Goal: Task Accomplishment & Management: Use online tool/utility

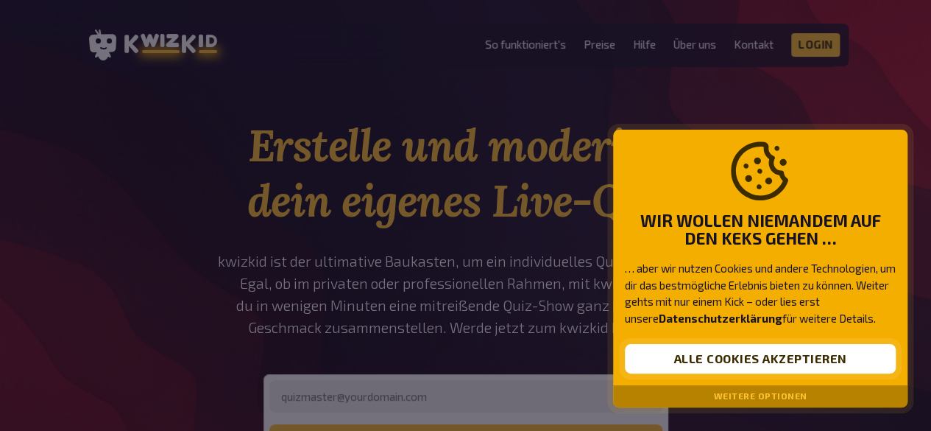
click at [730, 353] on button "Alle Cookies akzeptieren" at bounding box center [760, 358] width 271 height 29
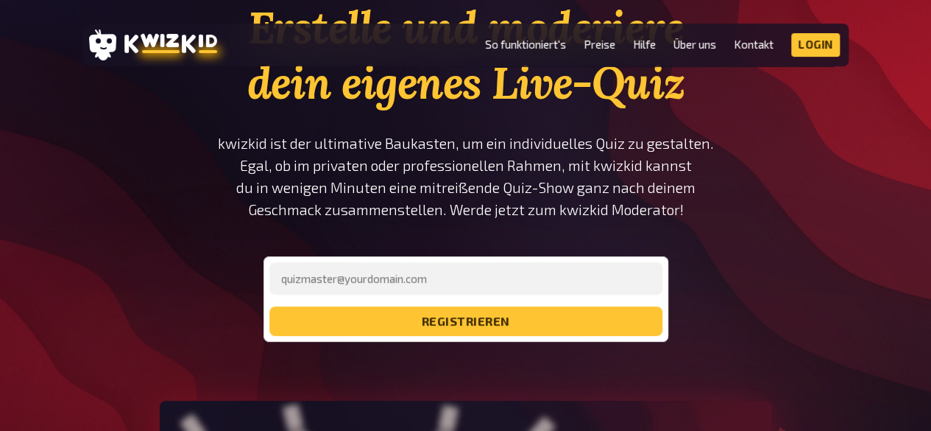
scroll to position [147, 0]
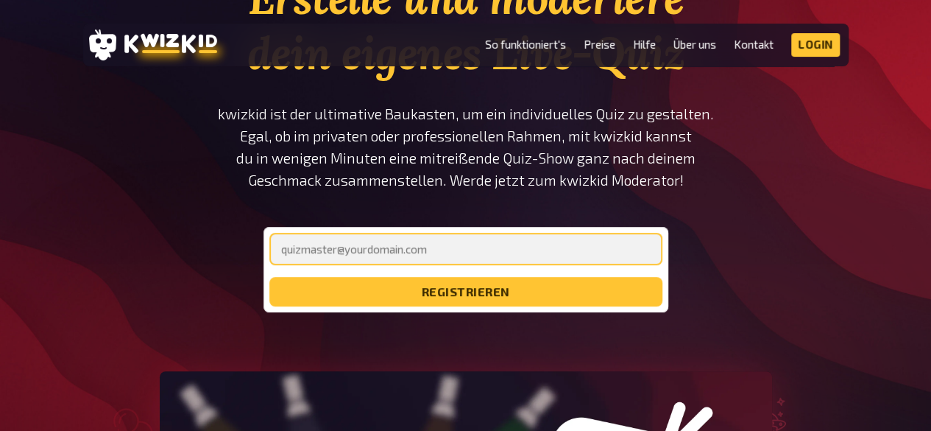
click at [357, 241] on input "email" at bounding box center [465, 249] width 393 height 32
type input "[EMAIL_ADDRESS][DOMAIN_NAME]"
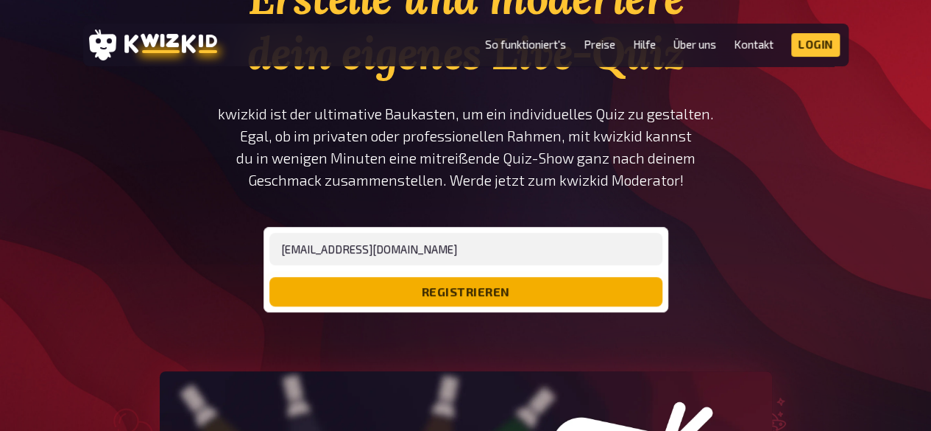
click at [414, 292] on button "registrieren" at bounding box center [465, 291] width 393 height 29
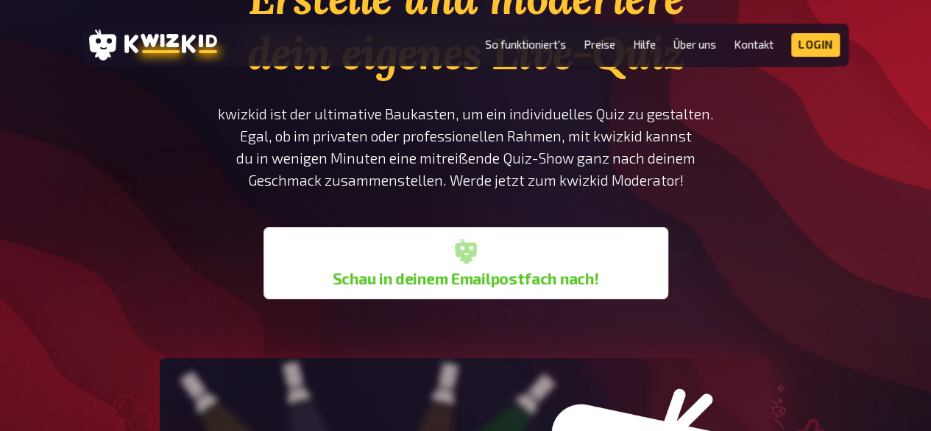
click at [384, 257] on div "Schau in deinem Emailpostfach nach!" at bounding box center [465, 263] width 393 height 60
click at [815, 46] on link "Login" at bounding box center [815, 45] width 49 height 24
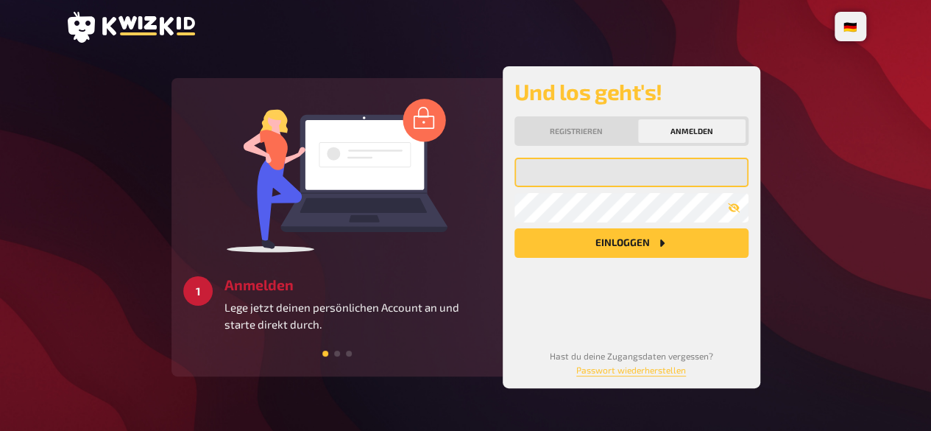
click at [561, 174] on input "email" at bounding box center [632, 172] width 234 height 29
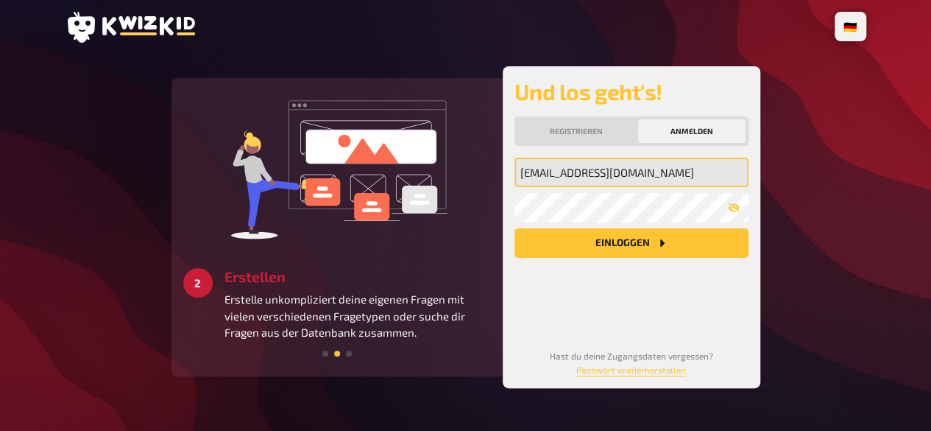
type input "[EMAIL_ADDRESS][DOMAIN_NAME]"
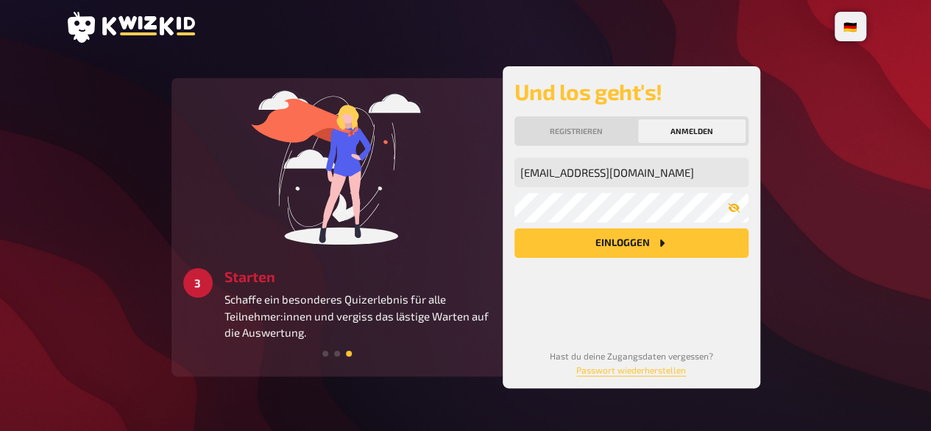
click at [730, 207] on icon "button" at bounding box center [733, 208] width 12 height 10
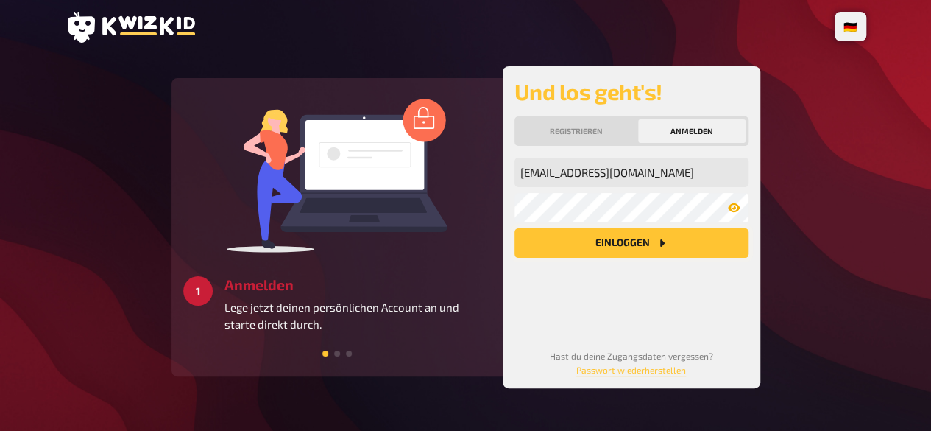
click at [579, 244] on button "Einloggen" at bounding box center [632, 242] width 234 height 29
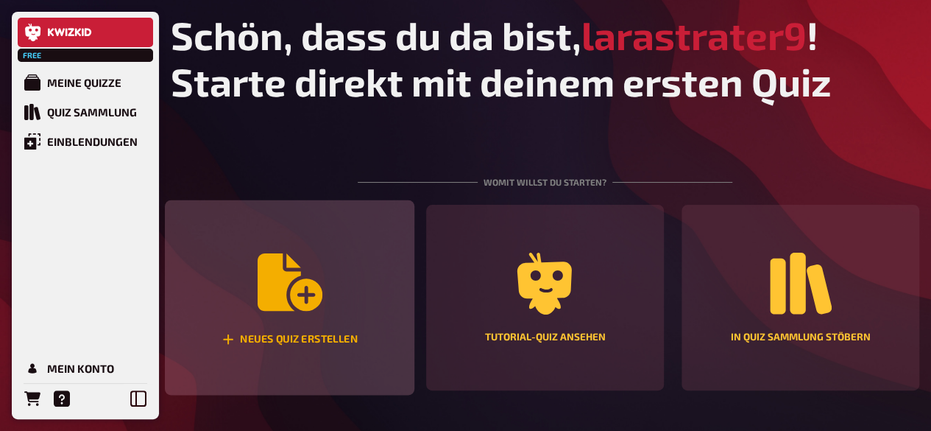
click at [289, 297] on icon "Neues Quiz erstellen" at bounding box center [289, 282] width 65 height 65
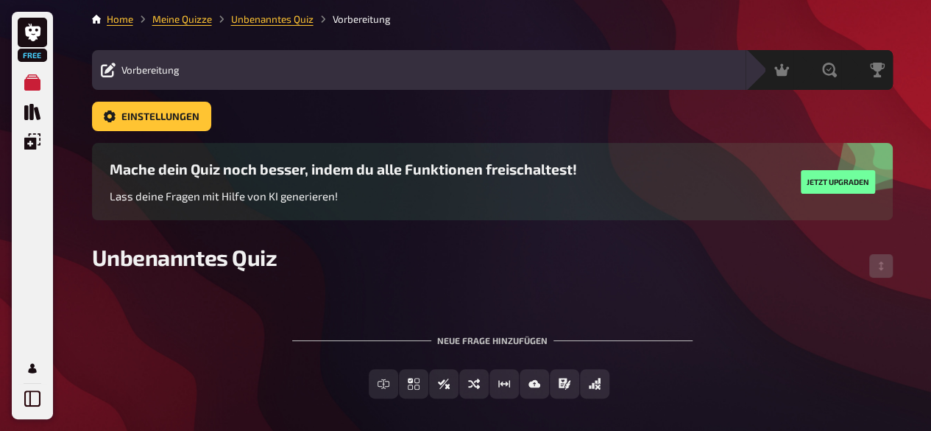
click at [373, 330] on div "Neue Frage hinzufügen" at bounding box center [492, 334] width 401 height 46
click at [203, 66] on div "Inhalte Bearbeiten Quiz Lobby" at bounding box center [462, 70] width 549 height 18
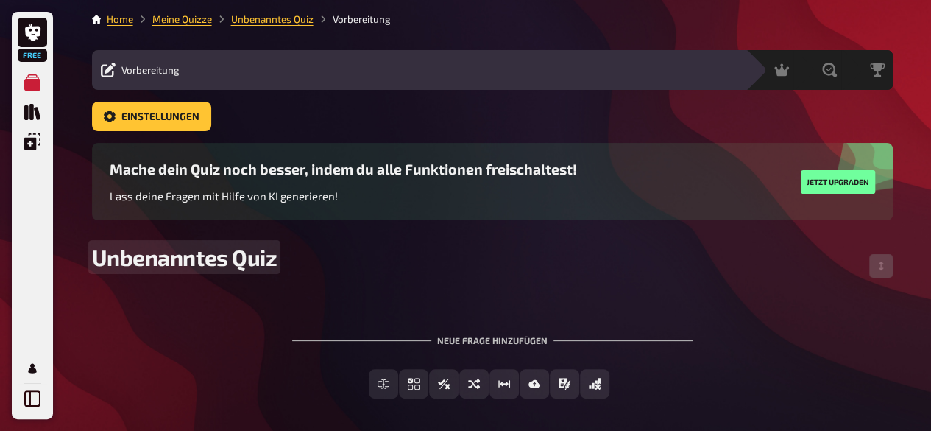
click at [264, 276] on div "Unbenanntes Quiz" at bounding box center [492, 266] width 801 height 44
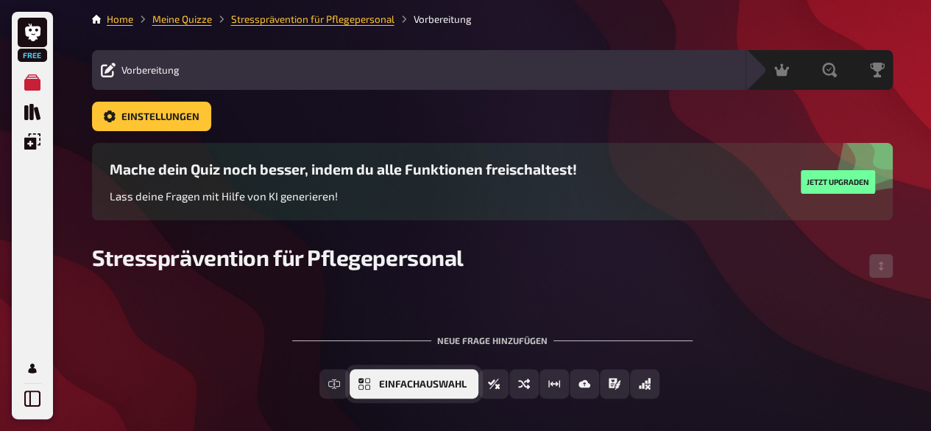
click at [401, 385] on span "Einfachauswahl" at bounding box center [423, 384] width 88 height 10
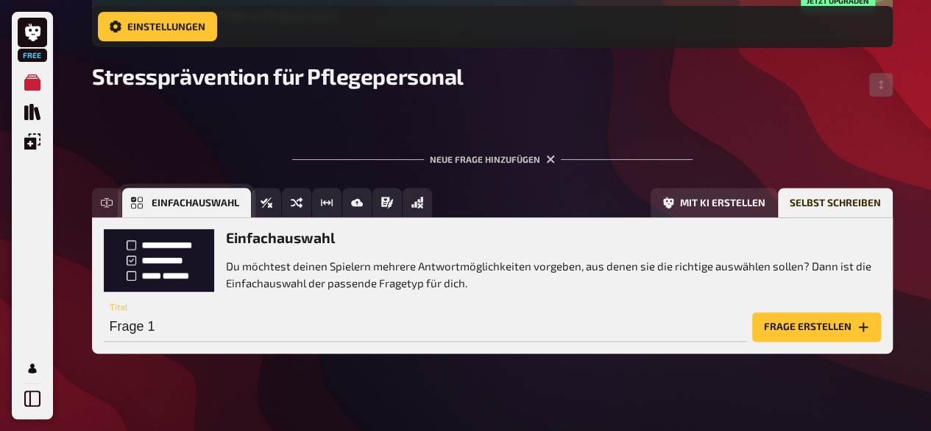
scroll to position [199, 0]
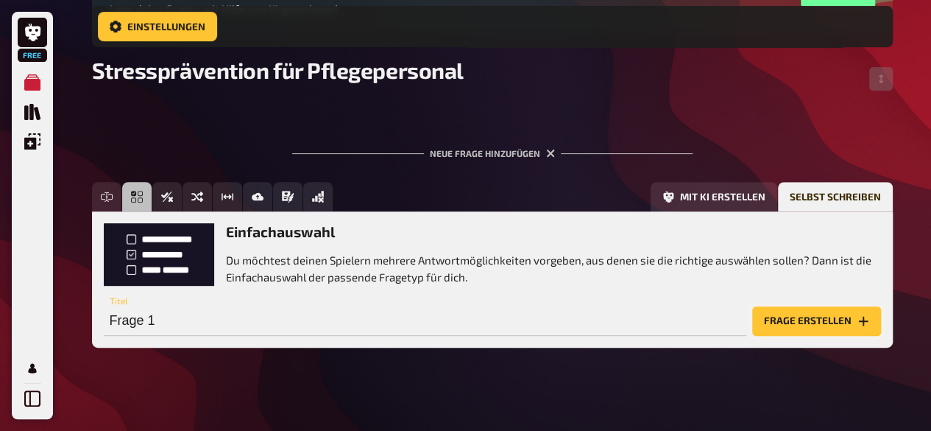
click at [795, 317] on button "Frage erstellen" at bounding box center [816, 320] width 129 height 29
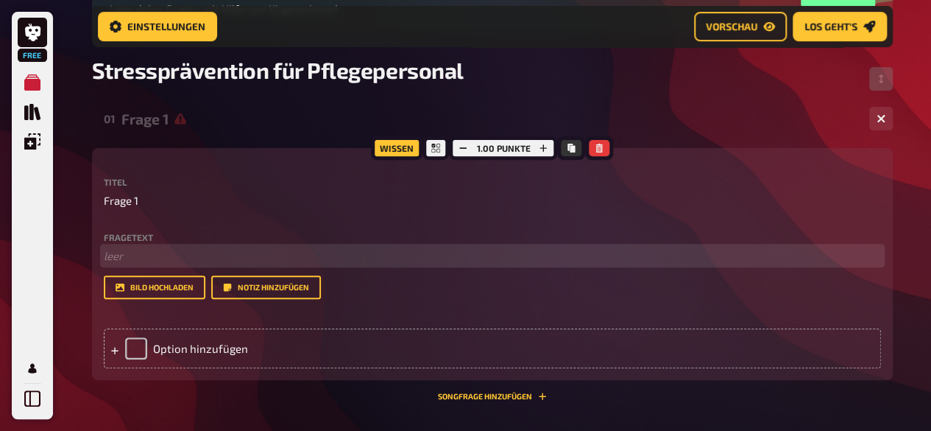
click at [134, 255] on p "﻿ leer" at bounding box center [492, 255] width 777 height 17
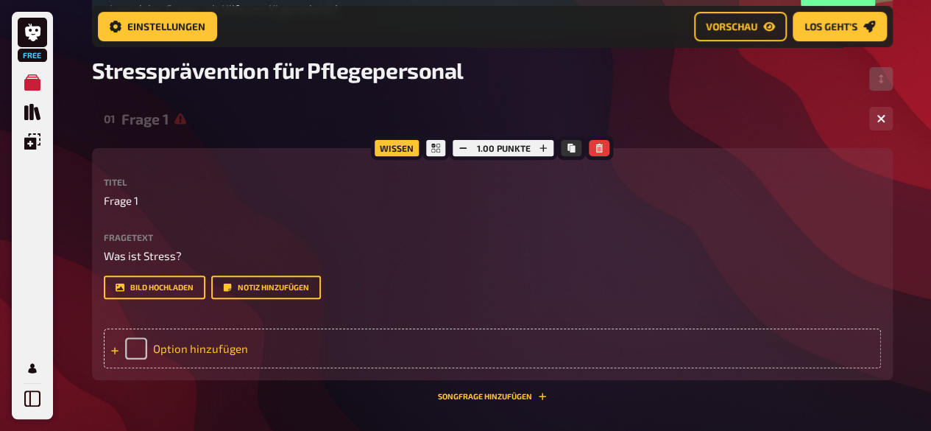
click at [237, 340] on div "Option hinzufügen" at bounding box center [492, 348] width 777 height 40
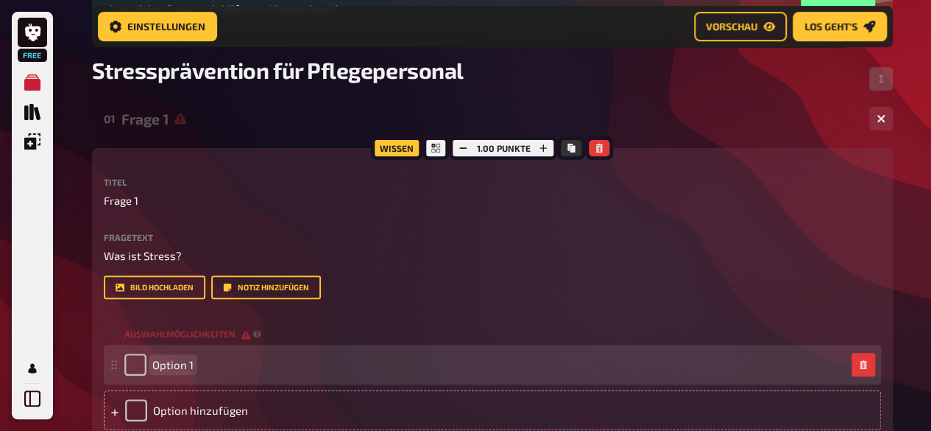
click at [233, 348] on div "Option 1" at bounding box center [492, 365] width 777 height 40
click at [237, 378] on div "Option 1" at bounding box center [492, 365] width 777 height 40
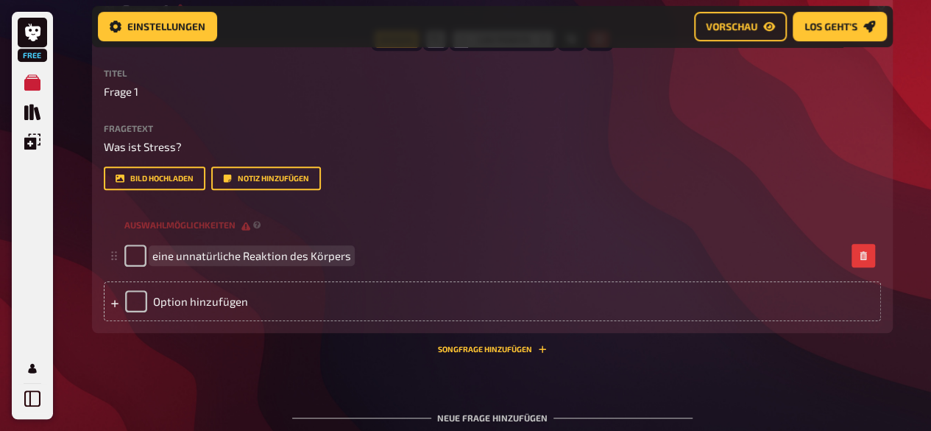
scroll to position [312, 0]
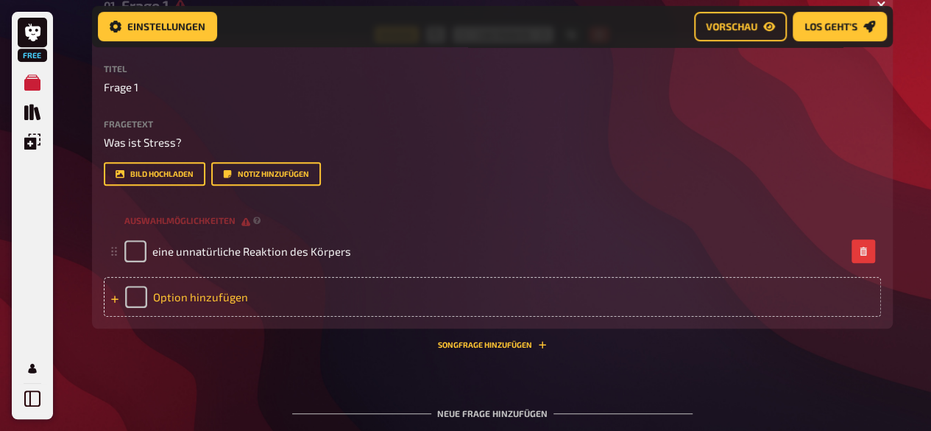
click at [144, 297] on div "Option hinzufügen" at bounding box center [492, 297] width 777 height 40
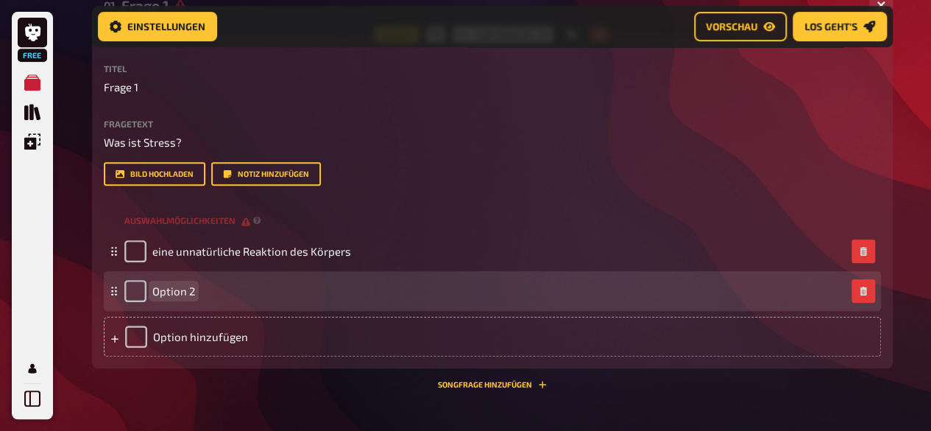
click at [183, 298] on div "Option 2" at bounding box center [159, 291] width 71 height 22
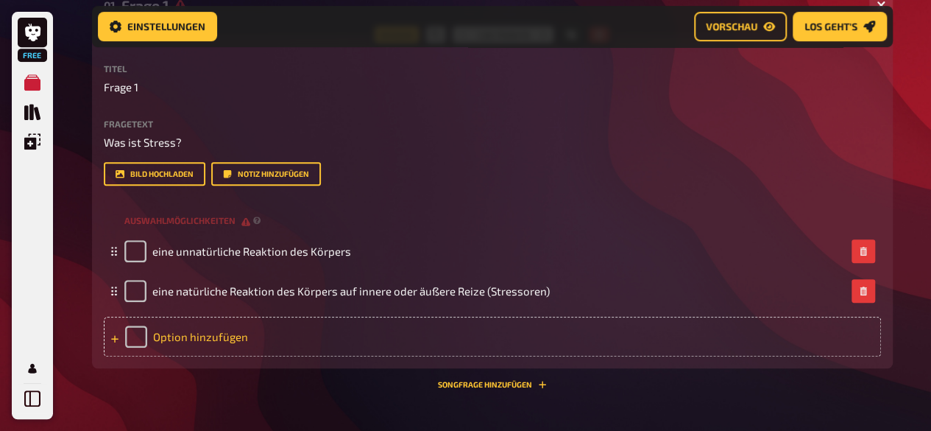
click at [153, 338] on div "Option hinzufügen" at bounding box center [492, 337] width 777 height 40
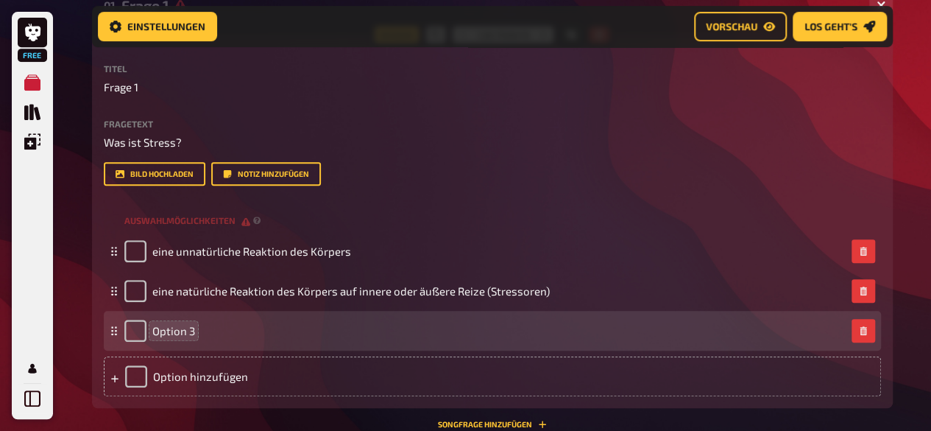
click at [165, 336] on span "Option 3" at bounding box center [173, 330] width 43 height 13
click at [195, 334] on div "Option 3" at bounding box center [485, 331] width 722 height 22
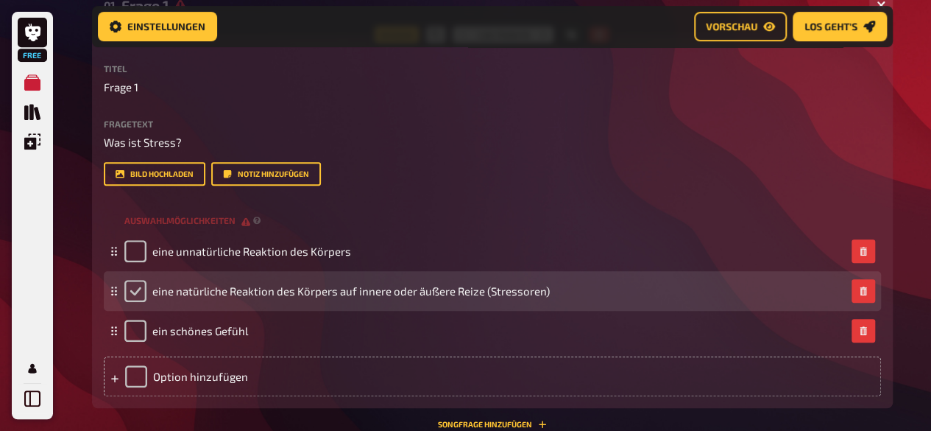
click at [140, 286] on input "checkbox" at bounding box center [135, 291] width 22 height 22
checkbox input "true"
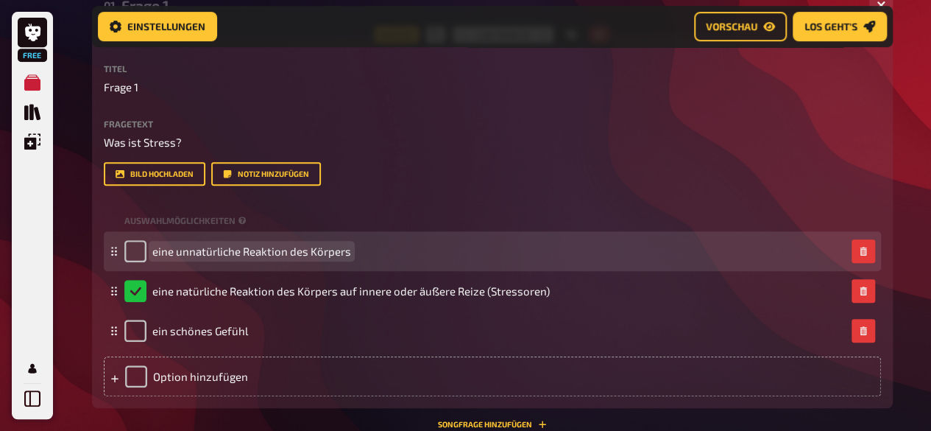
click at [419, 255] on div "eine unnatürliche Reaktion des Körpers" at bounding box center [485, 251] width 722 height 22
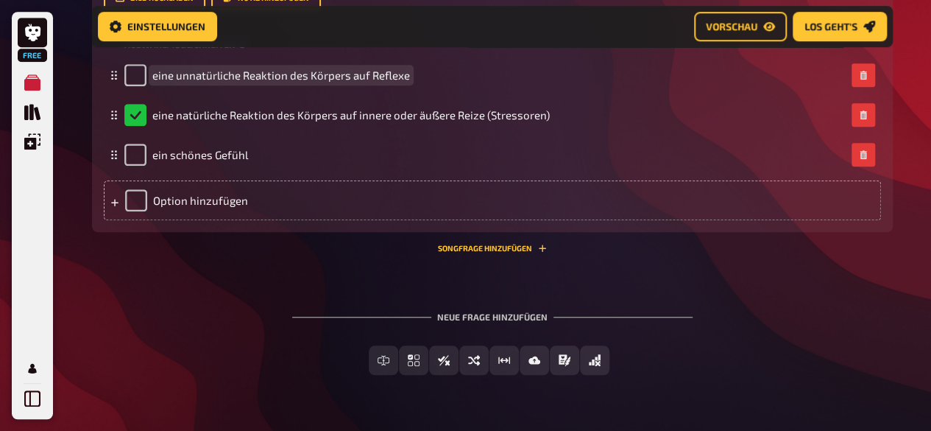
scroll to position [500, 0]
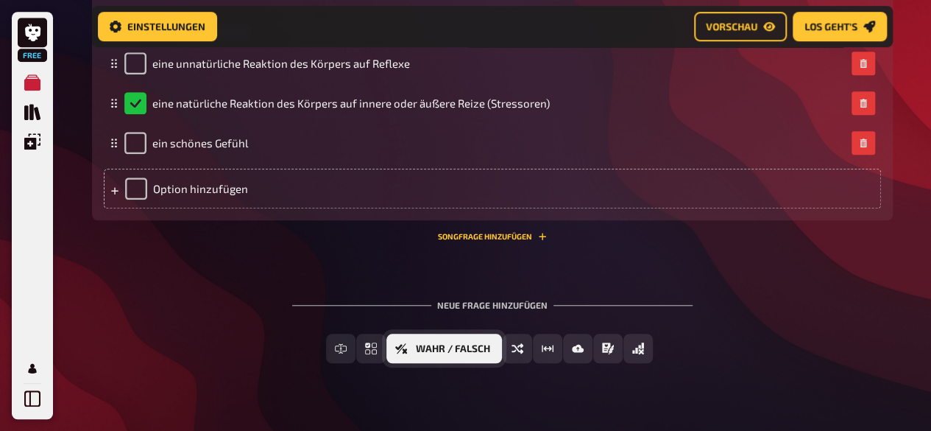
click at [462, 342] on button "Wahr / Falsch" at bounding box center [445, 348] width 116 height 29
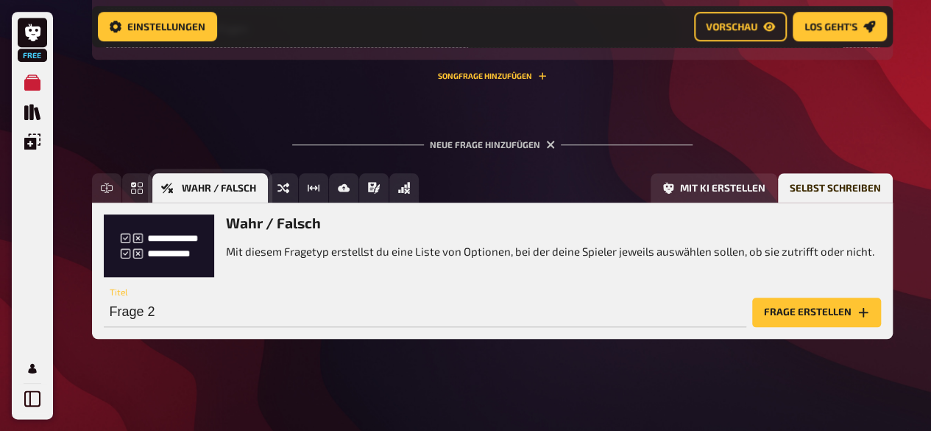
scroll to position [663, 0]
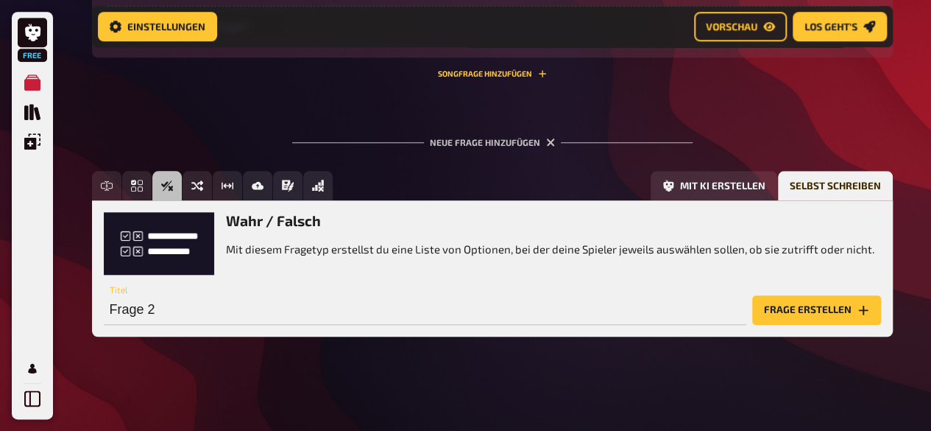
click at [213, 275] on div "Wahr / Falsch Mit diesem Fragetyp erstellst du eine Liste von Optionen, bei der…" at bounding box center [492, 268] width 777 height 112
click at [206, 292] on div "Frage 2 Titel" at bounding box center [425, 303] width 643 height 44
click at [196, 314] on input "Frage 2" at bounding box center [425, 309] width 643 height 29
type input "Was wird im Körper ausgeschüttet bei Stress?"
click at [774, 314] on button "Frage erstellen" at bounding box center [816, 309] width 129 height 29
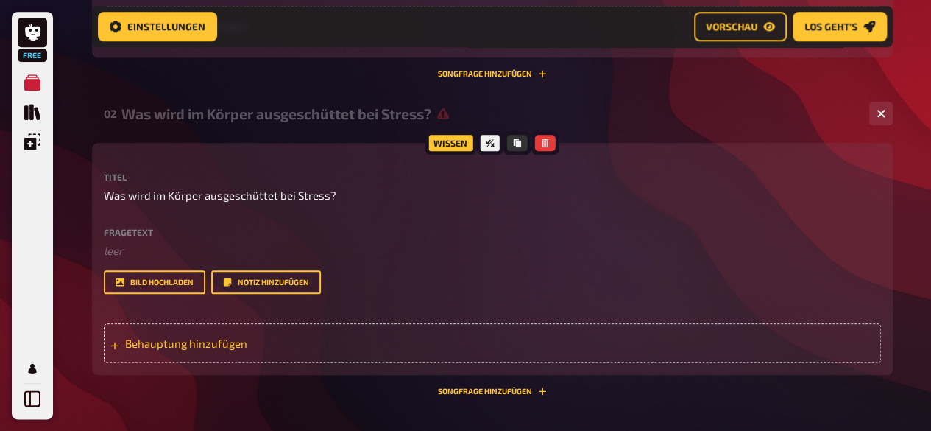
click at [215, 350] on div "Behauptung hinzufügen" at bounding box center [492, 343] width 777 height 40
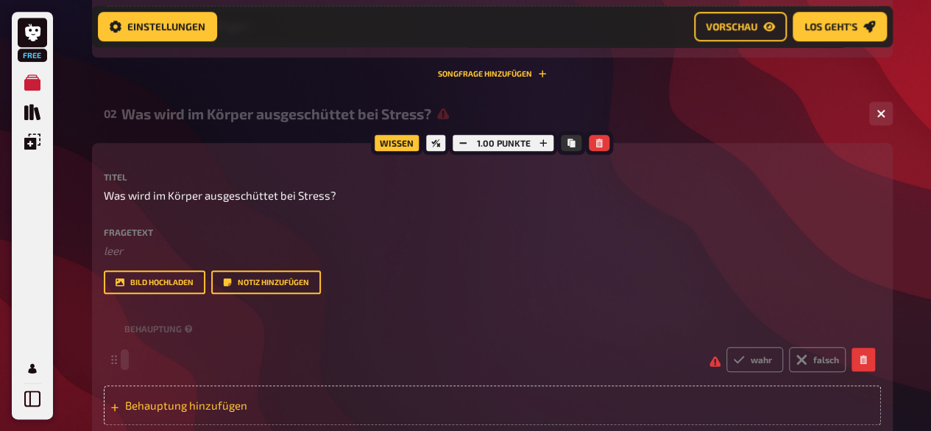
click at [215, 350] on div "wahr falsch" at bounding box center [485, 359] width 722 height 25
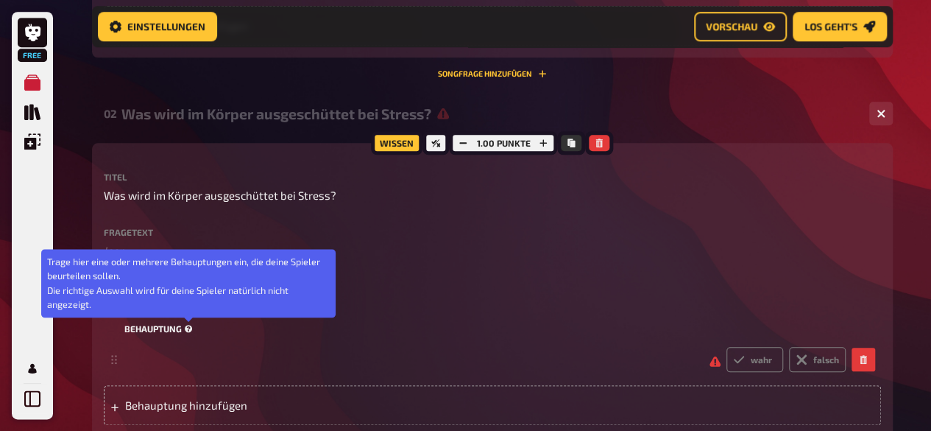
click at [183, 320] on div "Behauptung Trage hier eine oder mehrere Behauptungen ein, die deine Spieler beu…" at bounding box center [492, 328] width 777 height 22
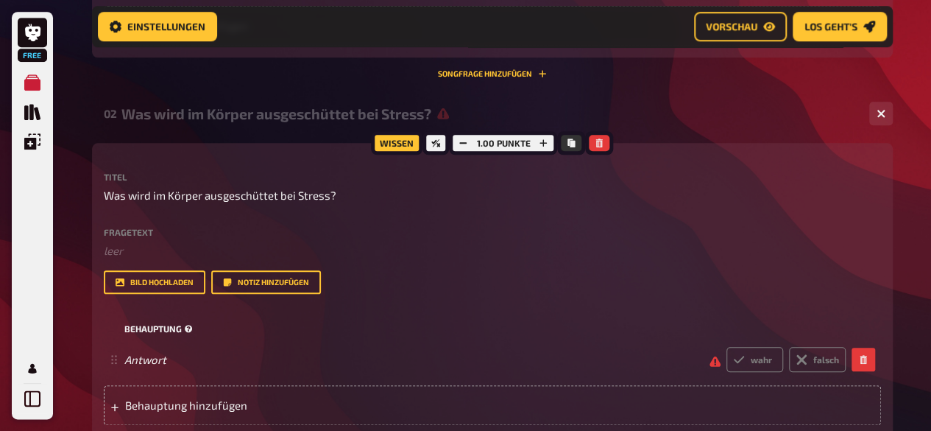
click at [172, 323] on small "Behauptung" at bounding box center [159, 328] width 71 height 13
click at [165, 262] on div "Fragetext ﻿ leer Hier hinziehen für Dateiupload Bild hochladen Notiz hinzufügen" at bounding box center [492, 261] width 777 height 67
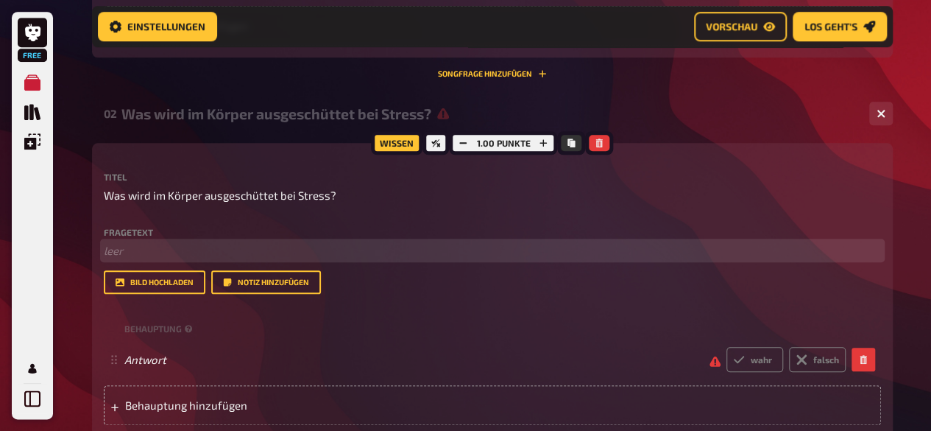
click at [166, 250] on p "﻿ leer" at bounding box center [492, 250] width 777 height 17
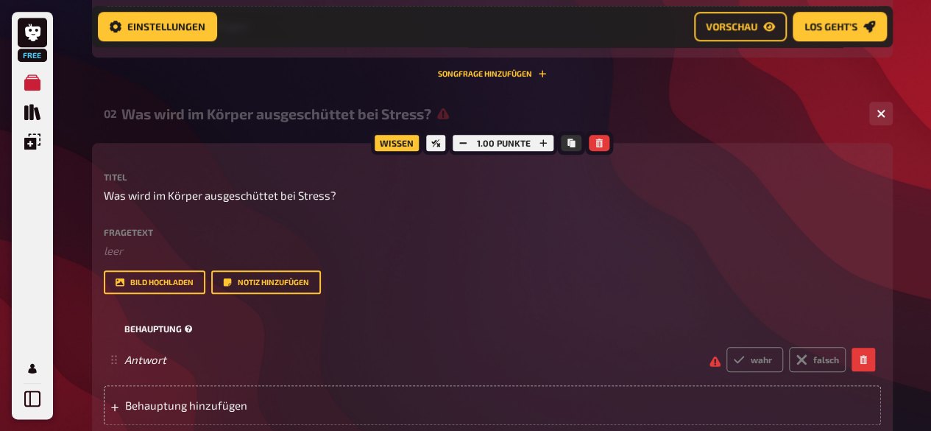
click at [159, 328] on small "Behauptung" at bounding box center [159, 328] width 71 height 13
click at [163, 355] on span "rti" at bounding box center [411, 359] width 574 height 13
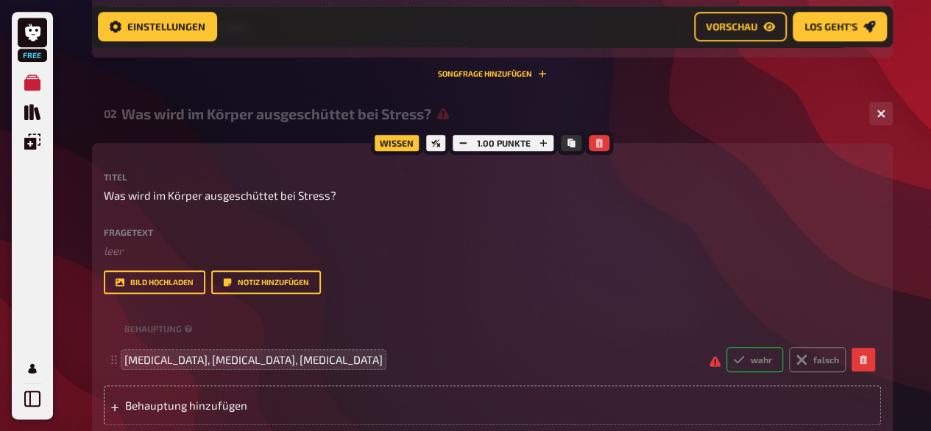
click at [743, 356] on icon at bounding box center [738, 359] width 10 height 7
click at [727, 347] on input "wahr" at bounding box center [726, 346] width 1 height 1
radio input "true"
click at [133, 414] on div "Behauptung hinzufügen" at bounding box center [492, 405] width 777 height 40
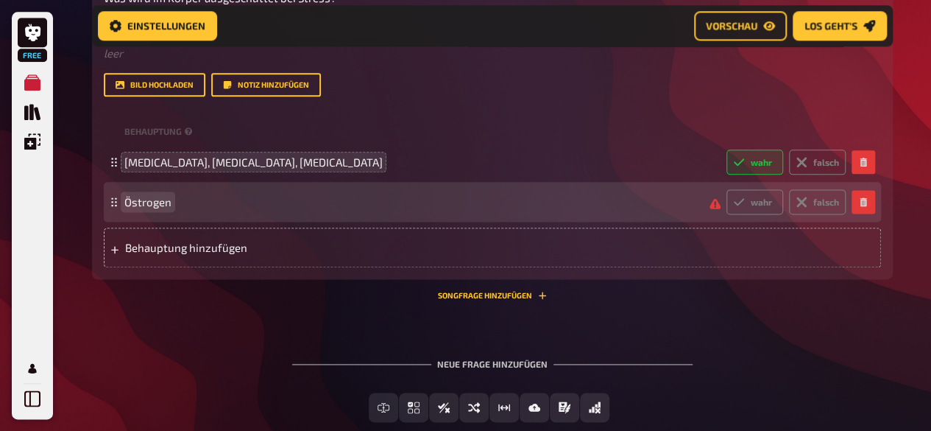
scroll to position [867, 0]
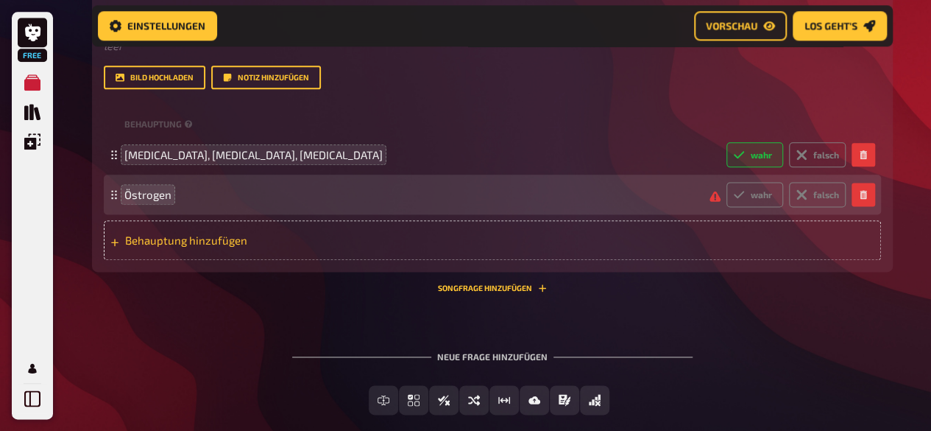
click at [119, 241] on div "Behauptung hinzufügen" at bounding box center [492, 240] width 777 height 40
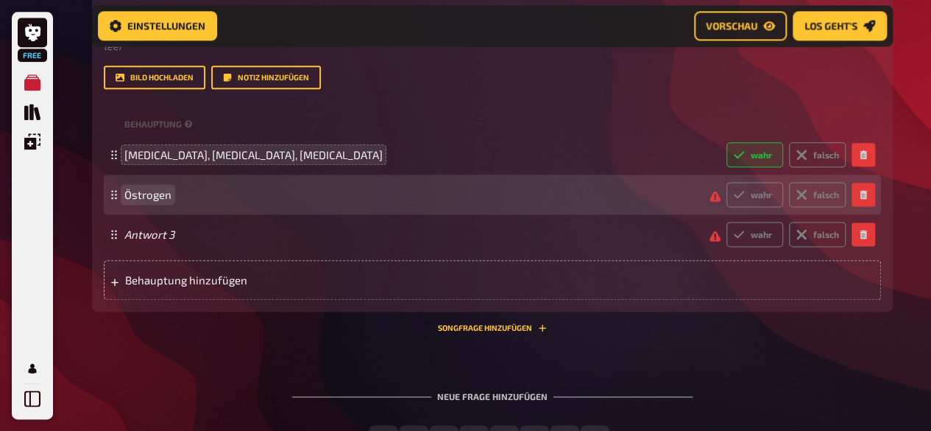
click at [233, 193] on span "Östrogen" at bounding box center [411, 194] width 574 height 13
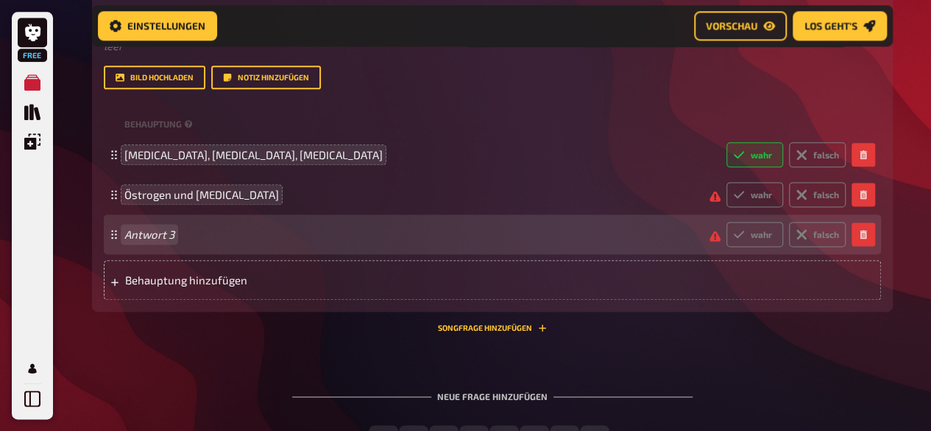
click at [179, 240] on span "Antwort 3" at bounding box center [411, 234] width 574 height 13
paste span
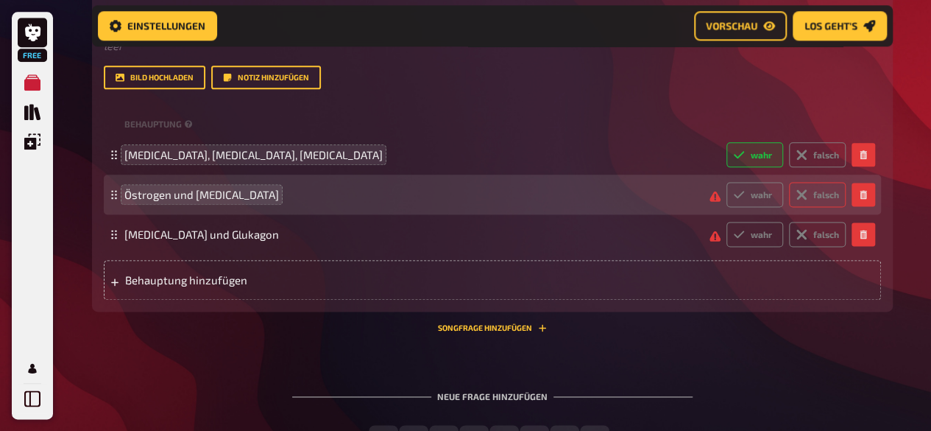
click at [796, 198] on icon at bounding box center [802, 194] width 12 height 12
click at [727, 182] on input "falsch" at bounding box center [726, 181] width 1 height 1
radio input "true"
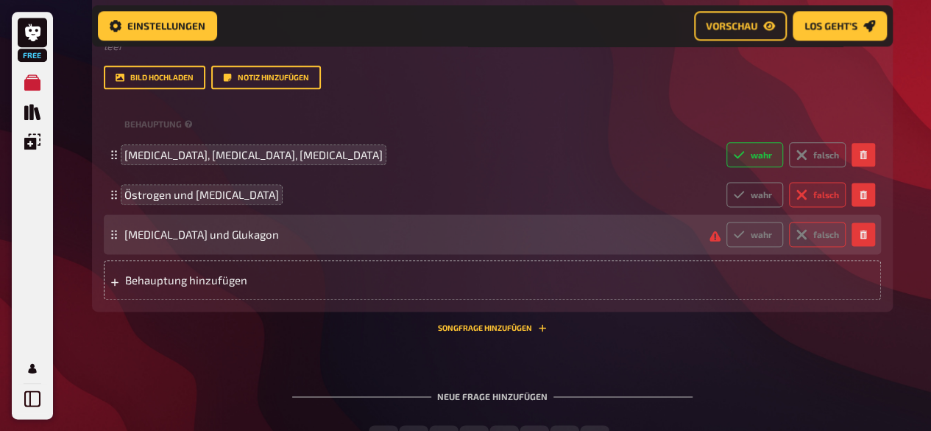
click at [816, 230] on label "falsch" at bounding box center [817, 234] width 57 height 25
click at [727, 222] on input "falsch" at bounding box center [726, 221] width 1 height 1
radio input "true"
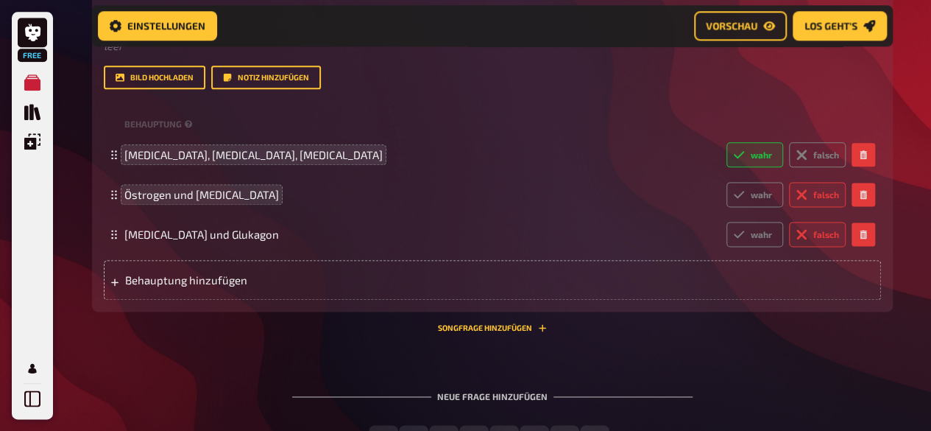
click at [476, 398] on div "Neue Frage hinzufügen" at bounding box center [492, 390] width 401 height 46
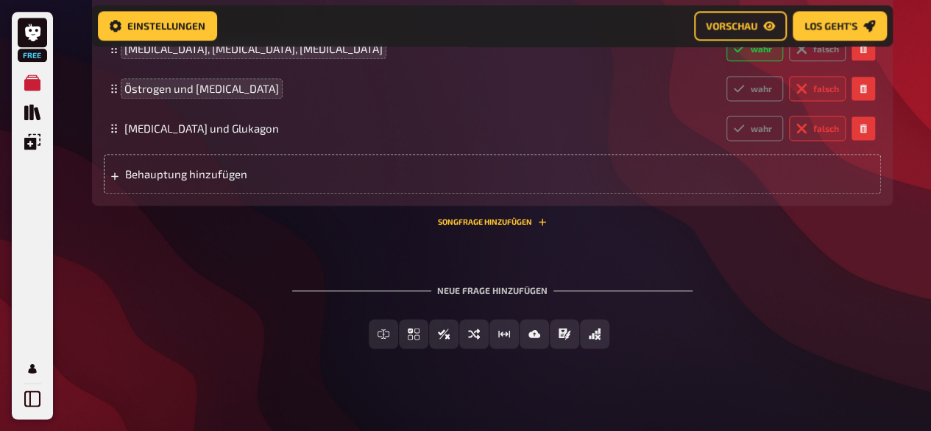
scroll to position [985, 0]
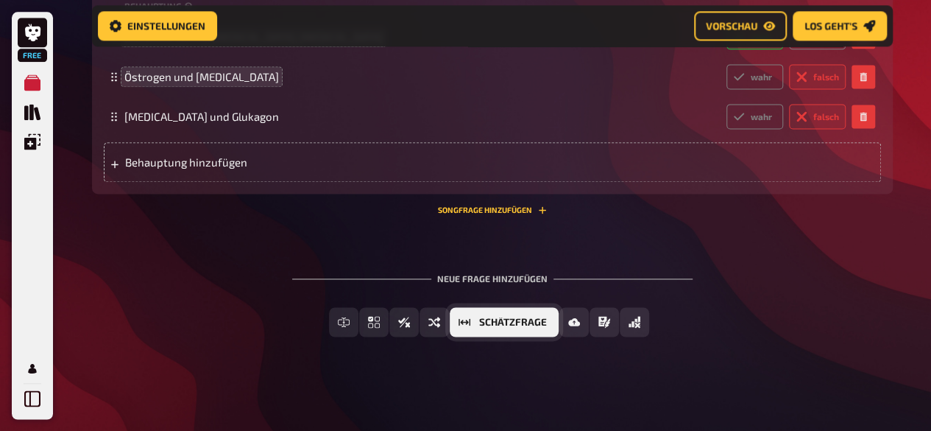
click at [499, 314] on button "Schätzfrage" at bounding box center [504, 321] width 109 height 29
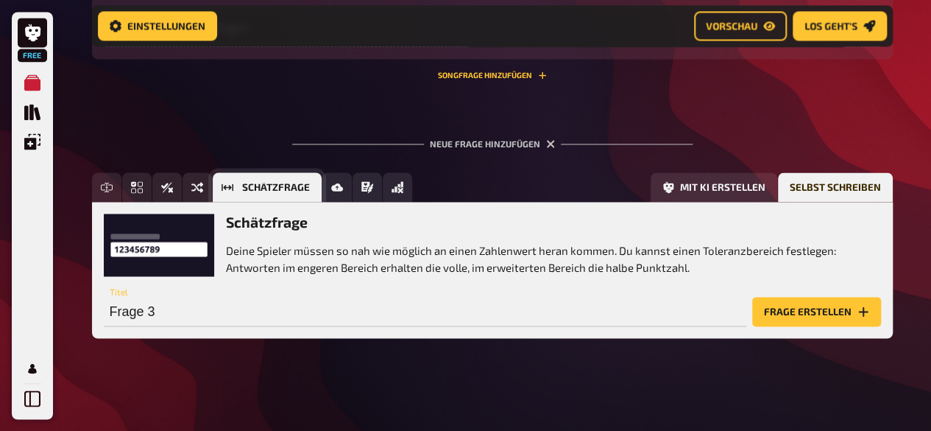
scroll to position [1121, 0]
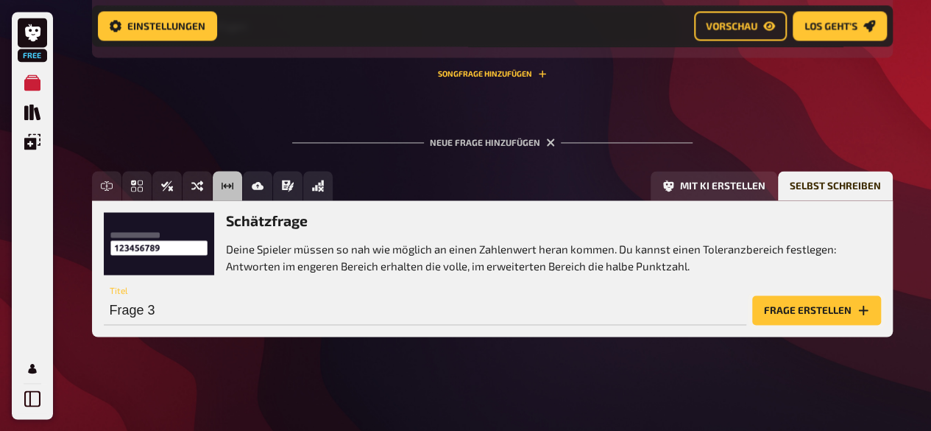
click at [797, 308] on button "Frage erstellen" at bounding box center [816, 309] width 129 height 29
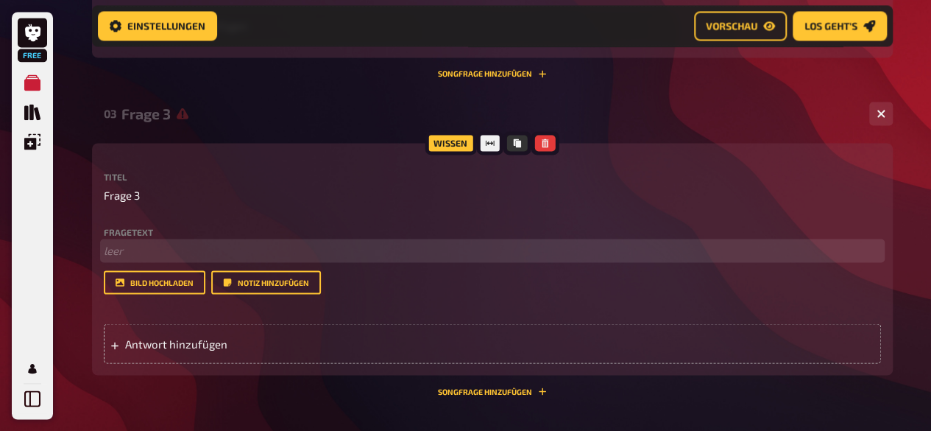
click at [166, 247] on p "﻿ leer" at bounding box center [492, 250] width 777 height 17
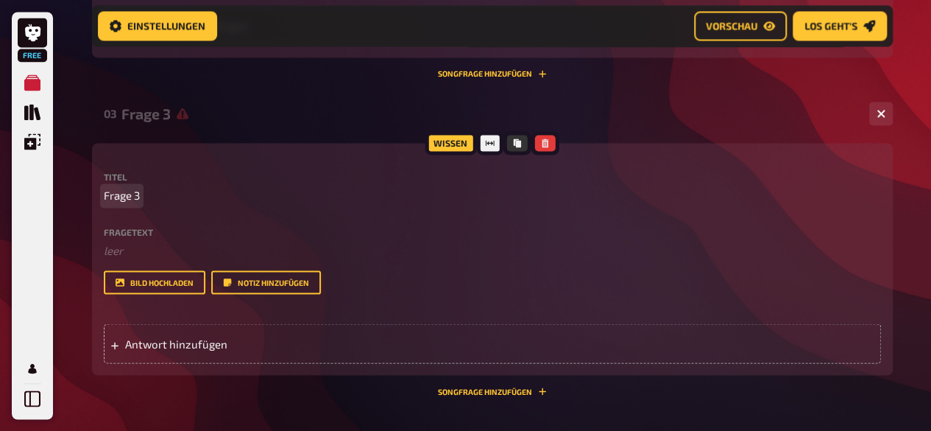
click at [161, 194] on p "Frage 3" at bounding box center [492, 195] width 777 height 17
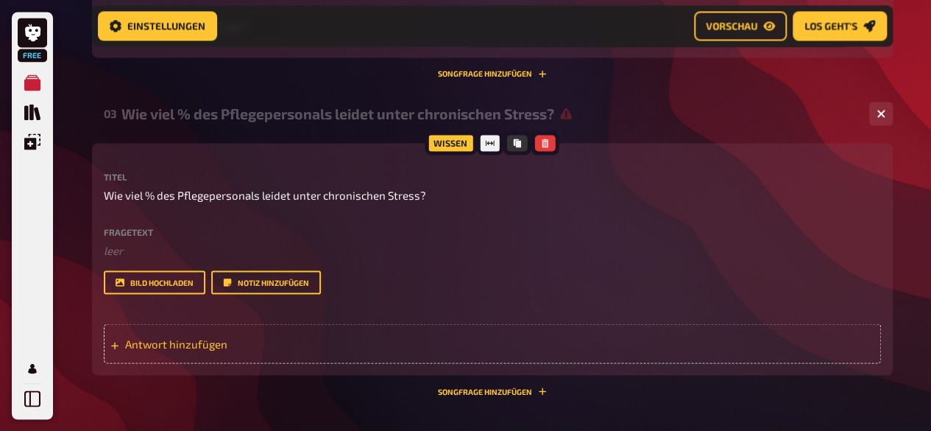
click at [205, 336] on div "Antwort hinzufügen" at bounding box center [492, 343] width 777 height 40
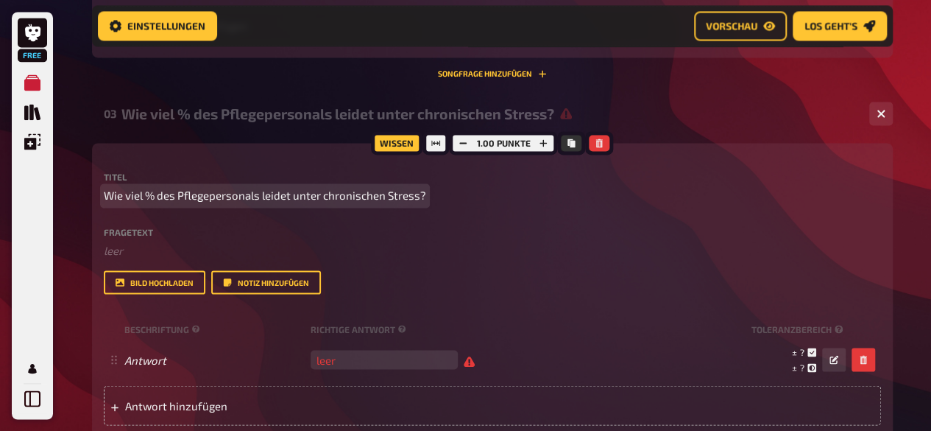
click at [324, 200] on span "Wie viel % des Pflegepersonals leidet unter chronischen Stress?" at bounding box center [265, 195] width 322 height 17
click at [322, 199] on span "Wie viel % des Pflegepersonals leidet unter chronischen Stress?" at bounding box center [265, 195] width 322 height 17
click at [529, 198] on span "Wie viel % des Pflegepersonals leidet unter den körperlichen Folgen von chronis…" at bounding box center [338, 195] width 468 height 17
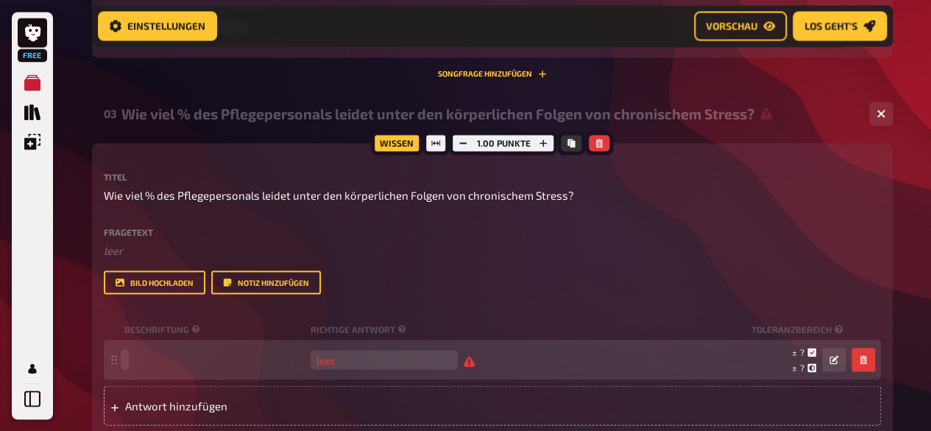
click at [176, 356] on span at bounding box center [214, 359] width 180 height 13
click at [356, 364] on input "number" at bounding box center [384, 359] width 147 height 19
type input "50"
click at [201, 357] on span "Antwort" at bounding box center [214, 359] width 180 height 13
click at [186, 351] on div "leer ± ? ± ? ± ?" at bounding box center [485, 359] width 722 height 28
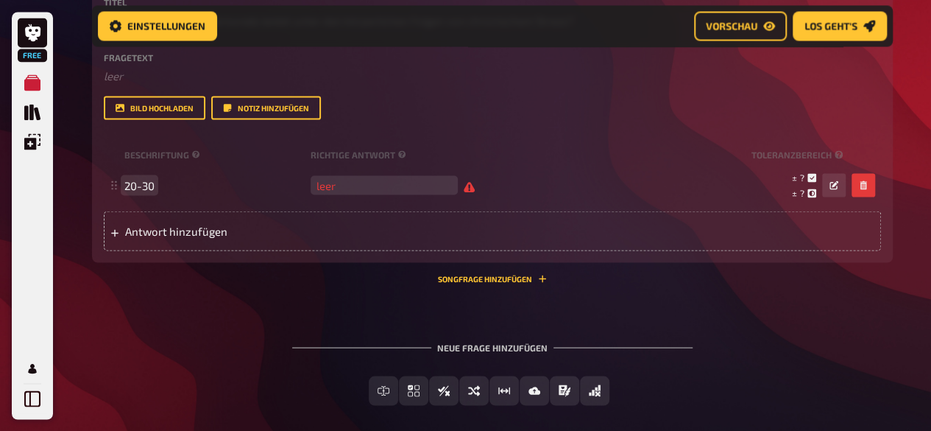
scroll to position [1365, 0]
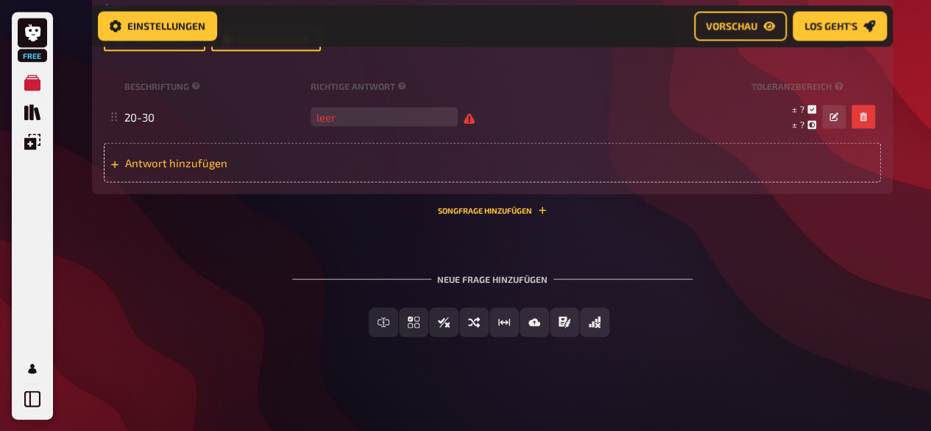
click at [252, 173] on div "Antwort hinzufügen" at bounding box center [492, 162] width 777 height 40
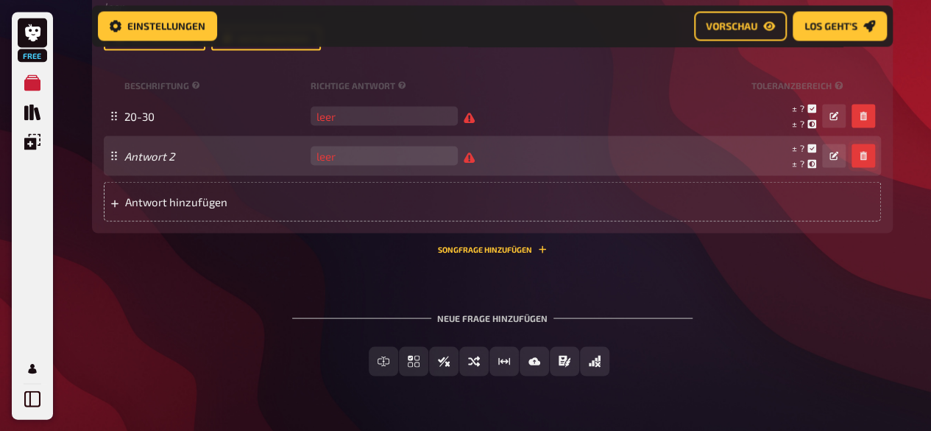
click at [868, 151] on button "button" at bounding box center [864, 156] width 24 height 24
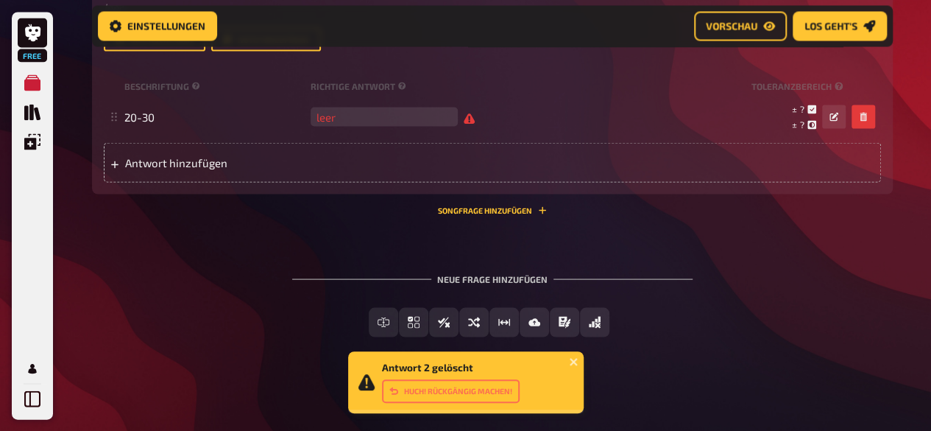
drag, startPoint x: 931, startPoint y: 350, endPoint x: 930, endPoint y: 384, distance: 33.9
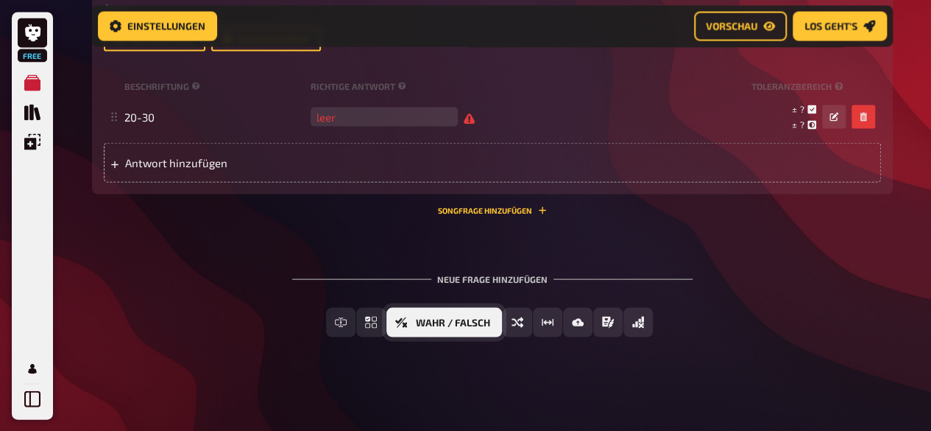
click at [440, 325] on span "Wahr / Falsch" at bounding box center [453, 322] width 74 height 10
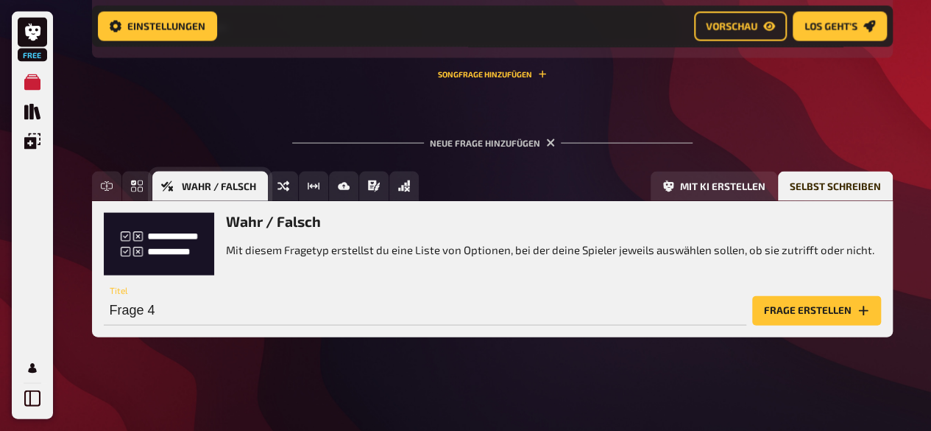
scroll to position [1500, 0]
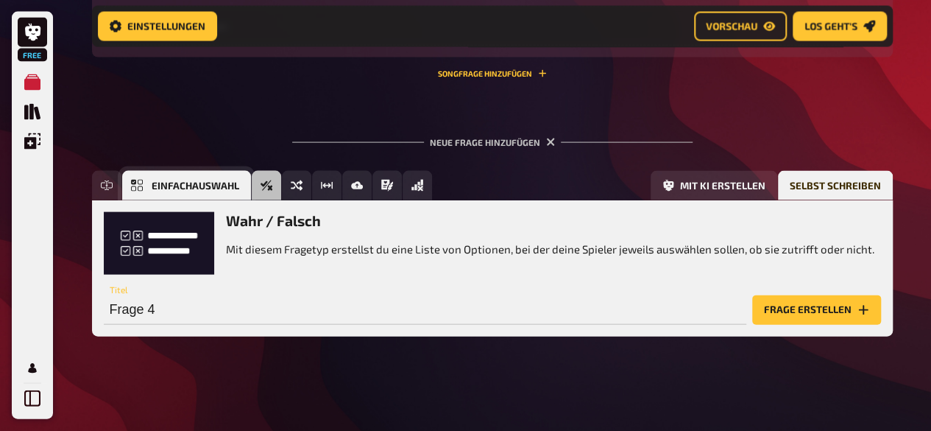
click at [138, 183] on icon "Einfachauswahl" at bounding box center [137, 186] width 12 height 12
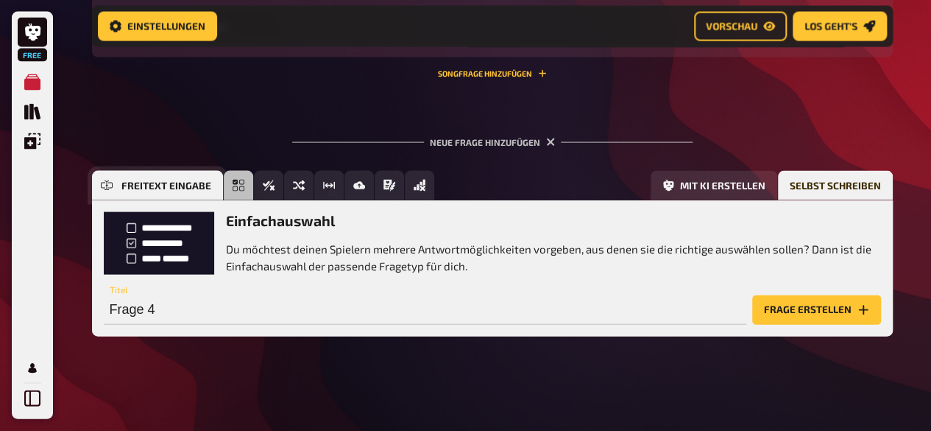
click at [123, 189] on span "Freitext Eingabe" at bounding box center [166, 186] width 90 height 10
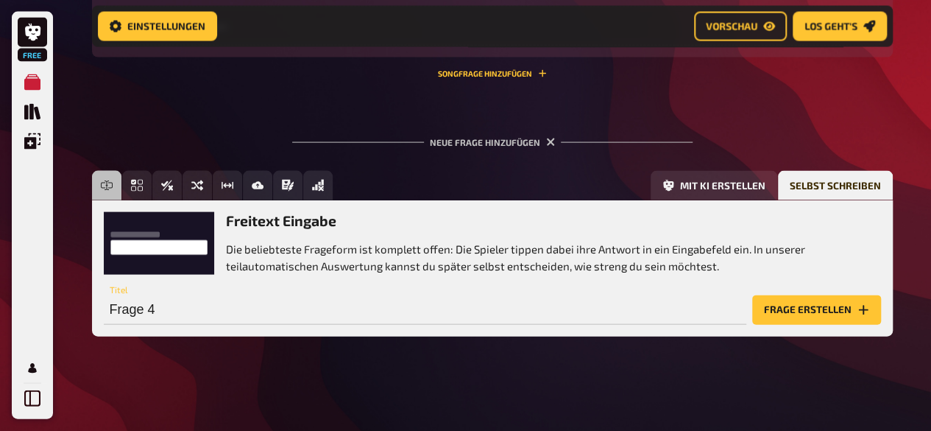
click at [161, 247] on div "Freitext Eingabe Die beliebteste Frageform ist komplett offen: Die Spieler tipp…" at bounding box center [492, 243] width 777 height 62
click at [825, 313] on button "Frage erstellen" at bounding box center [816, 309] width 129 height 29
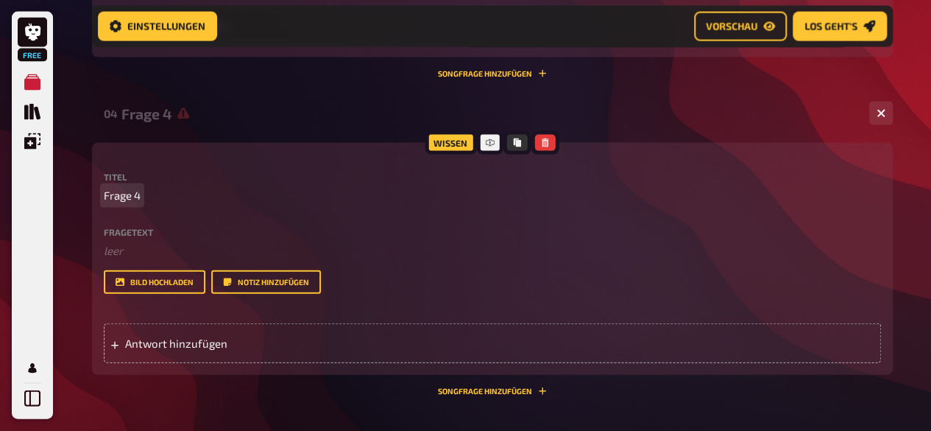
click at [155, 188] on p "Frage 4" at bounding box center [492, 195] width 777 height 17
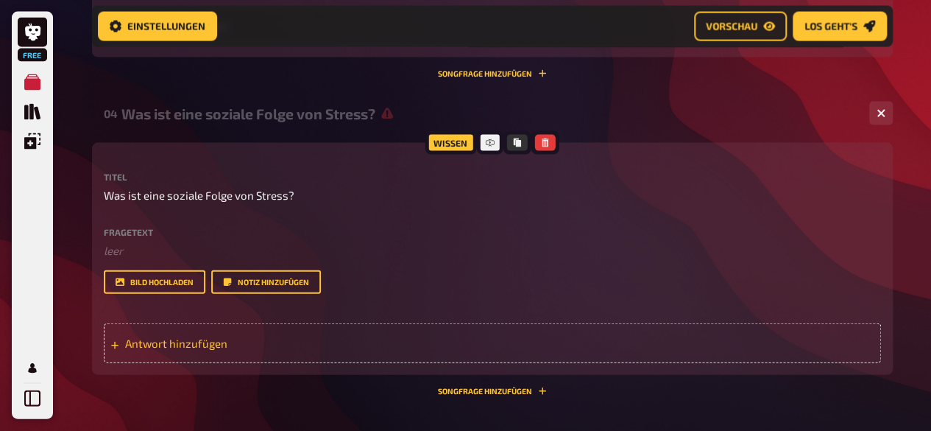
click at [155, 334] on div "Antwort hinzufügen" at bounding box center [492, 343] width 777 height 40
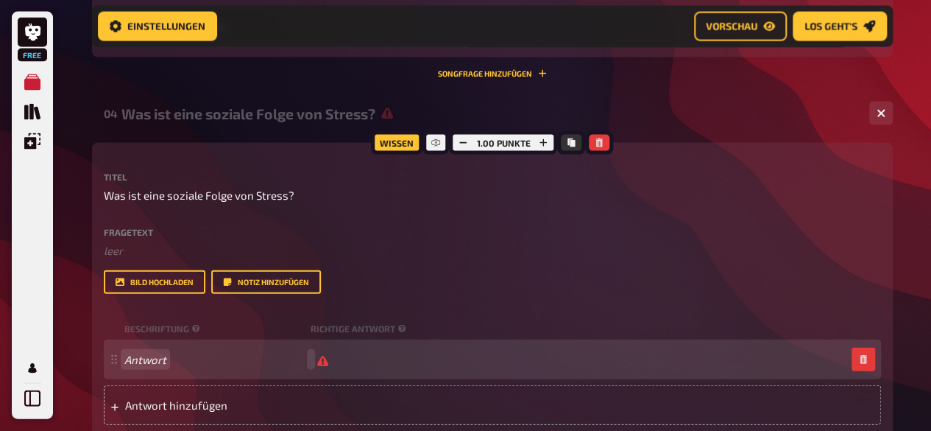
click at [127, 350] on div "Antwort" at bounding box center [492, 359] width 777 height 40
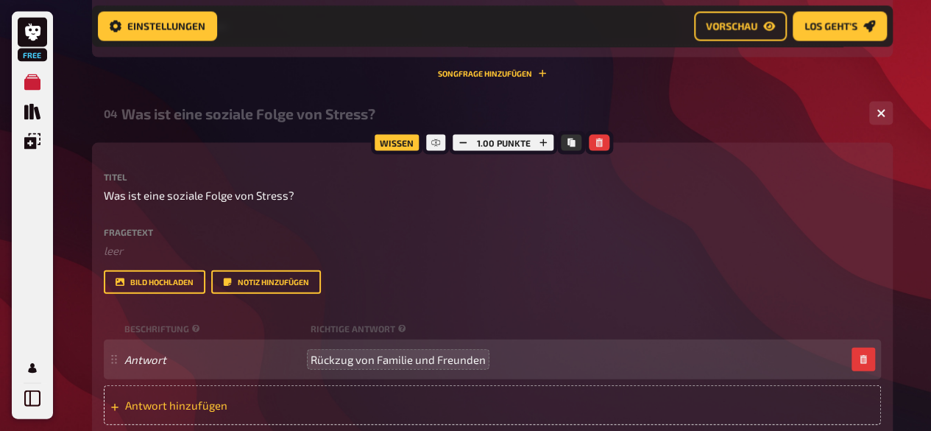
click at [275, 397] on div "Antwort hinzufügen" at bounding box center [492, 405] width 777 height 40
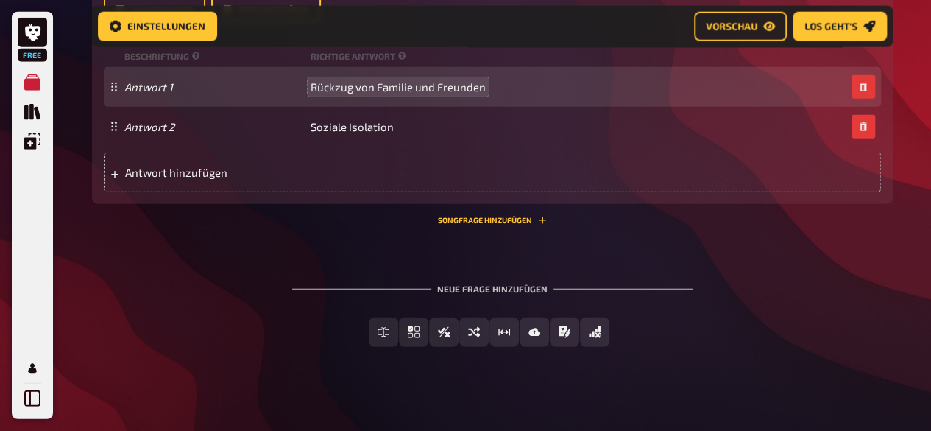
scroll to position [1783, 0]
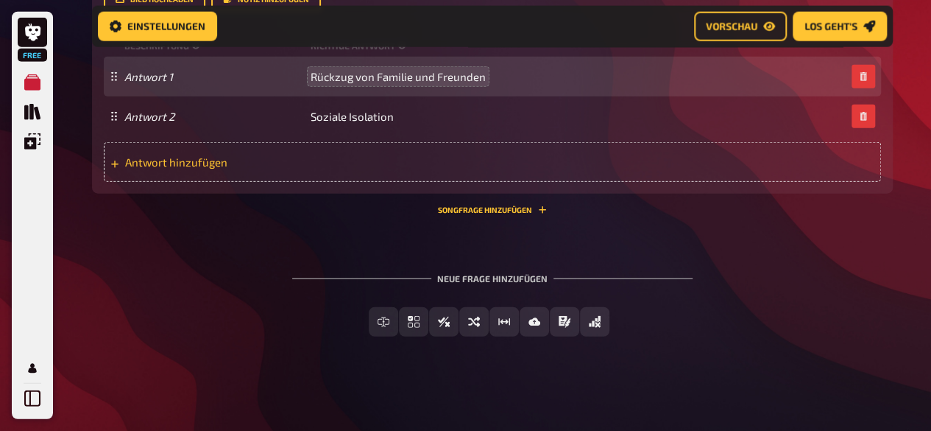
click at [286, 166] on span "Antwort hinzufügen" at bounding box center [239, 161] width 229 height 13
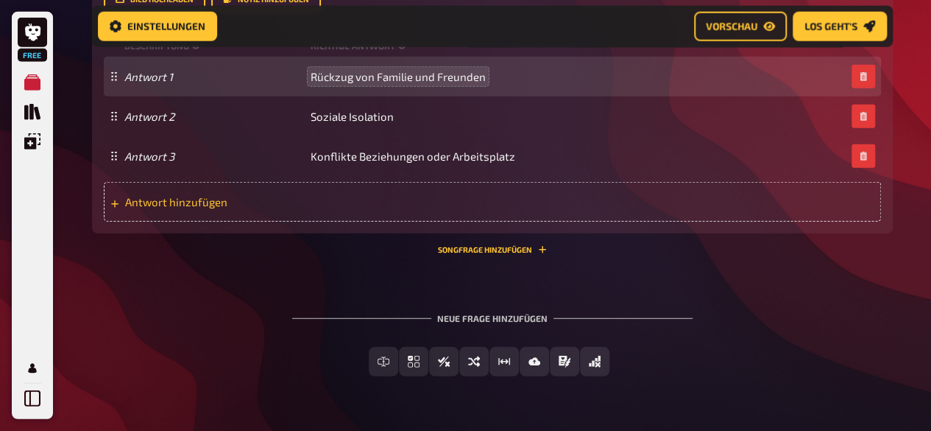
click at [191, 202] on span "Antwort hinzufügen" at bounding box center [239, 201] width 229 height 13
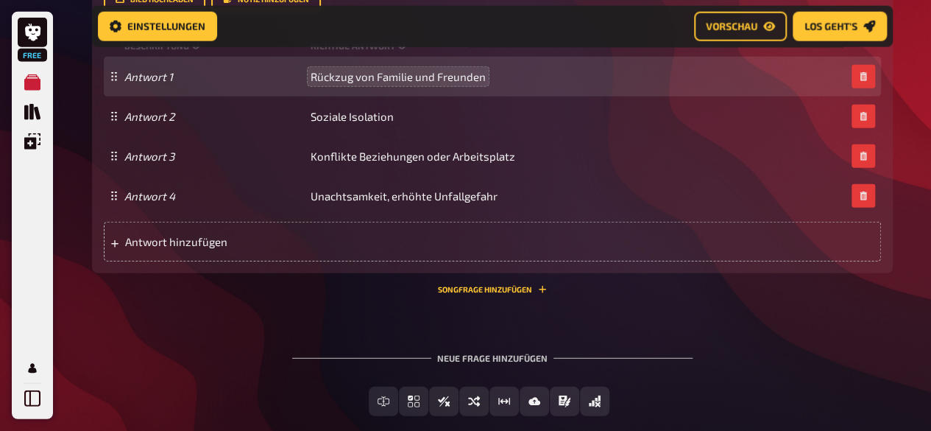
click at [306, 261] on div "Wissen 4.00 Punkte Titel Was ist eine soziale Folge von Stress? Fragetext ﻿ lee…" at bounding box center [492, 66] width 801 height 413
click at [289, 233] on div "Antwort hinzufügen" at bounding box center [492, 242] width 777 height 40
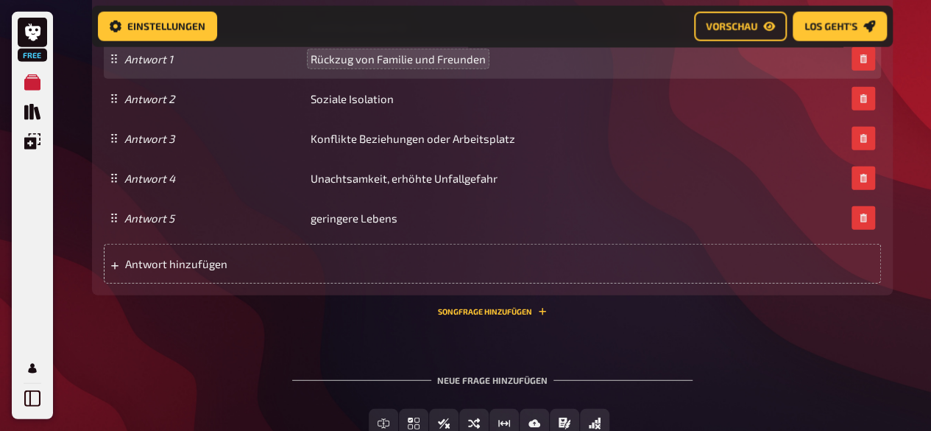
scroll to position [1789, 0]
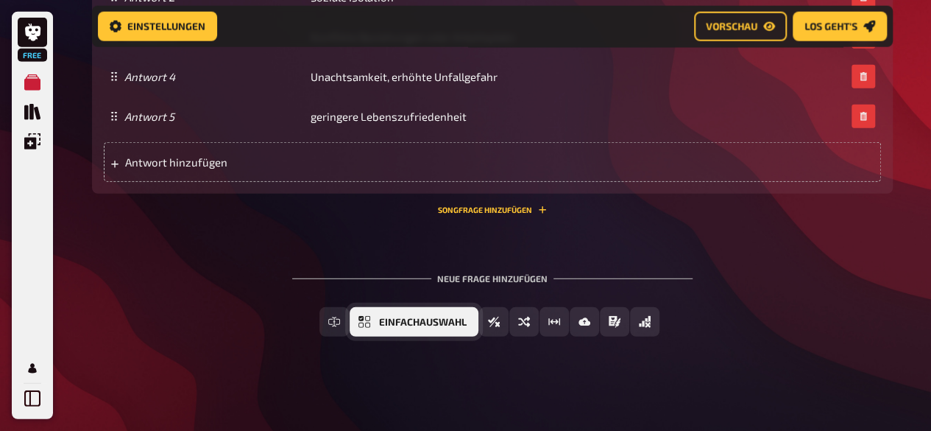
click at [460, 325] on span "Einfachauswahl" at bounding box center [423, 322] width 88 height 10
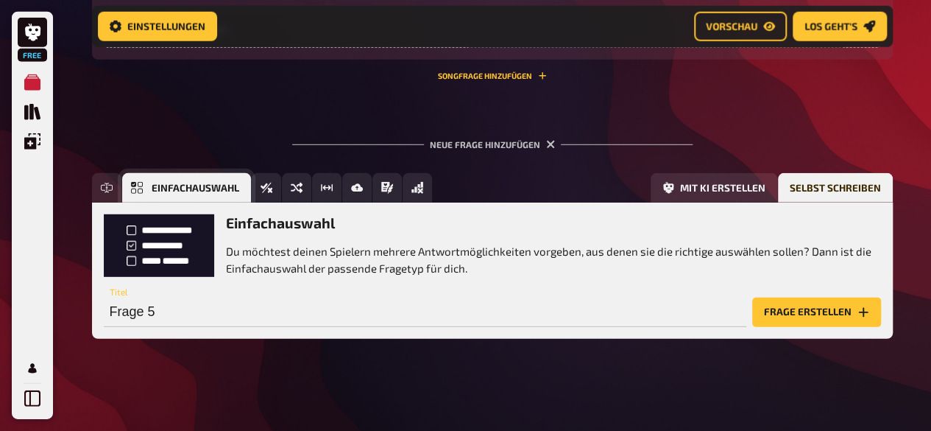
scroll to position [2039, 0]
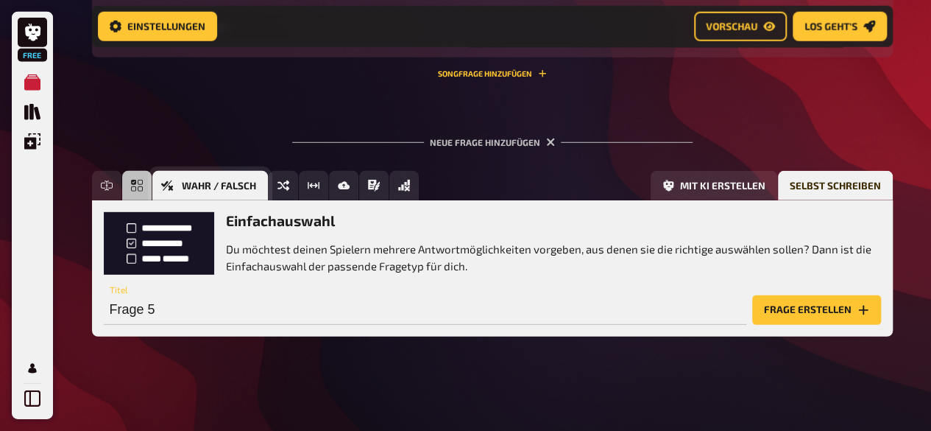
click at [191, 177] on button "Wahr / Falsch" at bounding box center [210, 185] width 116 height 29
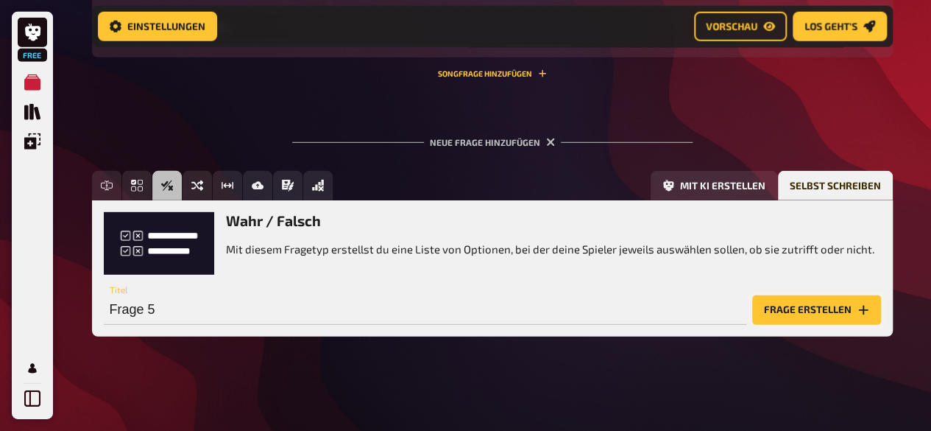
click at [825, 316] on button "Frage erstellen" at bounding box center [816, 309] width 129 height 29
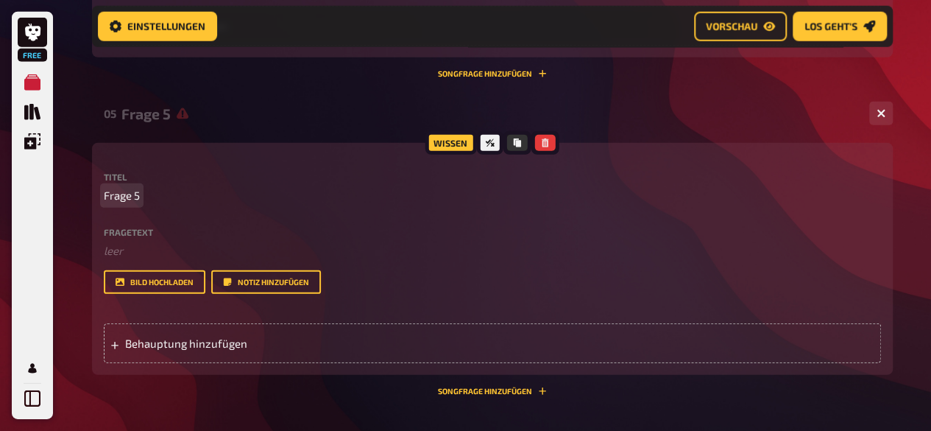
click at [215, 191] on p "Frage 5" at bounding box center [492, 195] width 777 height 17
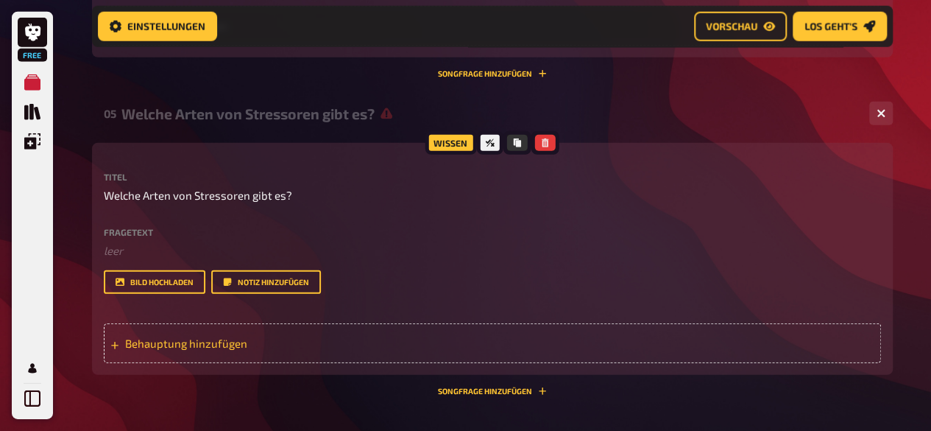
click at [166, 351] on div "Behauptung hinzufügen" at bounding box center [492, 343] width 777 height 40
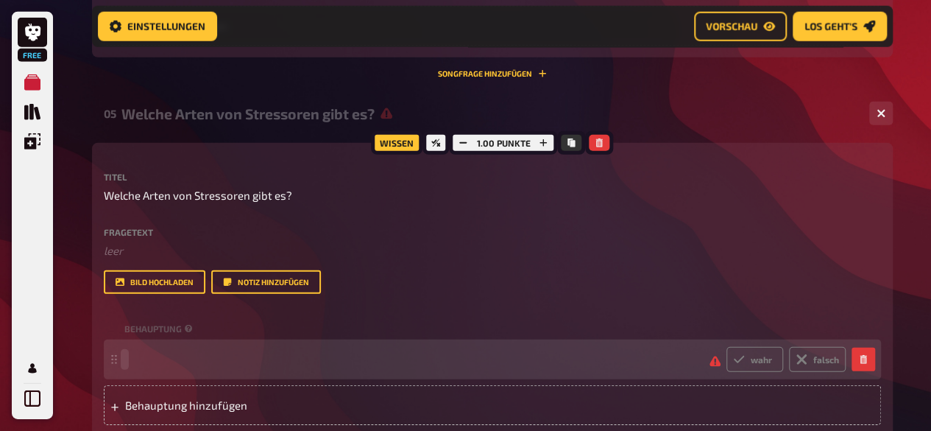
click at [229, 356] on span at bounding box center [411, 359] width 574 height 13
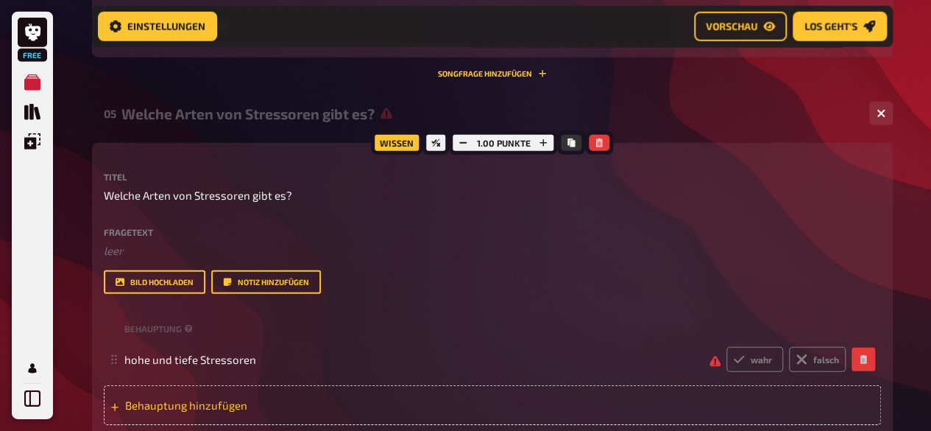
click at [225, 401] on span "Behauptung hinzufügen" at bounding box center [239, 404] width 229 height 13
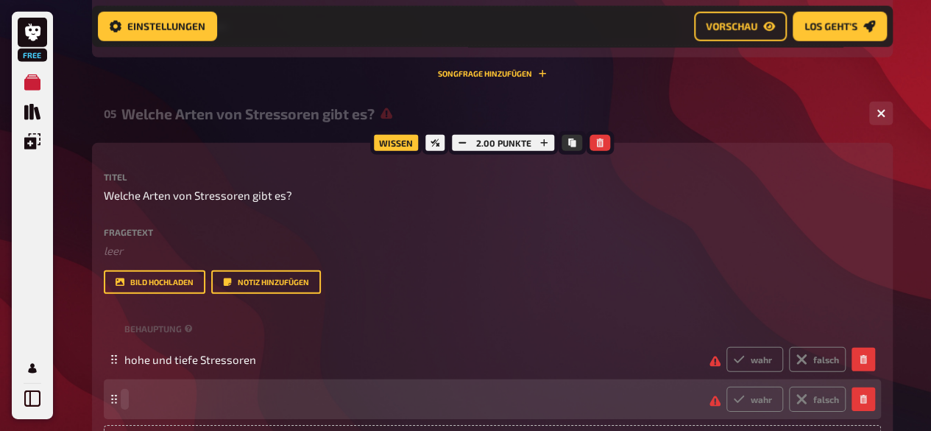
drag, startPoint x: 225, startPoint y: 401, endPoint x: 211, endPoint y: 387, distance: 19.8
click at [211, 387] on div "wahr falsch" at bounding box center [485, 399] width 722 height 25
click at [272, 396] on span "Körperliche, Psychische und äu" at bounding box center [202, 398] width 156 height 13
click at [281, 399] on span "Körperliche, Psychische und äu" at bounding box center [411, 398] width 574 height 13
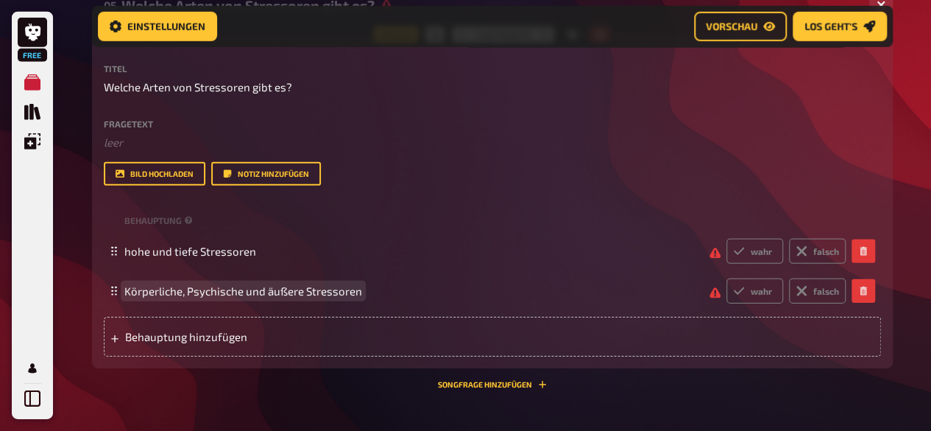
scroll to position [2247, 0]
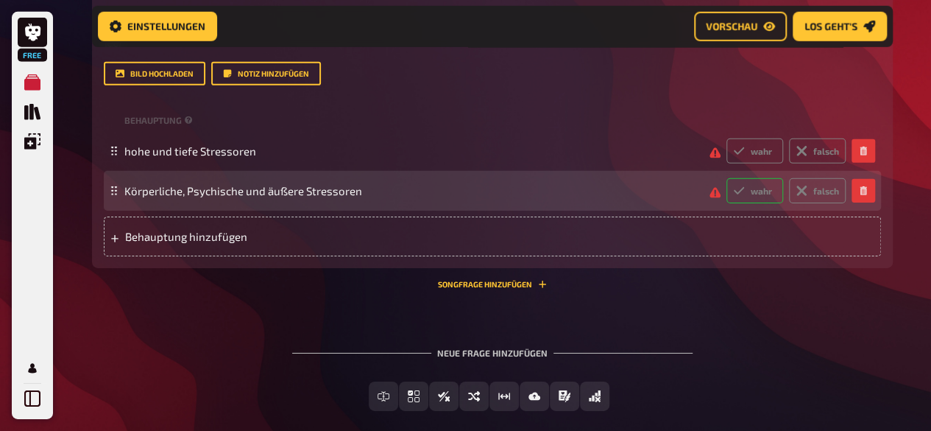
click at [756, 195] on label "wahr" at bounding box center [755, 190] width 57 height 25
click at [727, 178] on input "wahr" at bounding box center [726, 177] width 1 height 1
radio input "true"
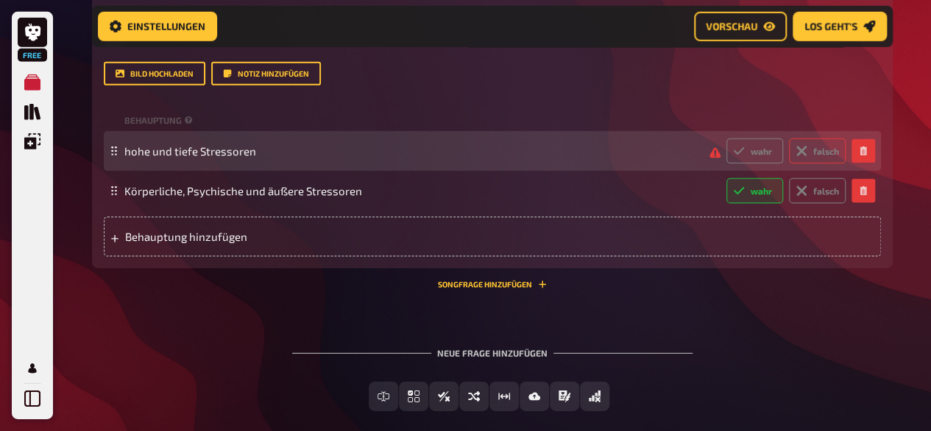
click at [808, 153] on label "falsch" at bounding box center [817, 150] width 57 height 25
click at [727, 138] on input "falsch" at bounding box center [726, 138] width 1 height 1
radio input "true"
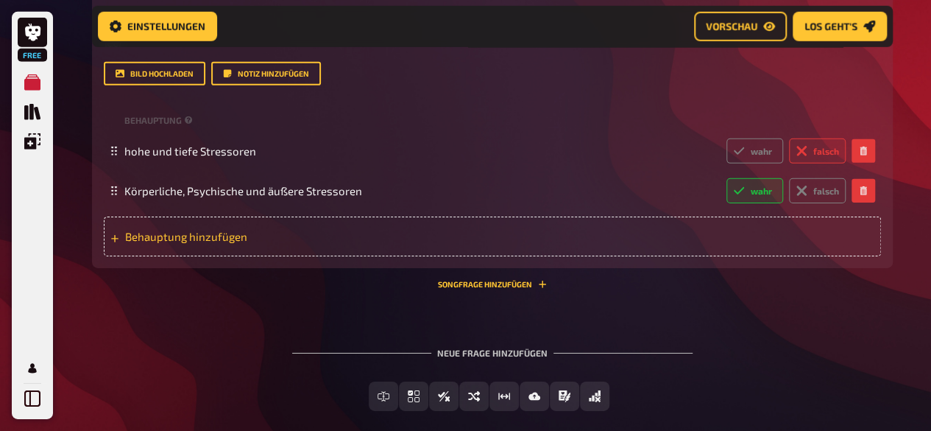
click at [307, 245] on div "Behauptung hinzufügen" at bounding box center [492, 236] width 777 height 40
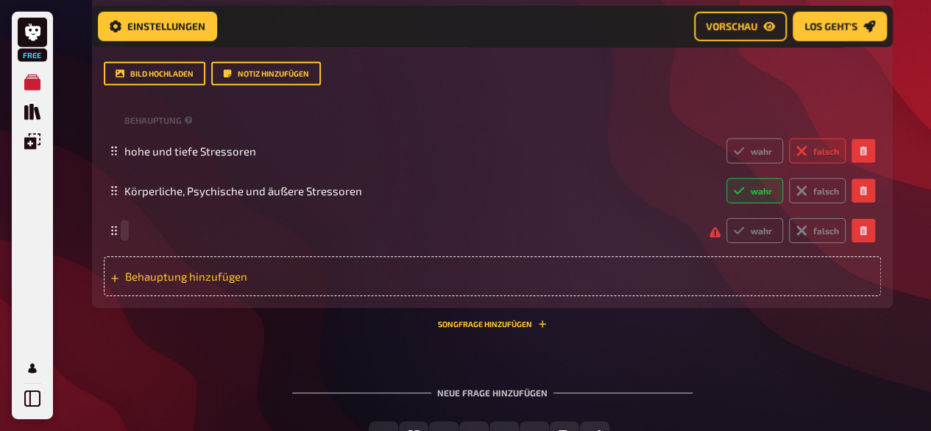
click at [307, 245] on div "wahr falsch" at bounding box center [492, 231] width 777 height 40
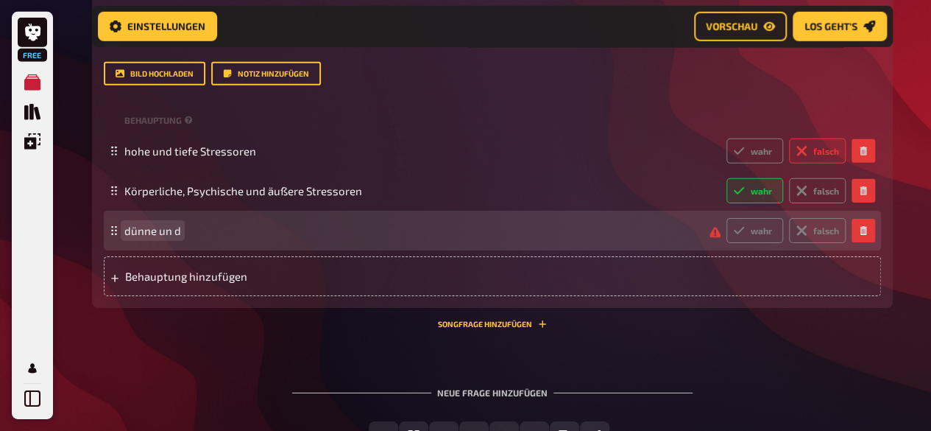
click at [190, 239] on div "dünne un d wahr falsch" at bounding box center [485, 230] width 722 height 25
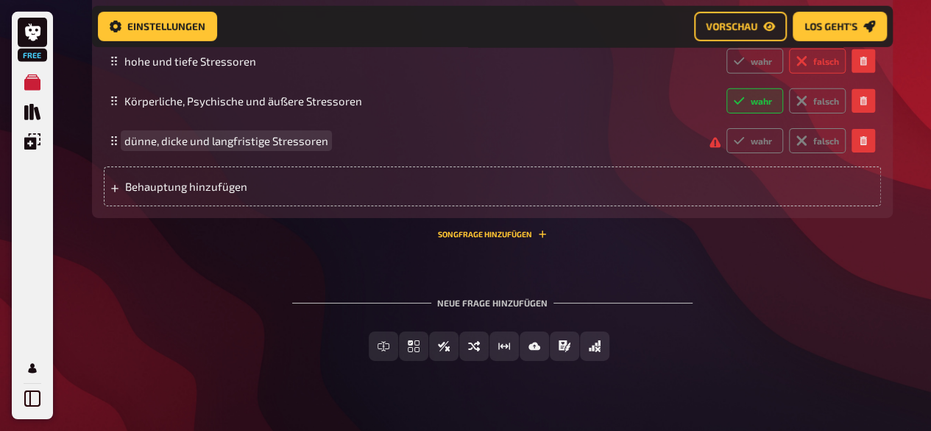
scroll to position [2362, 0]
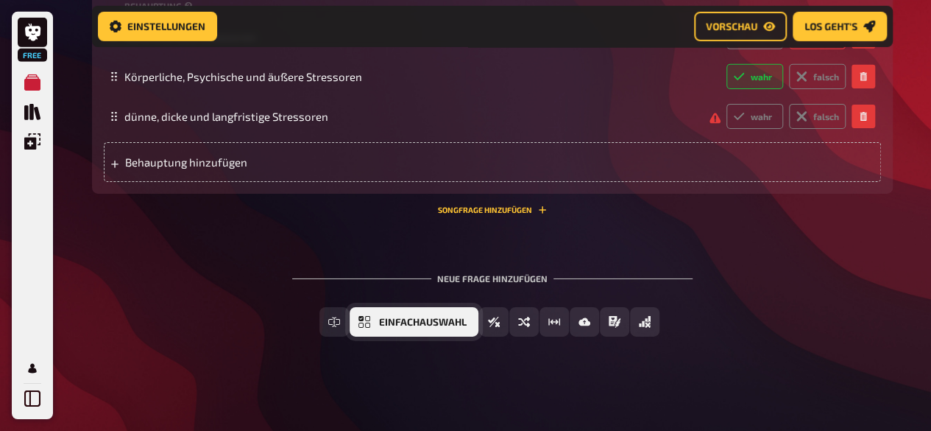
click at [411, 323] on span "Einfachauswahl" at bounding box center [423, 322] width 88 height 10
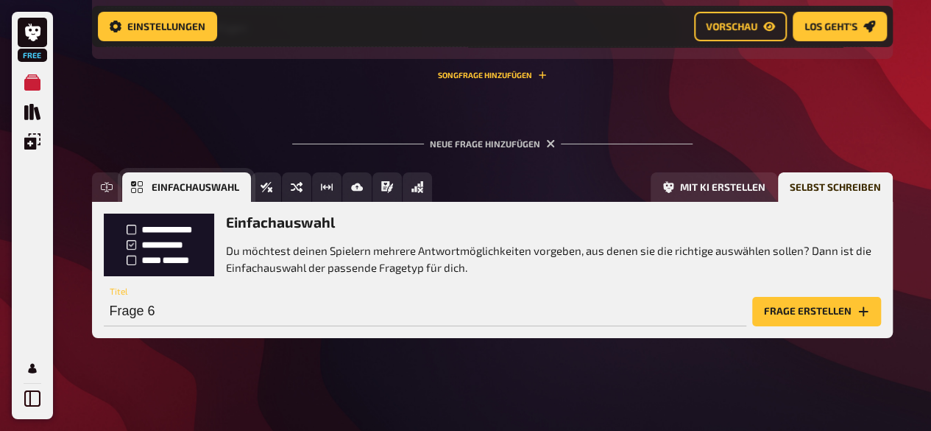
scroll to position [2497, 0]
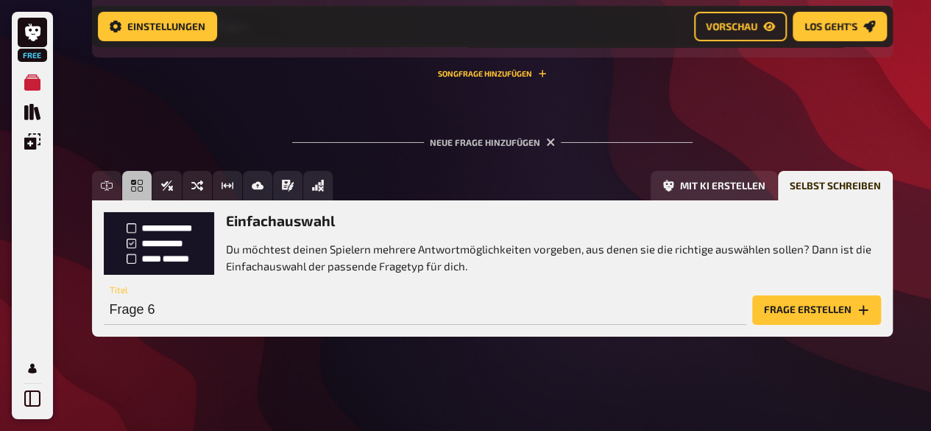
click at [794, 316] on button "Frage erstellen" at bounding box center [816, 309] width 129 height 29
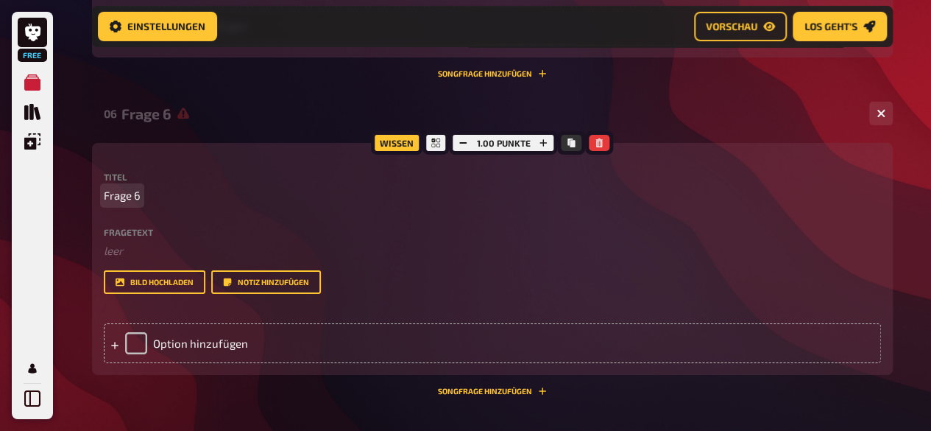
click at [140, 204] on div "Titel Frage 6 Fragetext ﻿ leer Hier hinziehen für Dateiupload Bild hochladen No…" at bounding box center [492, 232] width 777 height 121
click at [166, 204] on div "Titel Nenne in der Stressoren Fragetext ﻿ leer Hier hinziehen für Dateiupload B…" at bounding box center [492, 232] width 777 height 121
click at [164, 195] on span "Nenne in der Stressoren" at bounding box center [165, 195] width 122 height 17
click at [191, 200] on span "Nenne Stressoren" at bounding box center [149, 195] width 91 height 17
click at [137, 201] on span "Nenne Stressoren in der Pflege" at bounding box center [182, 195] width 156 height 17
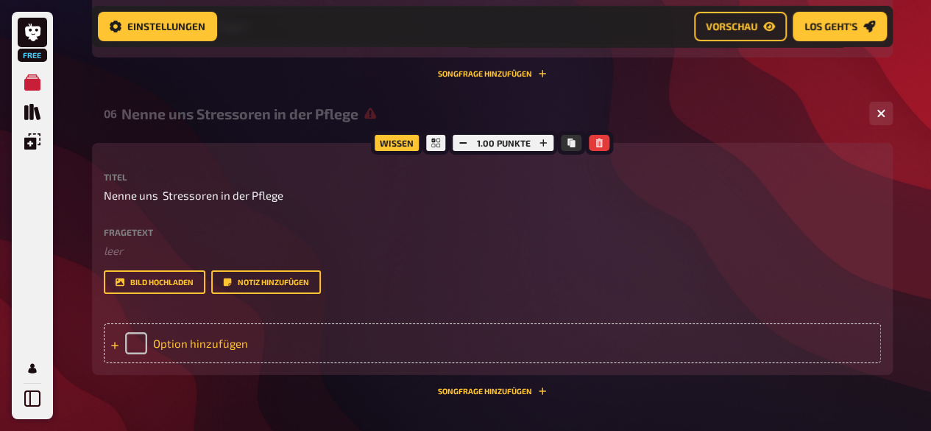
click at [179, 350] on div "Option hinzufügen" at bounding box center [492, 343] width 777 height 40
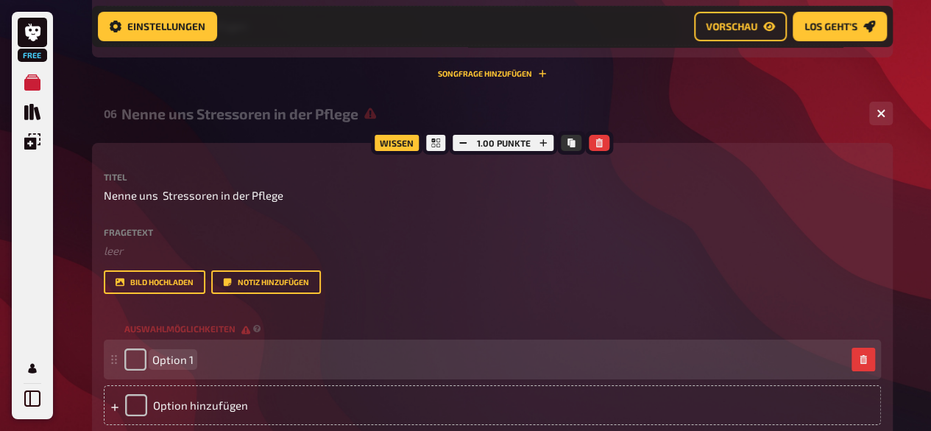
click at [233, 377] on div "Option 1" at bounding box center [492, 359] width 777 height 40
click at [141, 356] on input "checkbox" at bounding box center [135, 359] width 22 height 22
click at [141, 356] on div "leer" at bounding box center [156, 359] width 64 height 22
click at [181, 359] on span "leer" at bounding box center [170, 360] width 36 height 14
click at [178, 359] on span "leer" at bounding box center [170, 360] width 36 height 14
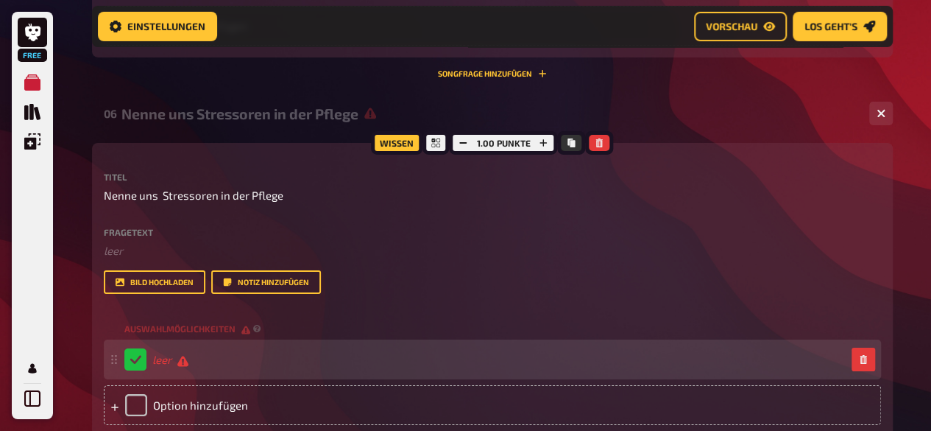
click at [178, 359] on span "leer" at bounding box center [170, 360] width 36 height 14
checkbox input "false"
click at [191, 351] on div "leer" at bounding box center [485, 359] width 722 height 22
click at [174, 367] on div "leer" at bounding box center [156, 359] width 64 height 22
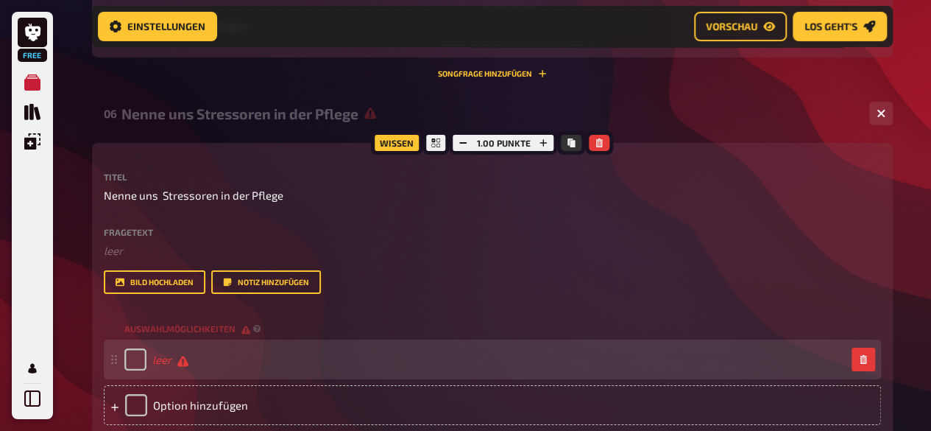
click at [174, 367] on div "leer" at bounding box center [156, 359] width 64 height 22
click at [174, 366] on span "leer" at bounding box center [170, 360] width 36 height 14
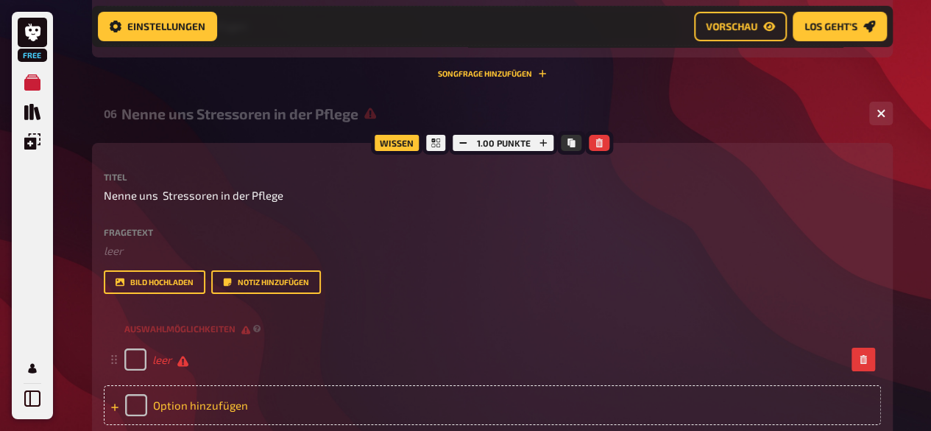
click at [172, 400] on div "Option hinzufügen" at bounding box center [492, 405] width 777 height 40
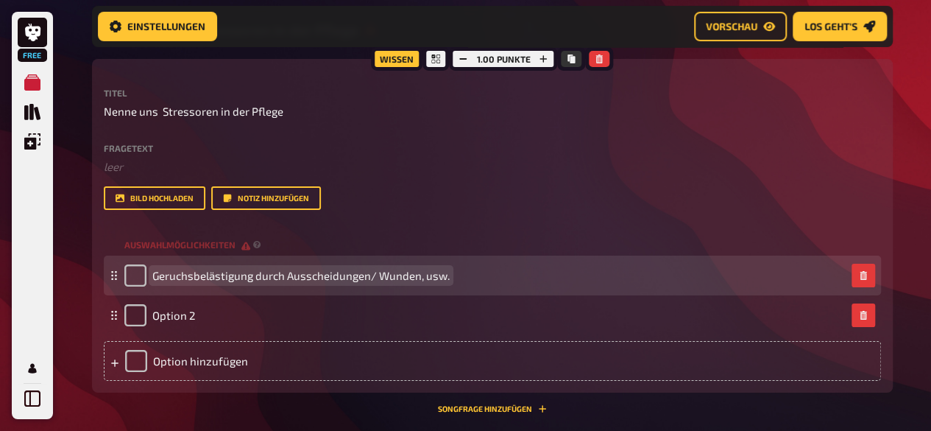
scroll to position [2593, 0]
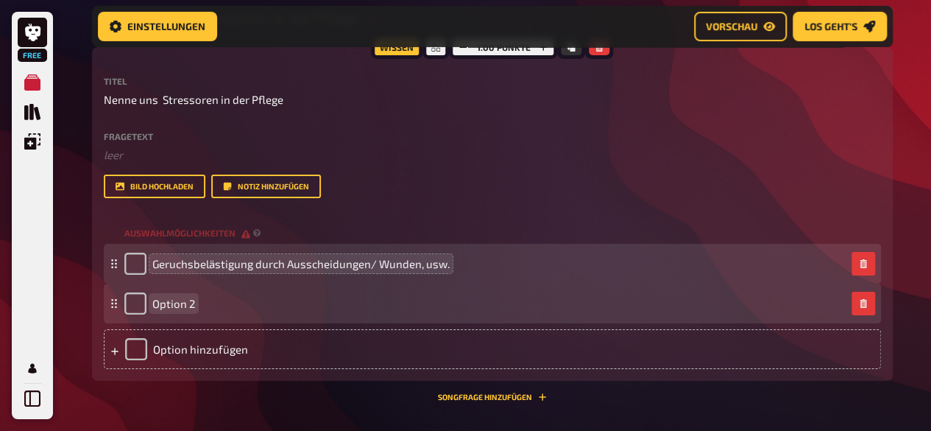
click at [174, 303] on span "Option 2" at bounding box center [173, 303] width 43 height 13
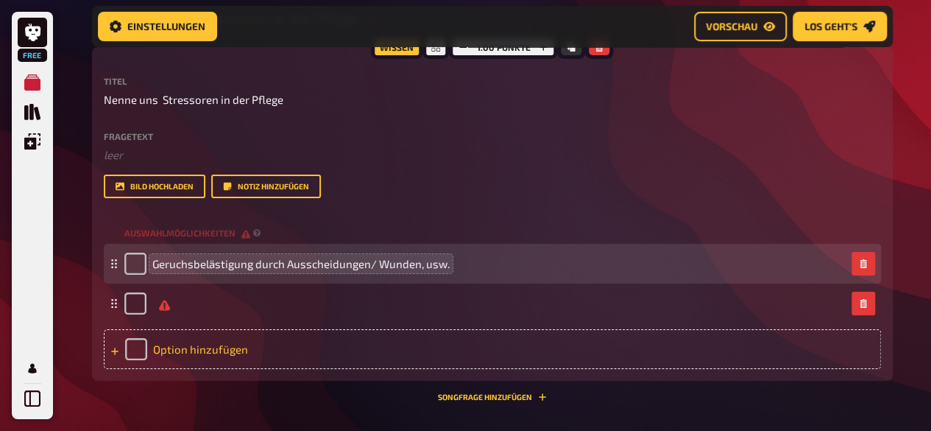
click at [181, 337] on div "Option hinzufügen" at bounding box center [492, 349] width 777 height 40
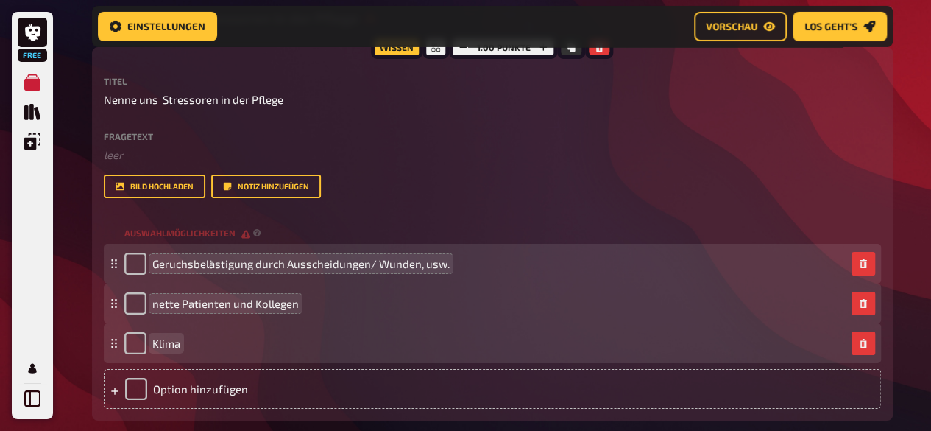
click at [205, 339] on div "Klima" at bounding box center [485, 343] width 722 height 22
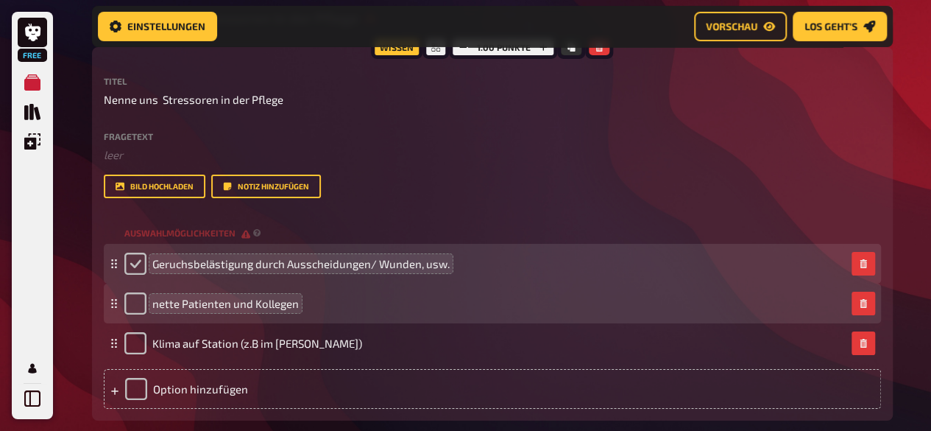
click at [129, 257] on input "checkbox" at bounding box center [135, 264] width 22 height 22
checkbox input "true"
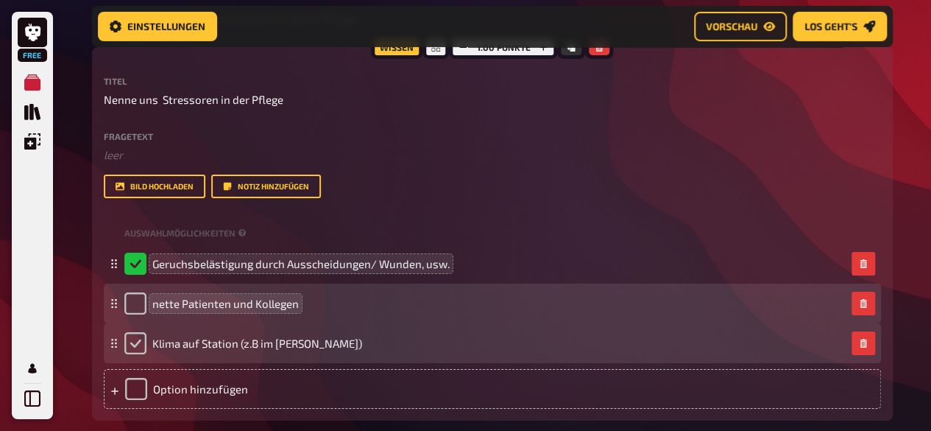
click at [134, 342] on input "checkbox" at bounding box center [135, 343] width 22 height 22
checkbox input "true"
click at [361, 357] on div "Klima auf Station (z.B im [PERSON_NAME])" at bounding box center [492, 343] width 777 height 40
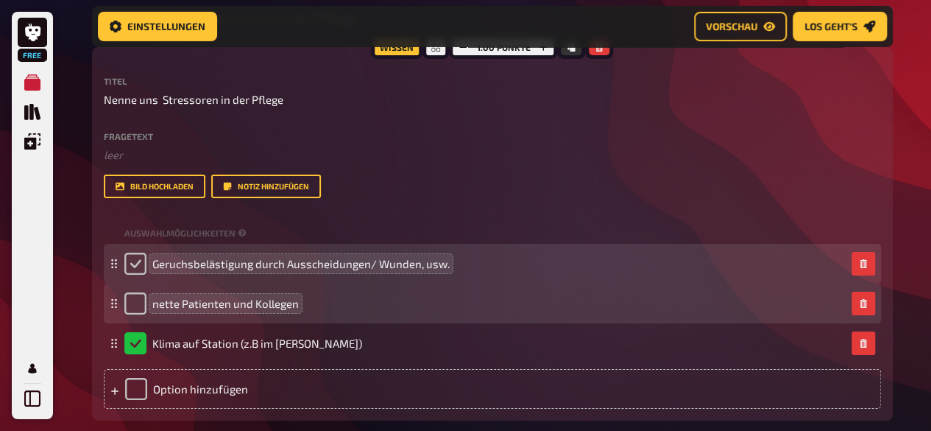
click at [143, 254] on input "checkbox" at bounding box center [135, 264] width 22 height 22
checkbox input "true"
checkbox input "false"
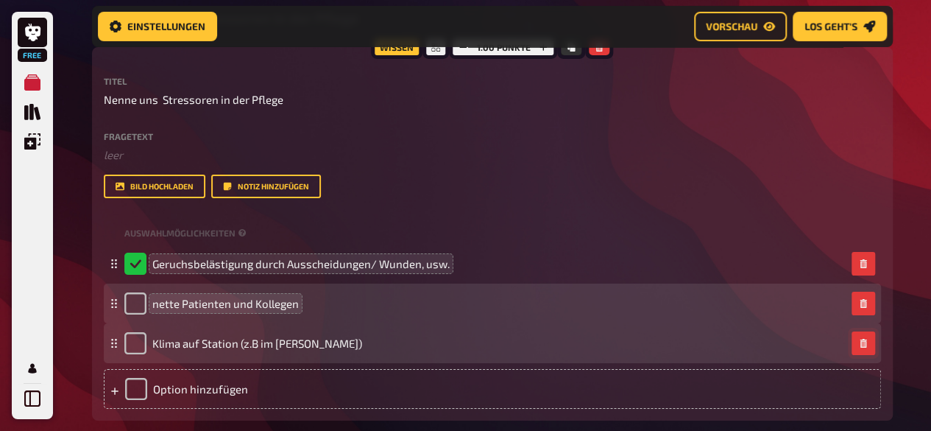
click at [861, 347] on icon "button" at bounding box center [863, 343] width 9 height 9
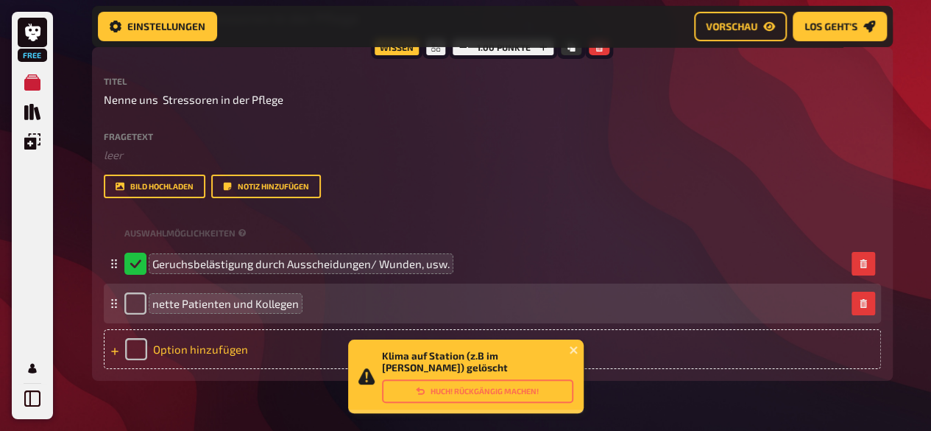
click at [250, 354] on div "Option hinzufügen" at bounding box center [492, 349] width 777 height 40
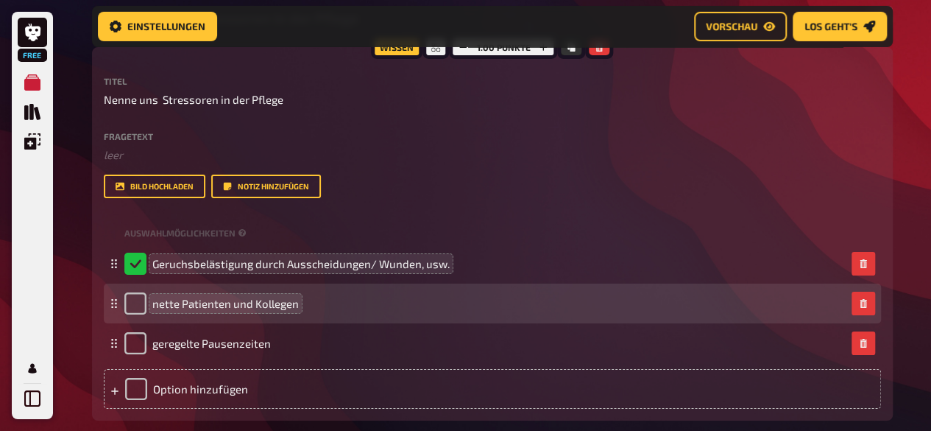
scroll to position [2820, 0]
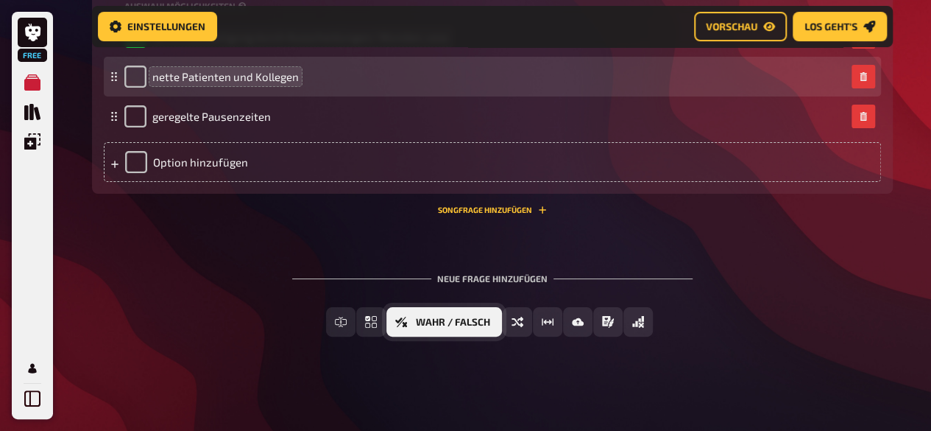
click at [443, 320] on span "Wahr / Falsch" at bounding box center [453, 322] width 74 height 10
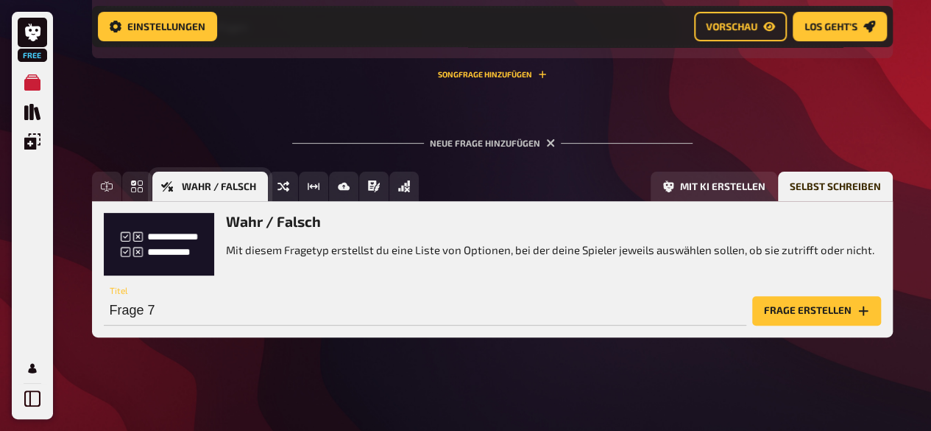
scroll to position [2956, 0]
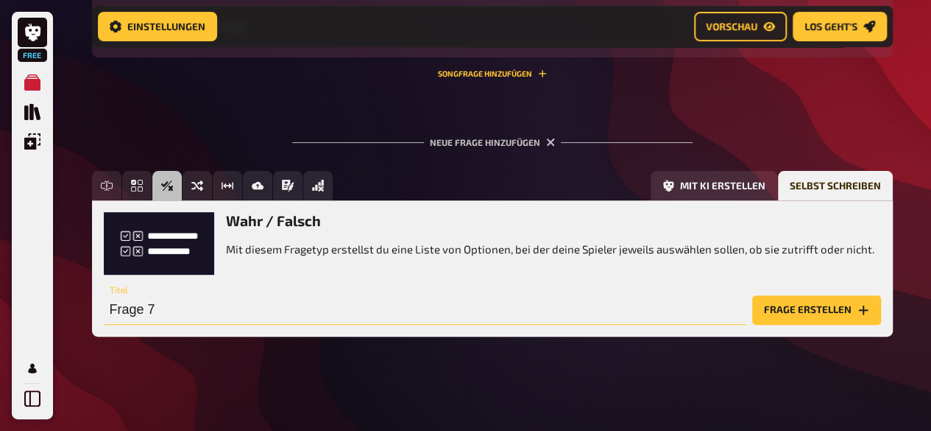
click at [216, 298] on input "Frage 7" at bounding box center [425, 309] width 643 height 29
click at [216, 298] on input "W" at bounding box center [425, 309] width 643 height 29
type input "Was hilft bei der Stressbewältigung (Coping) ?"
click at [806, 314] on button "Frage erstellen" at bounding box center [816, 309] width 129 height 29
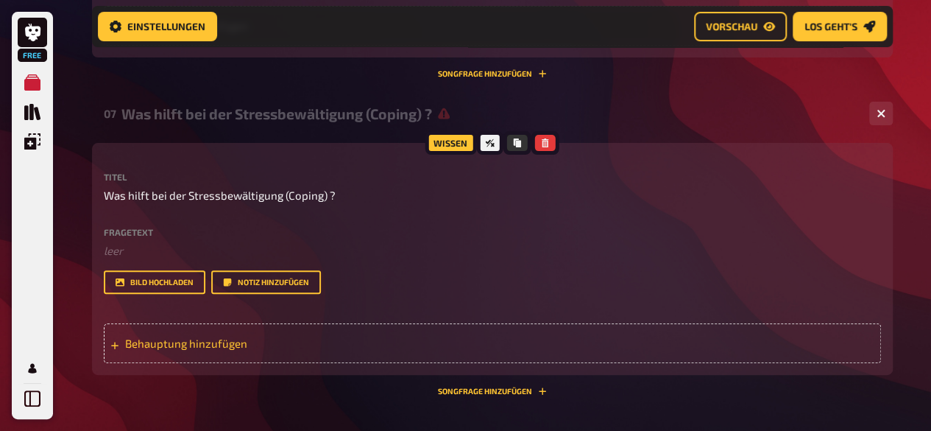
click at [168, 342] on span "Behauptung hinzufügen" at bounding box center [239, 342] width 229 height 13
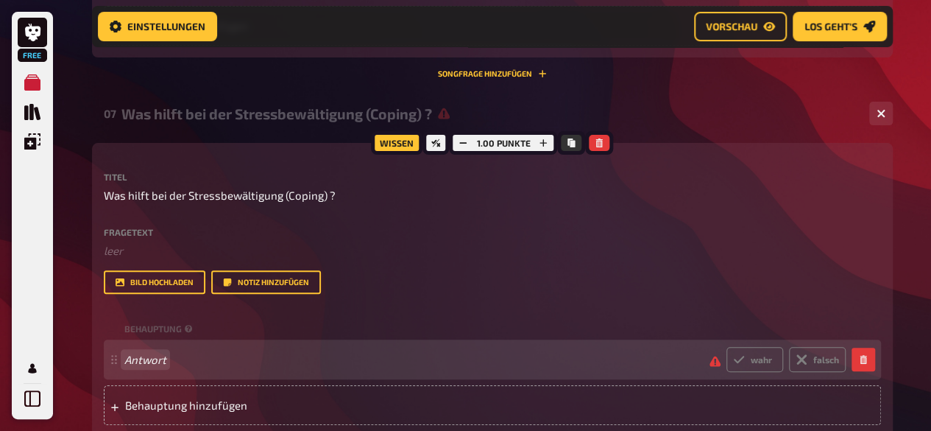
click at [174, 361] on span "Antwort" at bounding box center [411, 359] width 574 height 13
click at [174, 361] on span "M" at bounding box center [411, 359] width 574 height 13
click at [190, 364] on span "Medtai" at bounding box center [411, 359] width 574 height 13
click at [740, 365] on label "wahr" at bounding box center [755, 359] width 57 height 25
click at [727, 347] on input "wahr" at bounding box center [726, 346] width 1 height 1
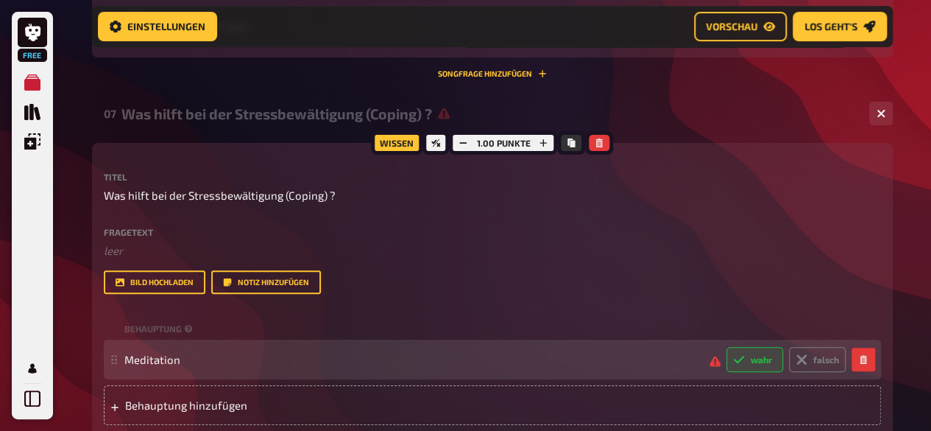
radio input "true"
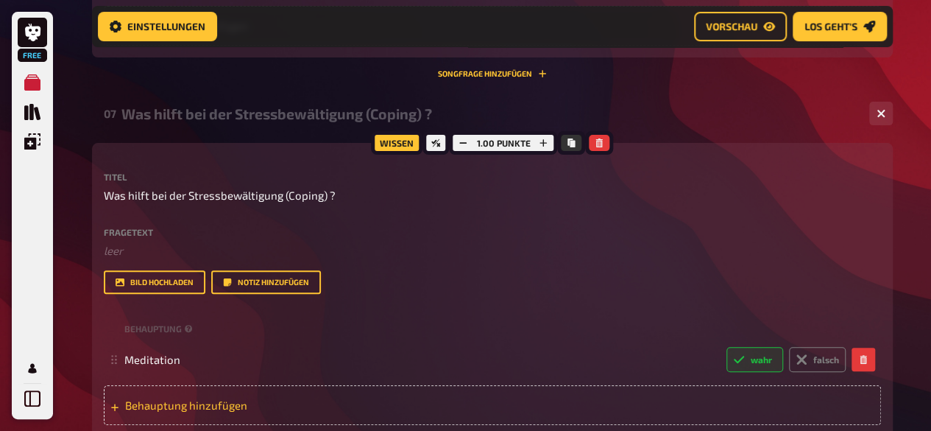
click at [167, 399] on span "Behauptung hinzufügen" at bounding box center [239, 404] width 229 height 13
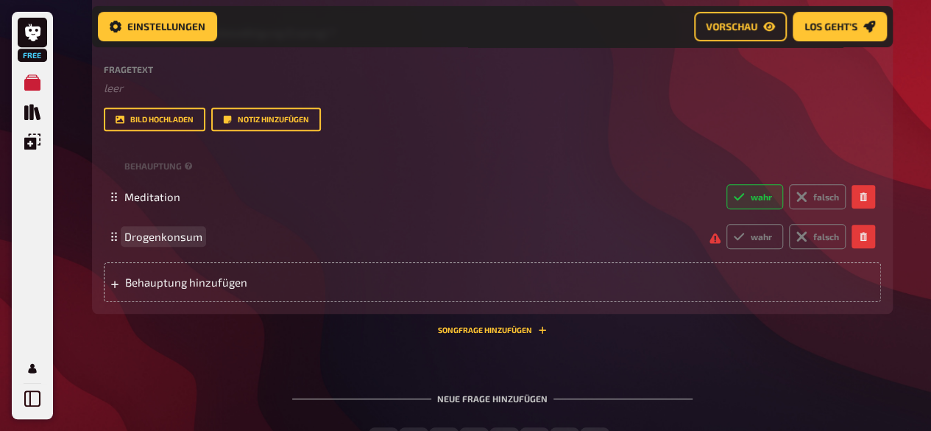
scroll to position [3128, 0]
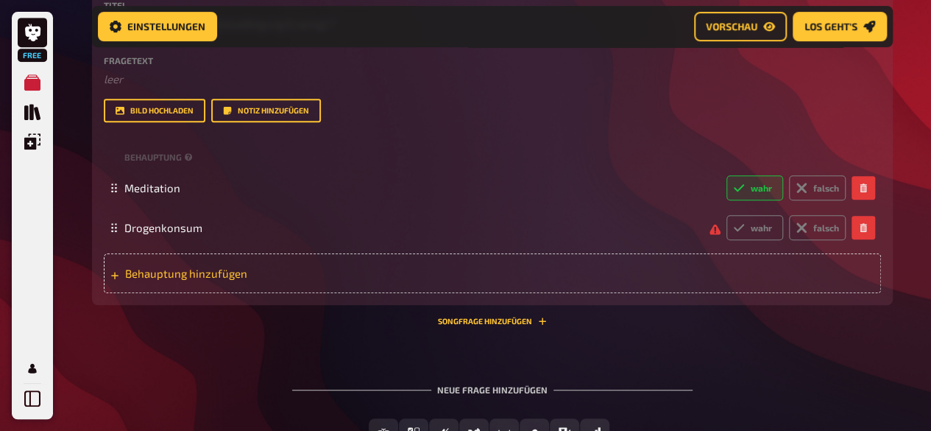
click at [325, 265] on div "Behauptung hinzufügen" at bounding box center [492, 273] width 777 height 40
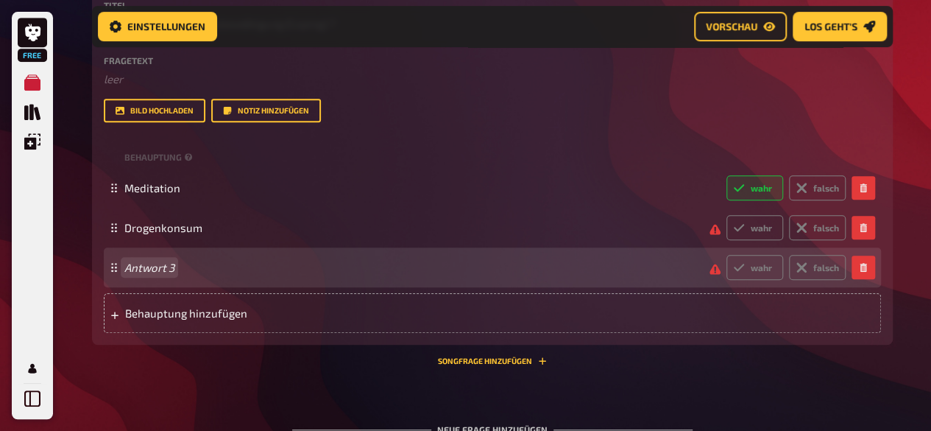
click at [187, 276] on div "Antwort 3 wahr falsch" at bounding box center [485, 267] width 722 height 25
click at [193, 270] on span "bei Rauchern" at bounding box center [411, 267] width 574 height 13
click at [332, 275] on div "bei Rauchern: eine Zigarette wahr falsch" at bounding box center [485, 267] width 722 height 25
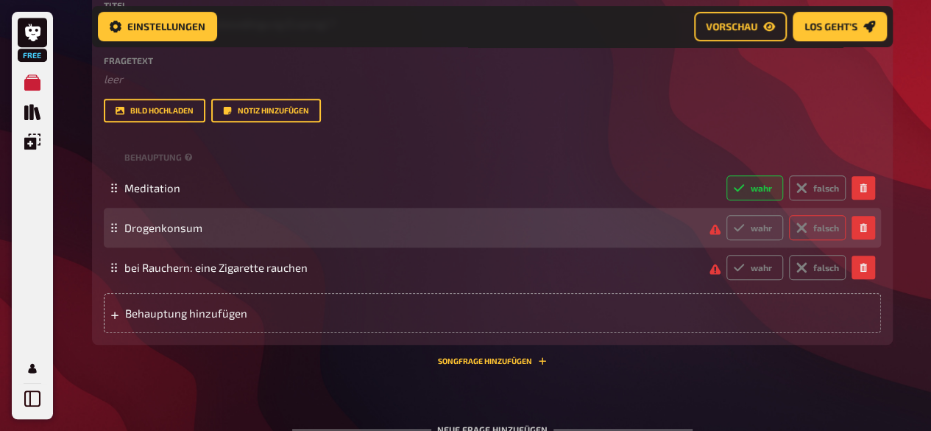
click at [828, 226] on label "falsch" at bounding box center [817, 227] width 57 height 25
click at [727, 215] on input "falsch" at bounding box center [726, 214] width 1 height 1
radio input "true"
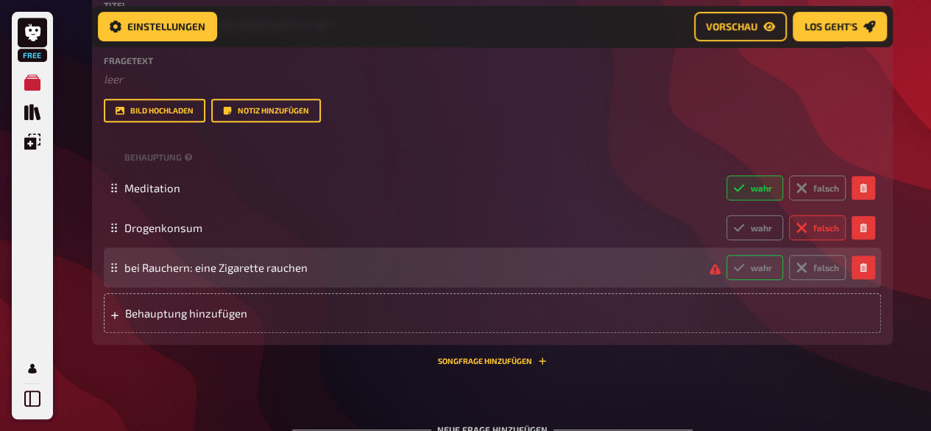
click at [754, 270] on label "wahr" at bounding box center [755, 267] width 57 height 25
click at [727, 255] on input "wahr" at bounding box center [726, 254] width 1 height 1
radio input "true"
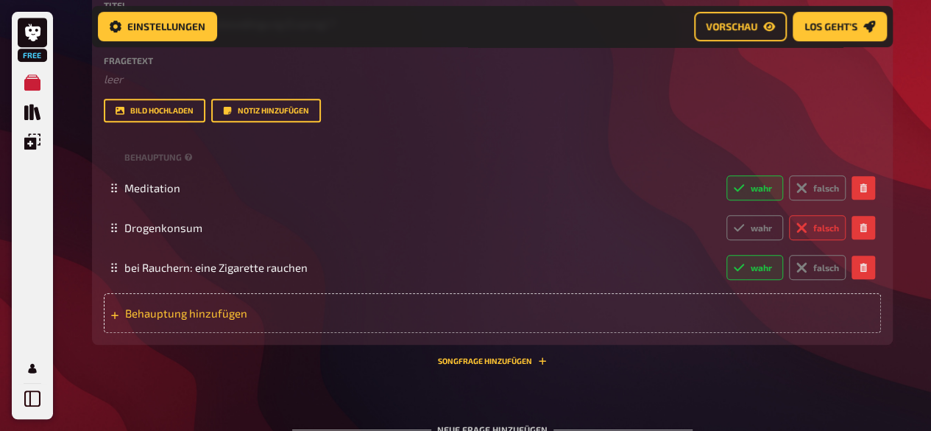
click at [264, 314] on span "Behauptung hinzufügen" at bounding box center [239, 312] width 229 height 13
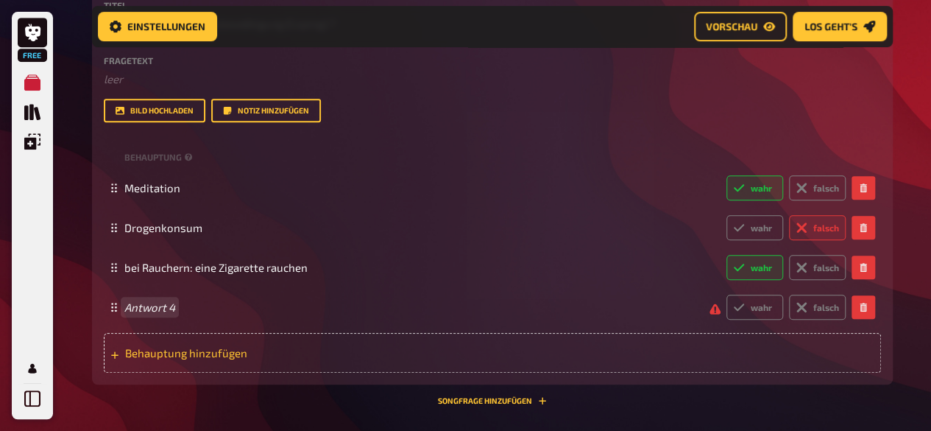
click at [264, 314] on div "Antwort 4 wahr falsch" at bounding box center [485, 307] width 722 height 25
click at [264, 314] on div "laut schrei wahr falsch" at bounding box center [485, 307] width 722 height 25
click at [250, 356] on span "Behauptung hinzufügen" at bounding box center [239, 352] width 229 height 13
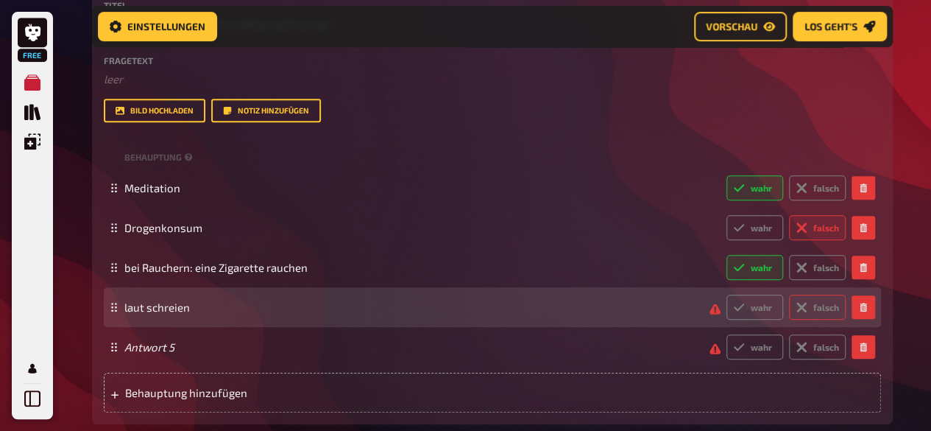
click at [833, 314] on label "falsch" at bounding box center [817, 307] width 57 height 25
click at [727, 295] on input "falsch" at bounding box center [726, 294] width 1 height 1
radio input "true"
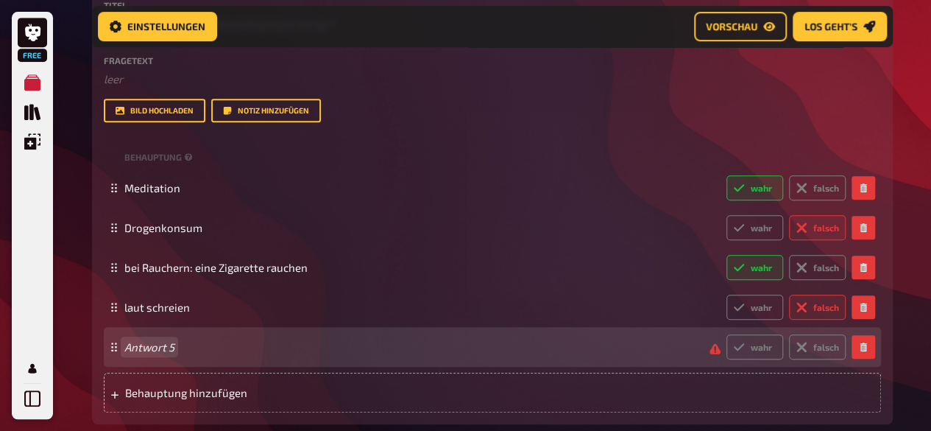
click at [318, 347] on span "Antwort 5" at bounding box center [411, 346] width 574 height 13
click at [317, 347] on span "progressive Muskelentspannung" at bounding box center [411, 346] width 574 height 13
click at [738, 356] on label "wahr" at bounding box center [755, 346] width 57 height 25
click at [727, 334] on input "wahr" at bounding box center [726, 334] width 1 height 1
radio input "true"
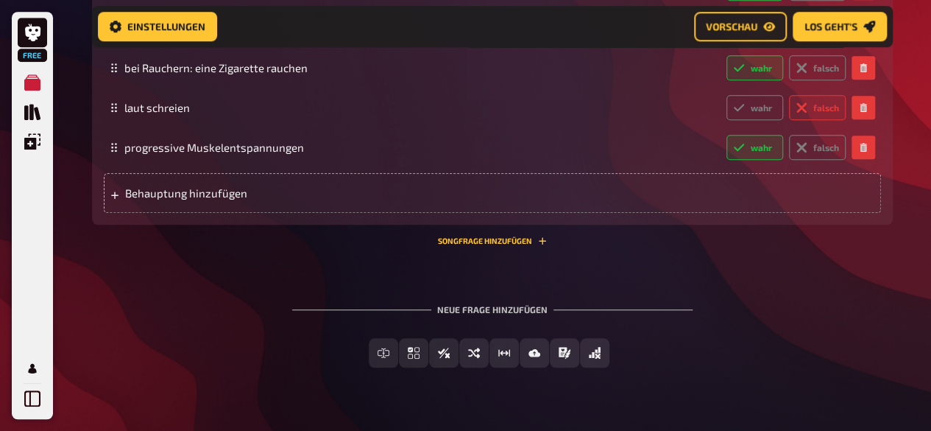
scroll to position [3359, 0]
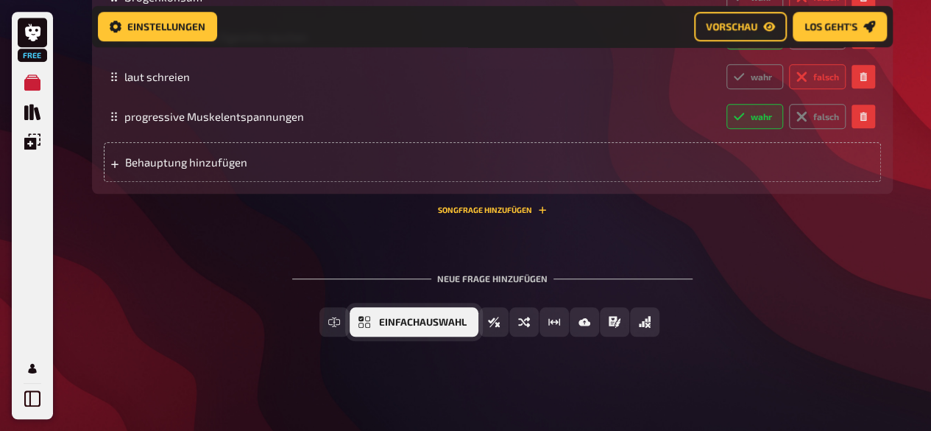
click at [408, 325] on span "Einfachauswahl" at bounding box center [423, 322] width 88 height 10
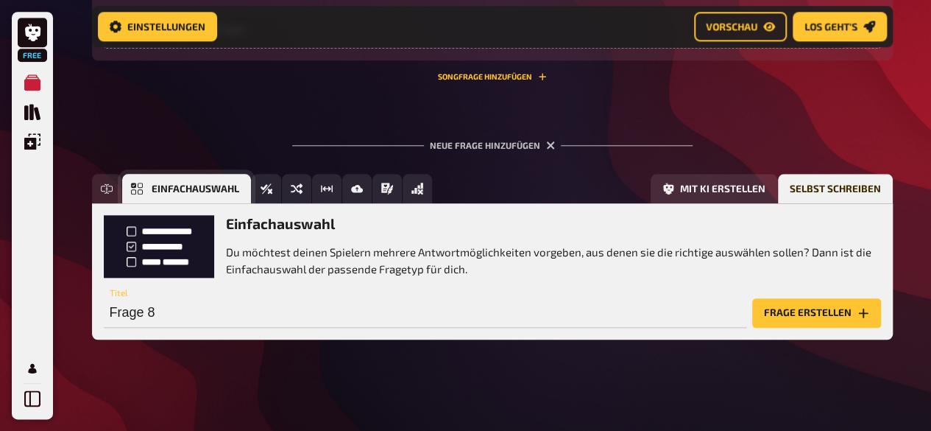
scroll to position [3494, 0]
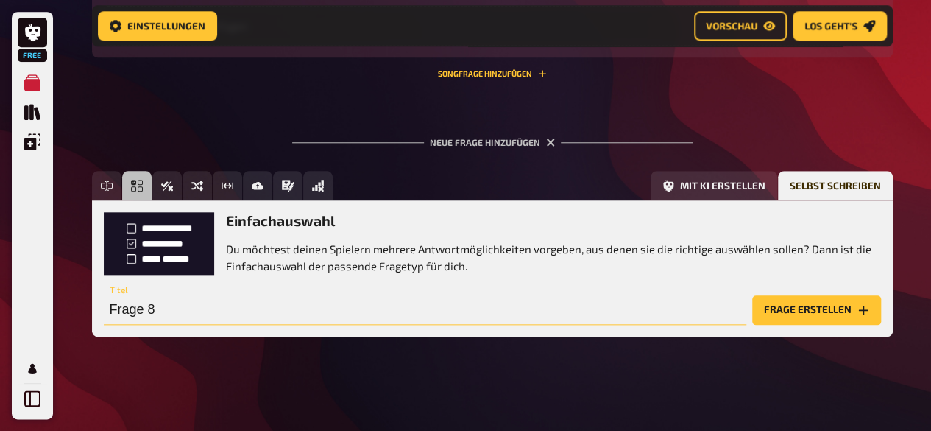
click at [336, 302] on input "Frage 8" at bounding box center [425, 309] width 643 height 29
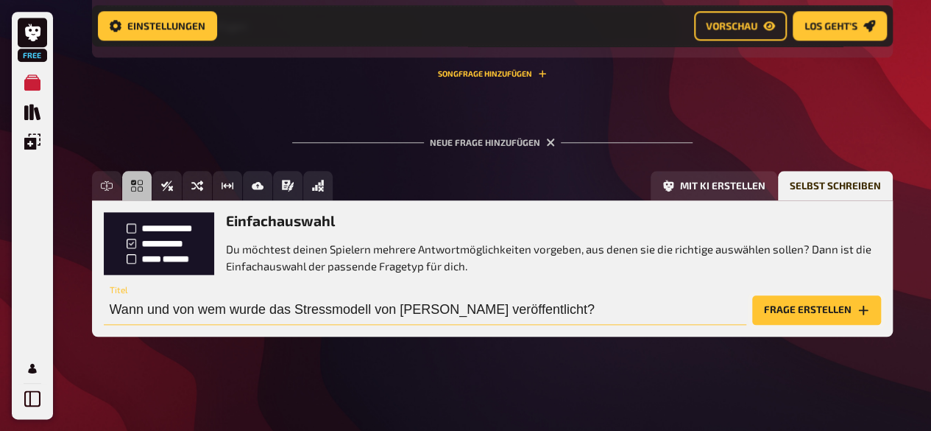
type input "Wann und von wem wurde das Stressmodell von [PERSON_NAME] veröffentlicht?"
click at [772, 308] on button "Frage erstellen" at bounding box center [816, 309] width 129 height 29
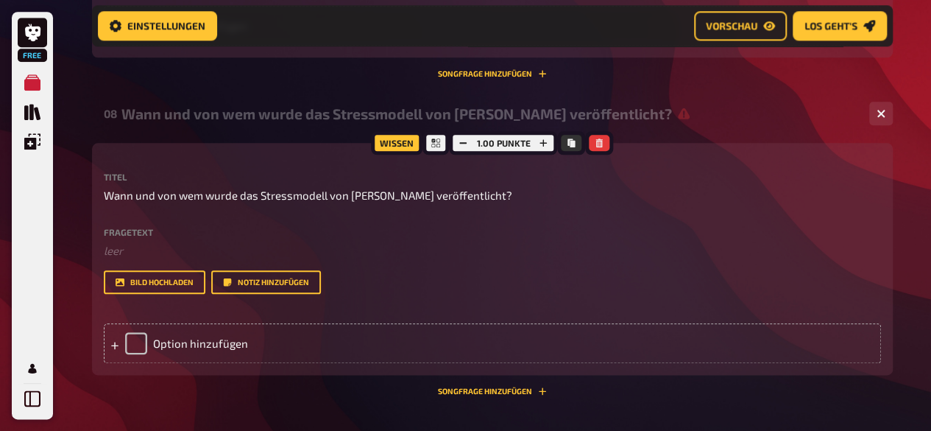
click at [197, 364] on div "Wissen 1.00 Punkte Titel Wann und von wem wurde das Stressmodell von [PERSON_NA…" at bounding box center [492, 259] width 801 height 232
click at [194, 352] on div "Option hinzufügen" at bounding box center [492, 343] width 777 height 40
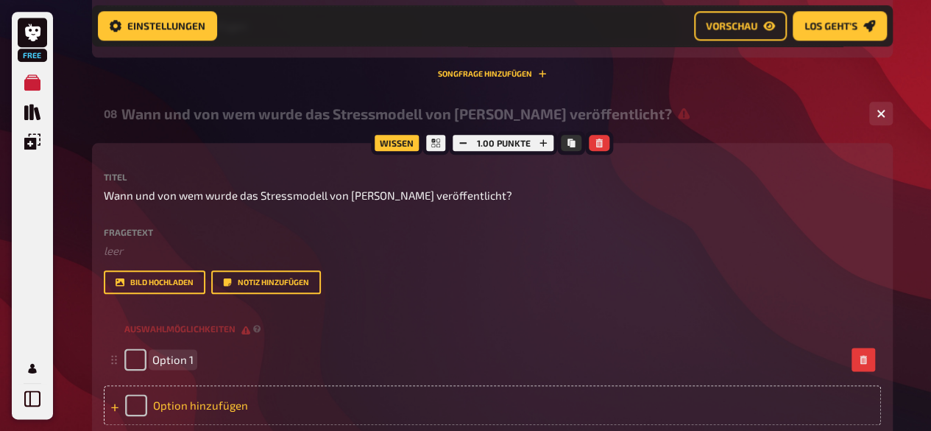
click at [194, 352] on div "Option 1" at bounding box center [485, 359] width 722 height 22
click at [184, 419] on div "Option hinzufügen" at bounding box center [492, 405] width 777 height 40
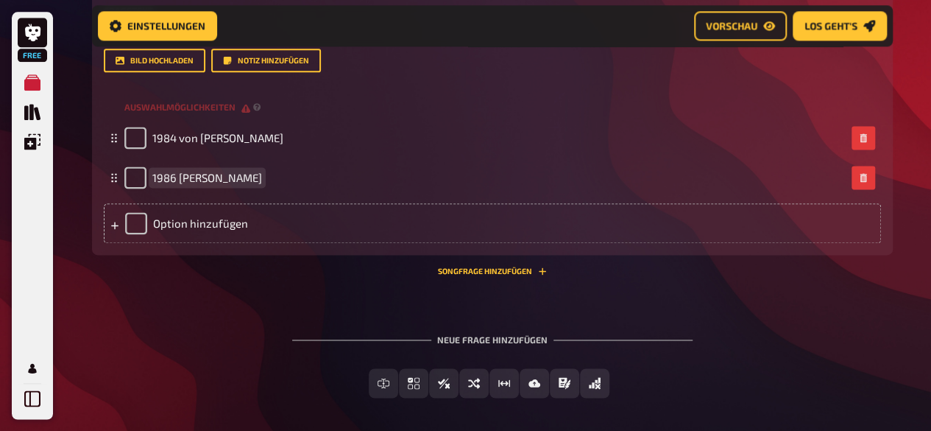
scroll to position [3777, 0]
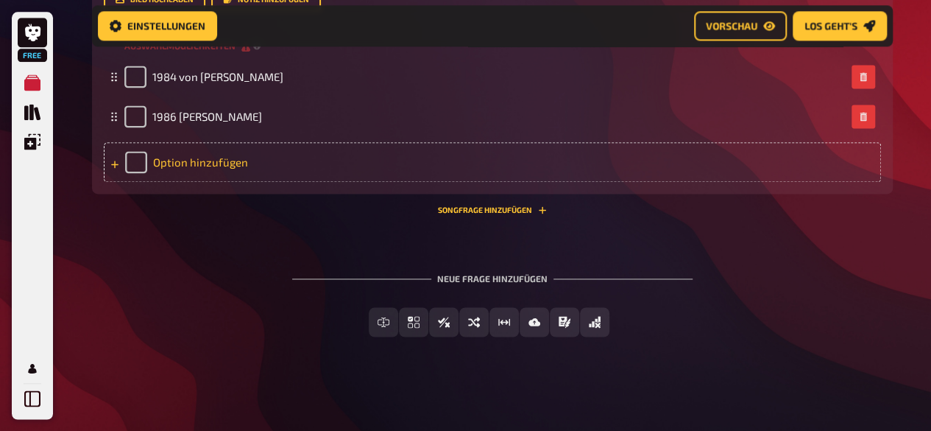
click at [173, 146] on div "Option hinzufügen" at bounding box center [492, 162] width 777 height 40
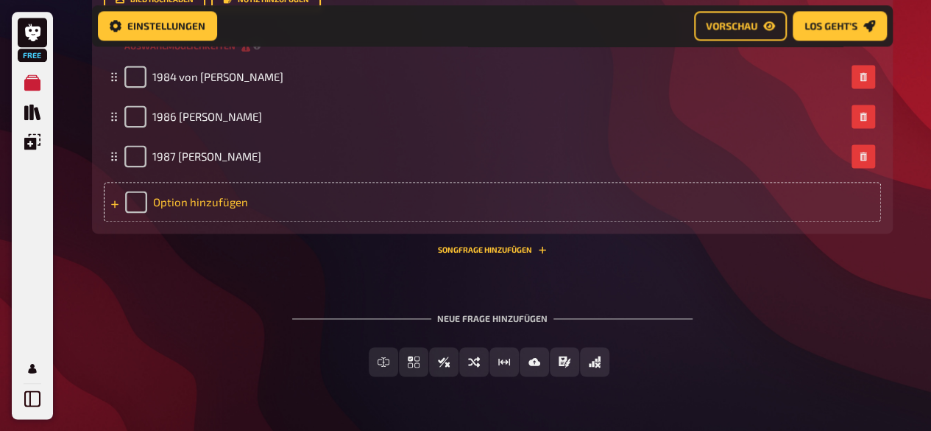
click at [222, 207] on div "Option hinzufügen" at bounding box center [492, 202] width 777 height 40
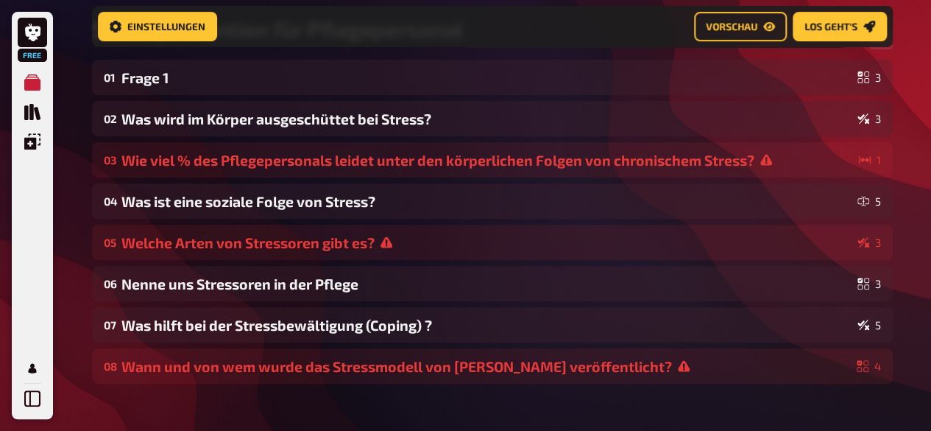
scroll to position [243, 0]
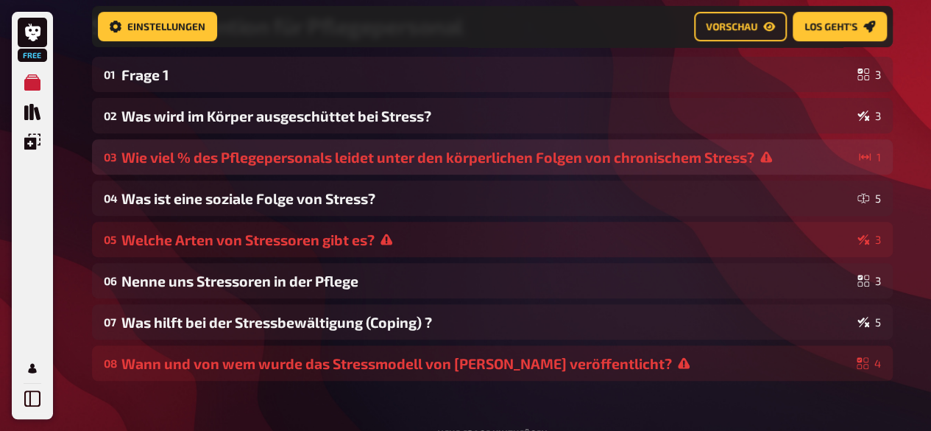
click at [603, 147] on div "03 Wie viel % des Pflegepersonals leidet unter den körperlichen Folgen von chro…" at bounding box center [492, 156] width 801 height 35
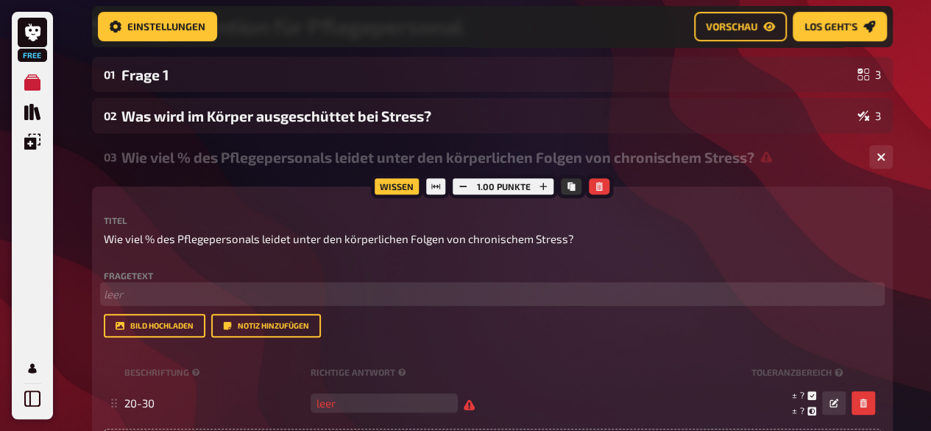
click at [161, 295] on p "﻿ leer" at bounding box center [492, 294] width 777 height 17
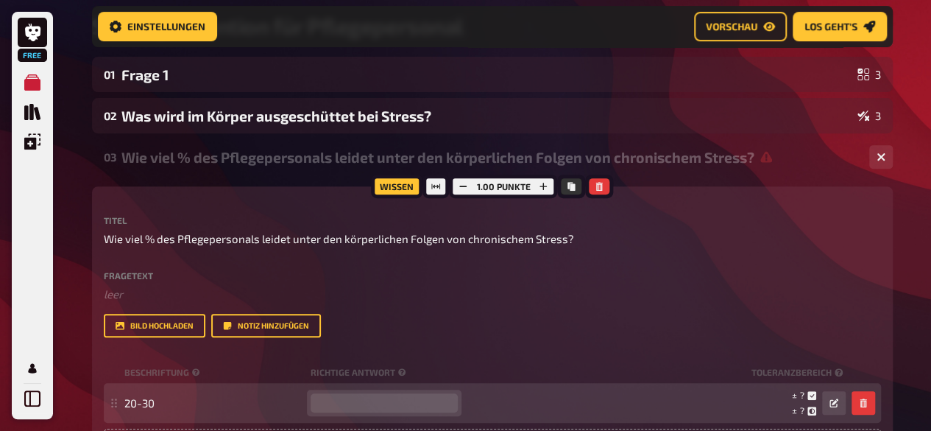
click at [345, 403] on input "number" at bounding box center [384, 402] width 147 height 19
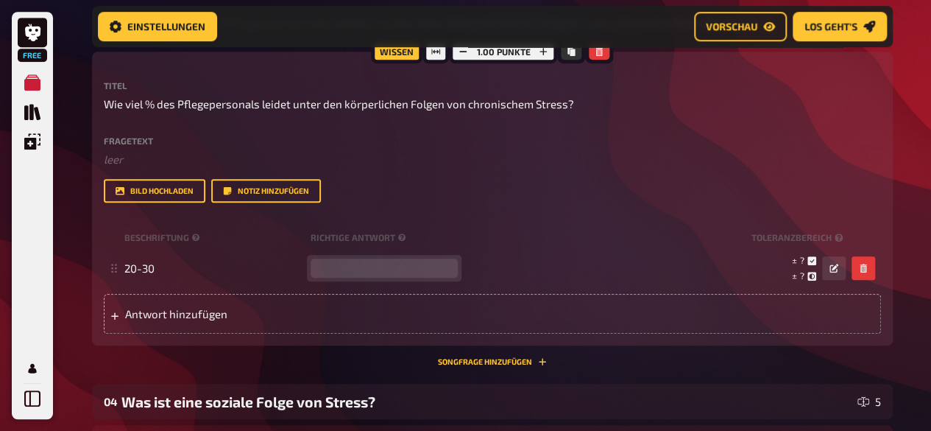
scroll to position [381, 0]
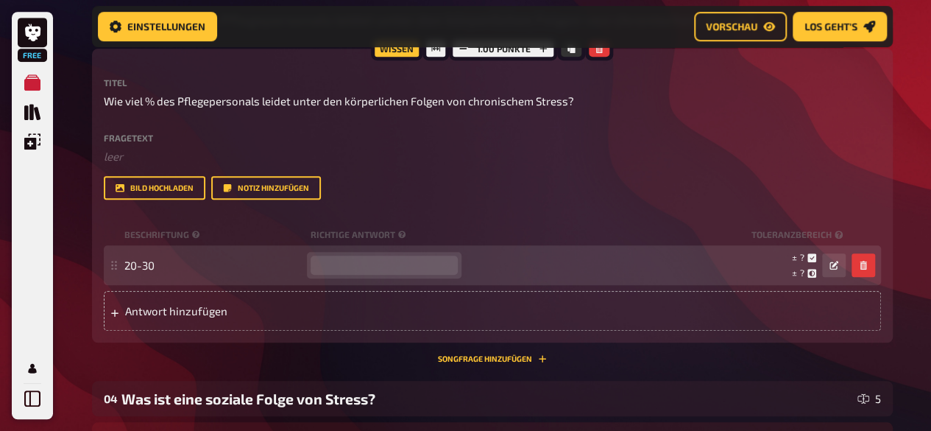
click at [369, 269] on input "number" at bounding box center [384, 264] width 147 height 19
click at [439, 266] on input "-1" at bounding box center [384, 264] width 147 height 19
click at [438, 260] on input "0" at bounding box center [384, 264] width 147 height 19
click at [438, 260] on input "1" at bounding box center [384, 264] width 147 height 19
click at [438, 260] on input "2" at bounding box center [384, 264] width 147 height 19
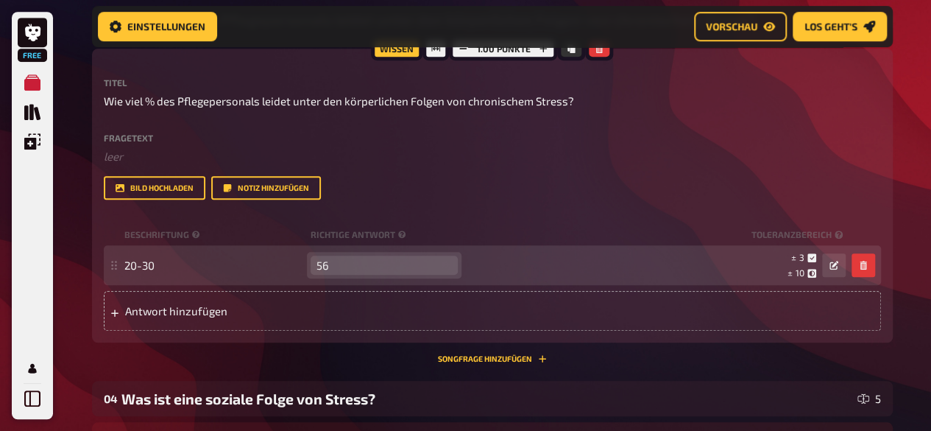
click at [438, 260] on input "56" at bounding box center [384, 264] width 147 height 19
click at [440, 266] on input "55" at bounding box center [384, 264] width 147 height 19
click at [445, 269] on input "54" at bounding box center [384, 264] width 147 height 19
click at [438, 267] on input "53" at bounding box center [384, 264] width 147 height 19
click at [439, 267] on input "52" at bounding box center [384, 264] width 147 height 19
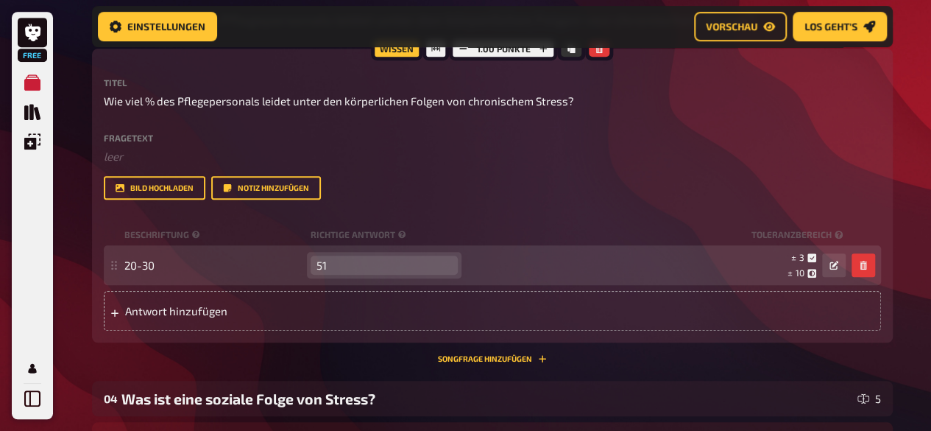
click at [439, 267] on input "51" at bounding box center [384, 264] width 147 height 19
type input "50"
click at [442, 270] on input "50" at bounding box center [384, 264] width 147 height 19
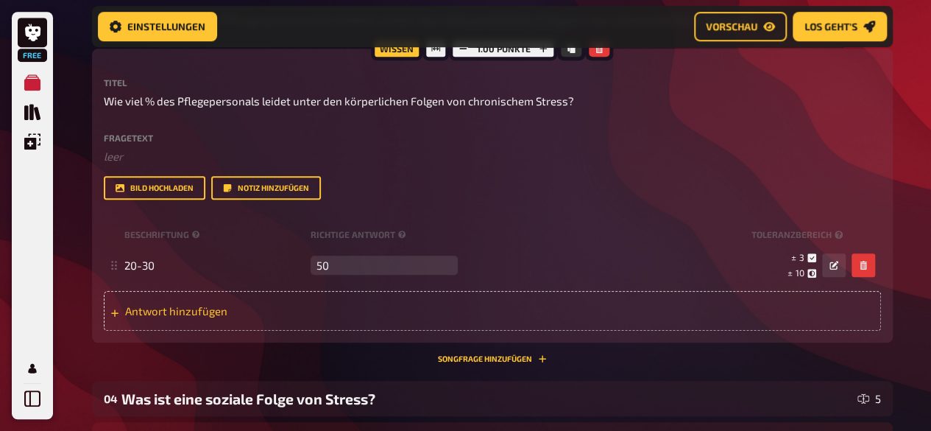
click at [611, 326] on div "Antwort hinzufügen" at bounding box center [492, 311] width 777 height 40
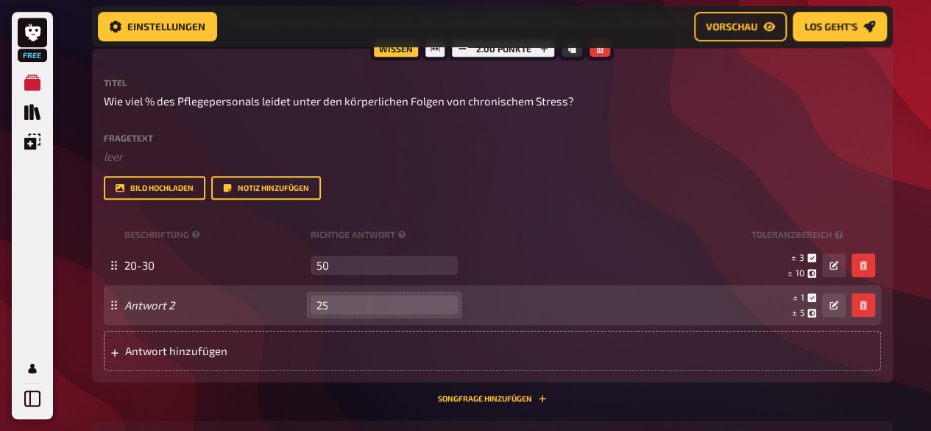
type input "25"
click at [437, 301] on input "25" at bounding box center [384, 304] width 147 height 19
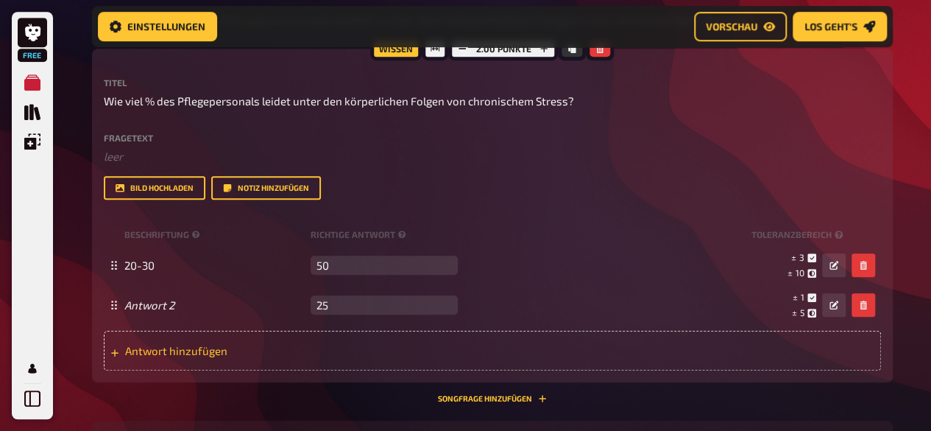
click at [306, 367] on div "Antwort hinzufügen" at bounding box center [492, 351] width 777 height 40
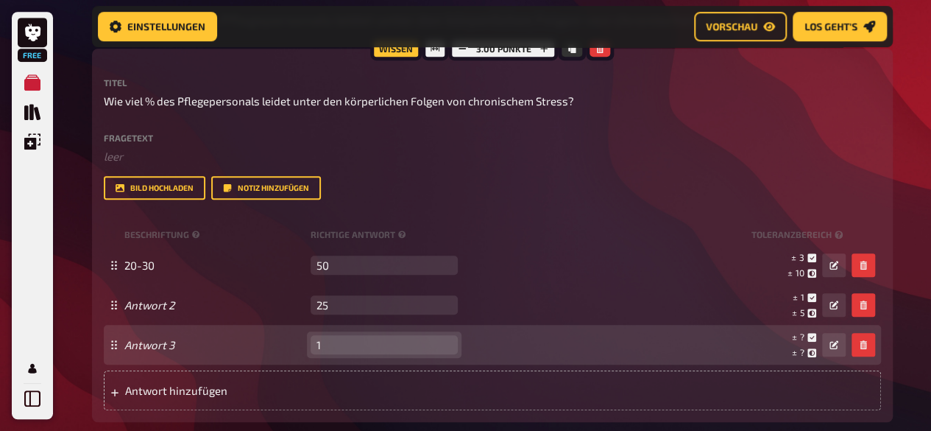
type input "1"
click at [445, 339] on input "1" at bounding box center [384, 344] width 147 height 19
click at [441, 338] on input "37" at bounding box center [384, 344] width 147 height 19
click at [441, 338] on input "38" at bounding box center [384, 344] width 147 height 19
click at [441, 338] on input "43" at bounding box center [384, 344] width 147 height 19
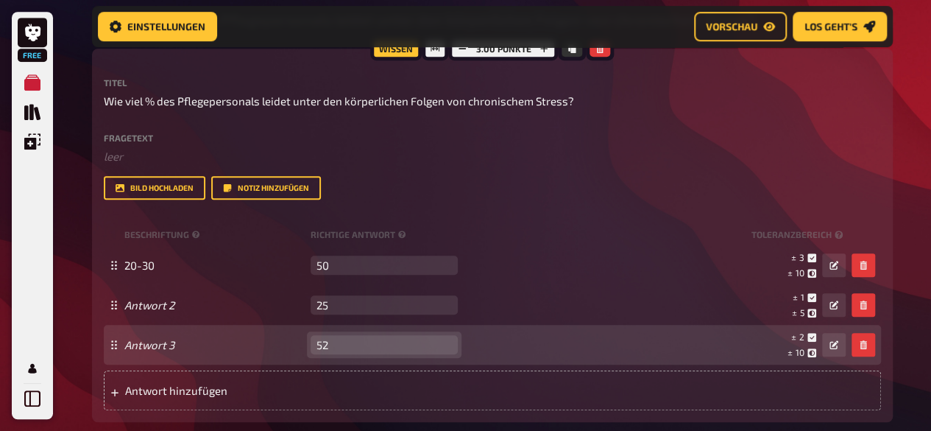
click at [441, 338] on input "52" at bounding box center [384, 344] width 147 height 19
click at [441, 338] on input "61" at bounding box center [384, 344] width 147 height 19
click at [441, 338] on input "73" at bounding box center [384, 344] width 147 height 19
click at [441, 338] on input "74" at bounding box center [384, 344] width 147 height 19
type input "75"
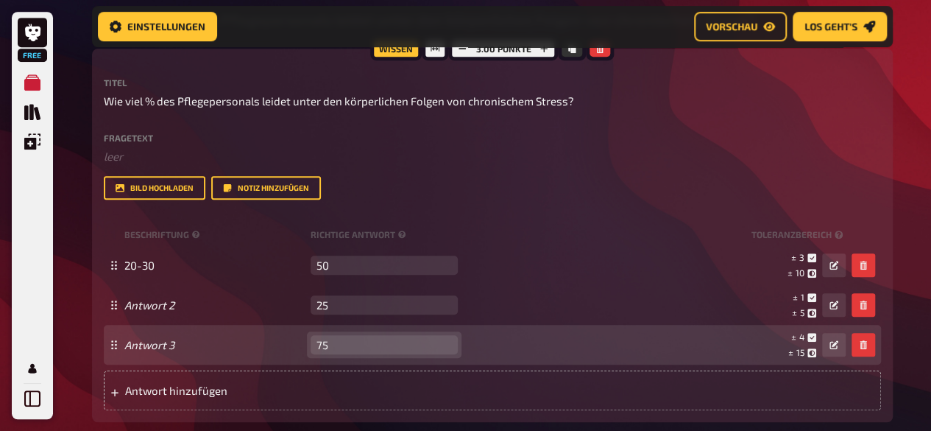
click at [441, 338] on input "75" at bounding box center [384, 344] width 147 height 19
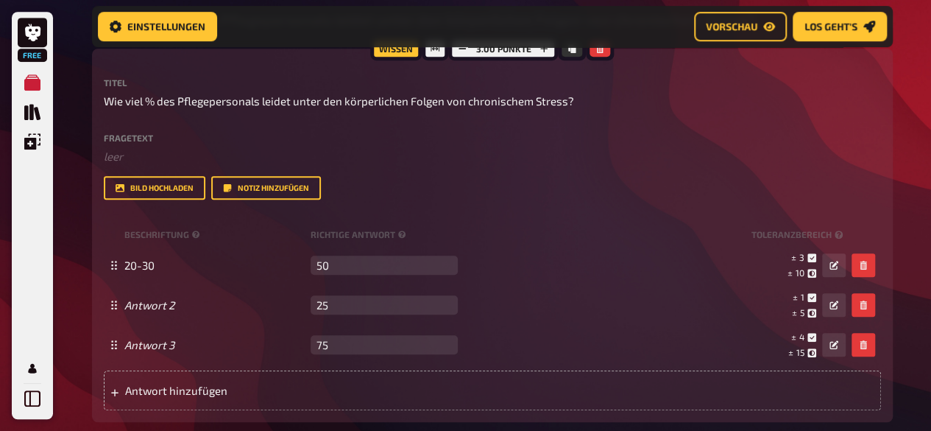
click at [924, 262] on div "Free Meine Quizze Quiz Sammlung Einblendungen Mein Konto Home Meine Quizze Stre…" at bounding box center [465, 242] width 931 height 1246
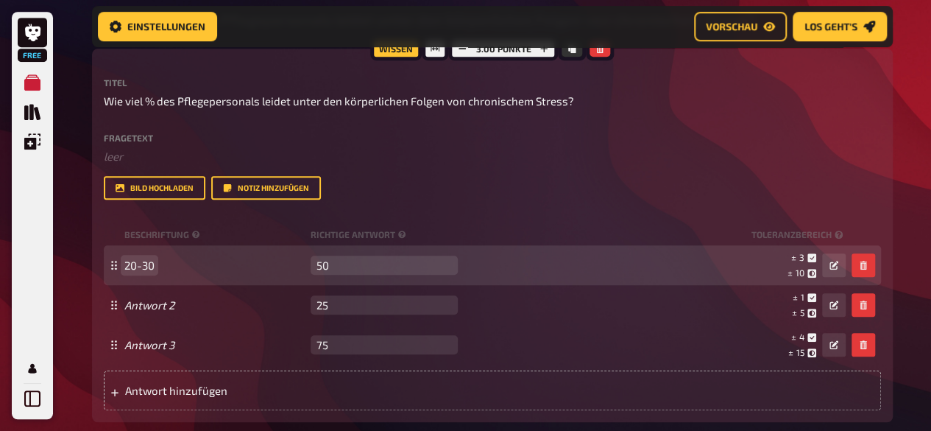
click at [224, 263] on span "20-30" at bounding box center [214, 264] width 180 height 13
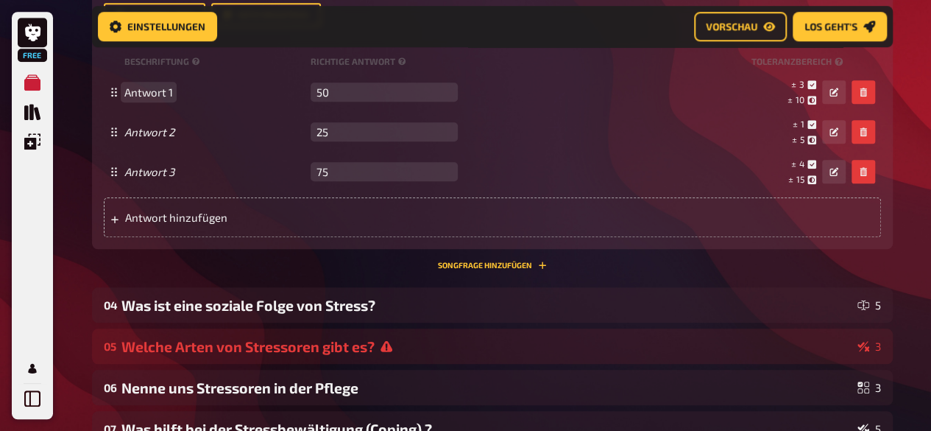
scroll to position [585, 0]
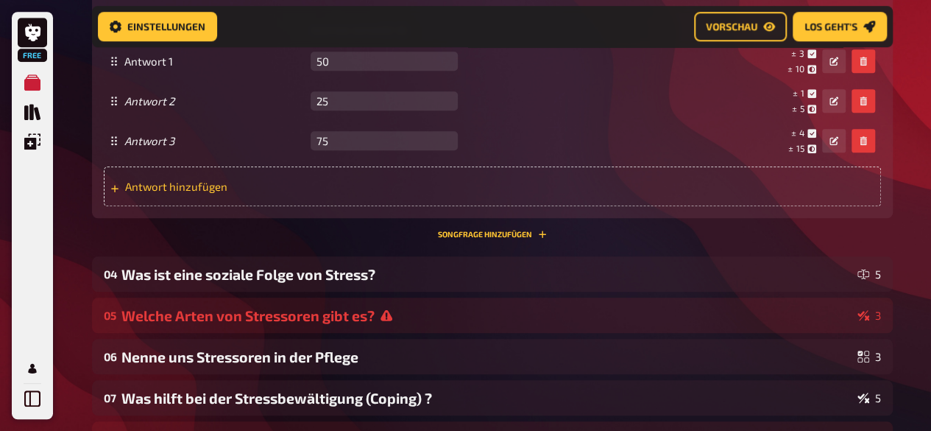
click at [322, 197] on div "Antwort hinzufügen" at bounding box center [492, 186] width 777 height 40
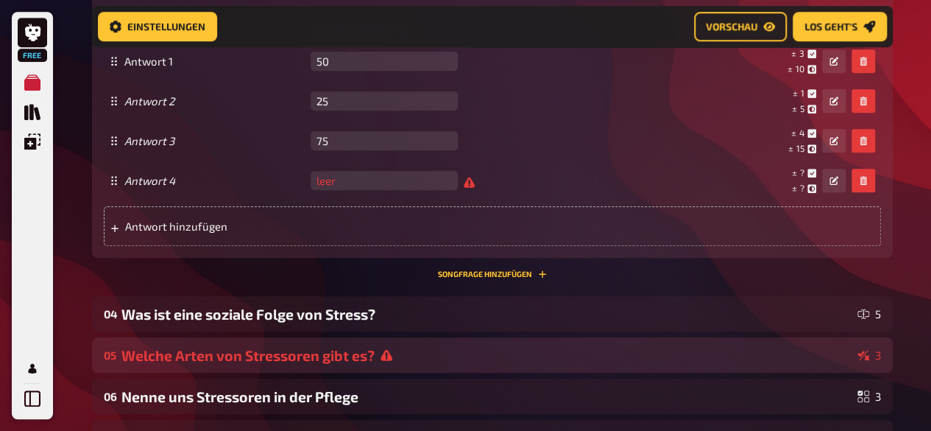
click at [398, 371] on div "05 Welche Arten von Stressoren gibt es? 3" at bounding box center [492, 354] width 801 height 35
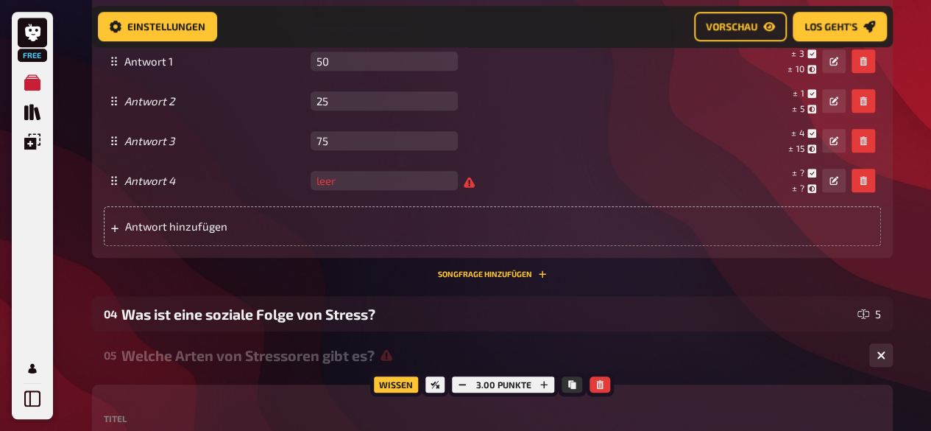
click at [635, 356] on div "Welche Arten von Stressoren gibt es?" at bounding box center [489, 355] width 736 height 17
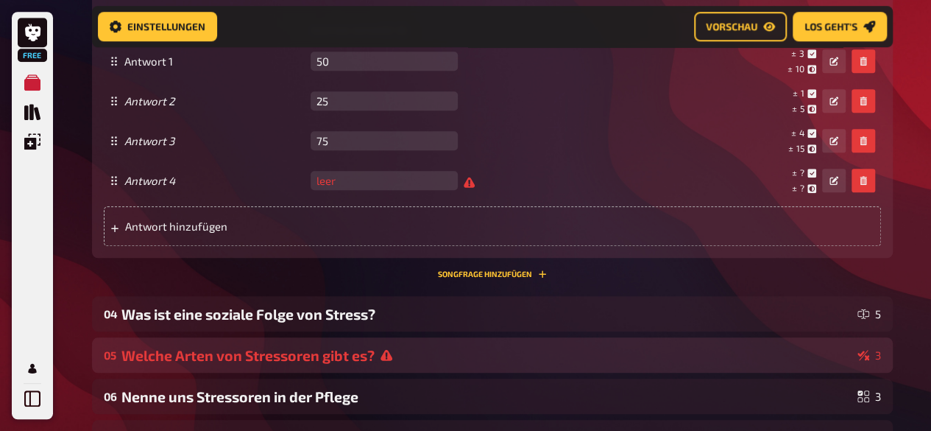
click at [230, 348] on div "Welche Arten von Stressoren gibt es?" at bounding box center [486, 355] width 730 height 17
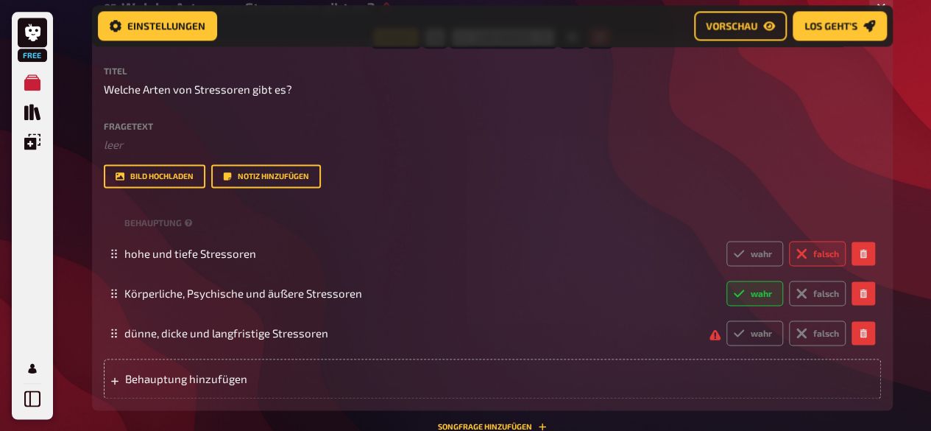
scroll to position [920, 0]
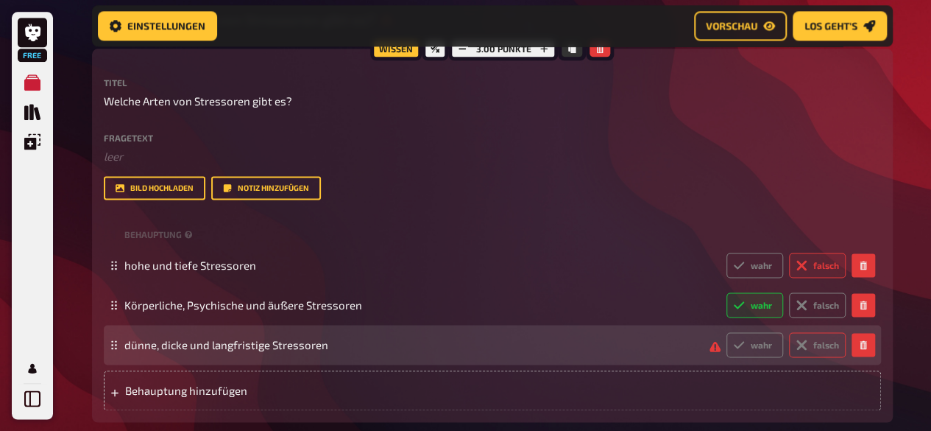
click at [819, 345] on label "falsch" at bounding box center [817, 344] width 57 height 25
click at [727, 332] on input "falsch" at bounding box center [726, 331] width 1 height 1
radio input "true"
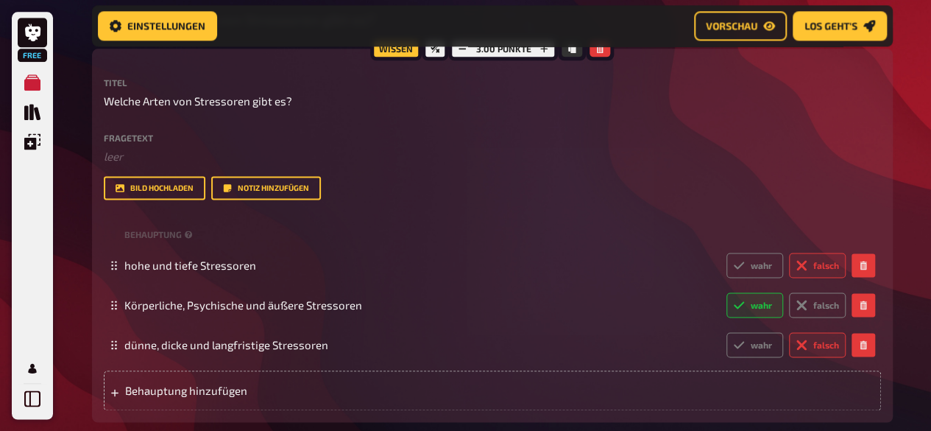
scroll to position [1272, 0]
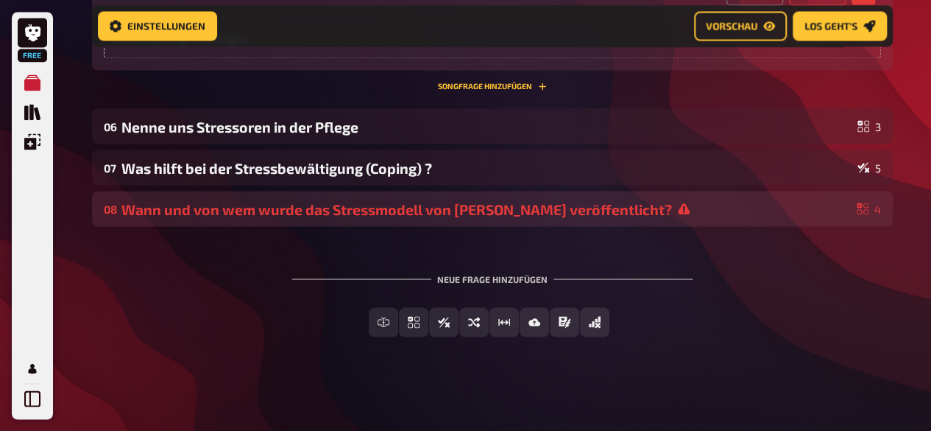
click at [602, 213] on div "Wann und von wem wurde das Stressmodell von [PERSON_NAME] veröffentlicht?" at bounding box center [486, 208] width 730 height 17
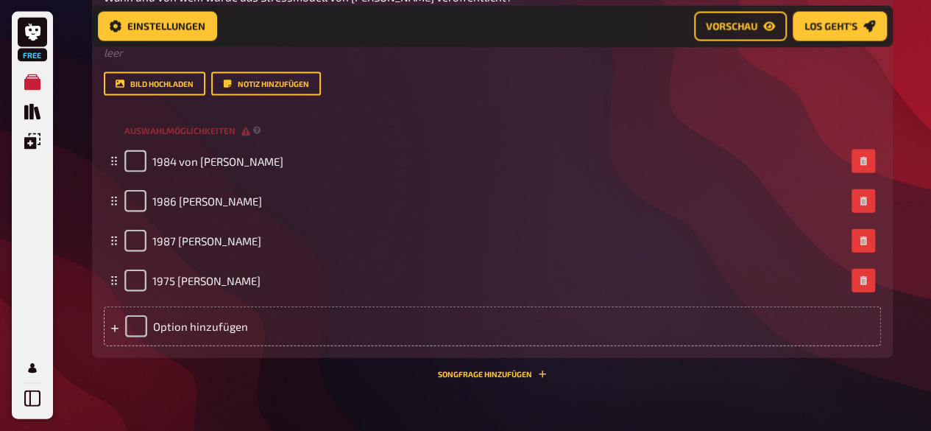
scroll to position [1567, 0]
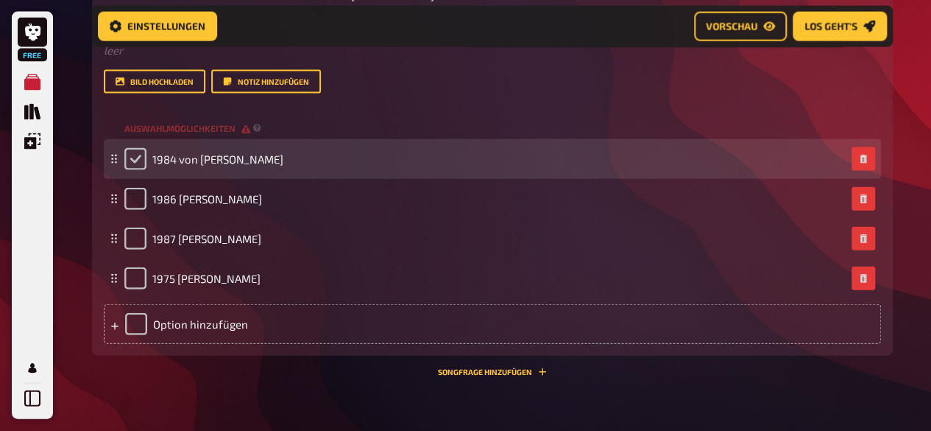
click at [125, 158] on input "checkbox" at bounding box center [135, 159] width 22 height 22
checkbox input "true"
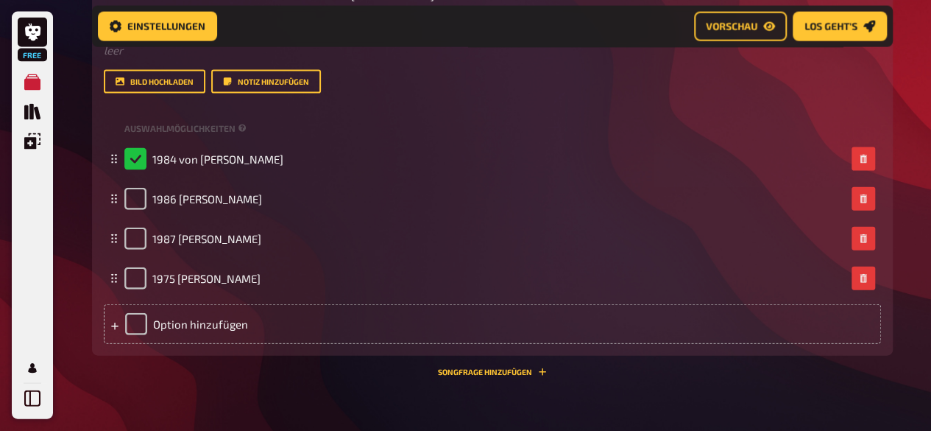
scroll to position [1730, 0]
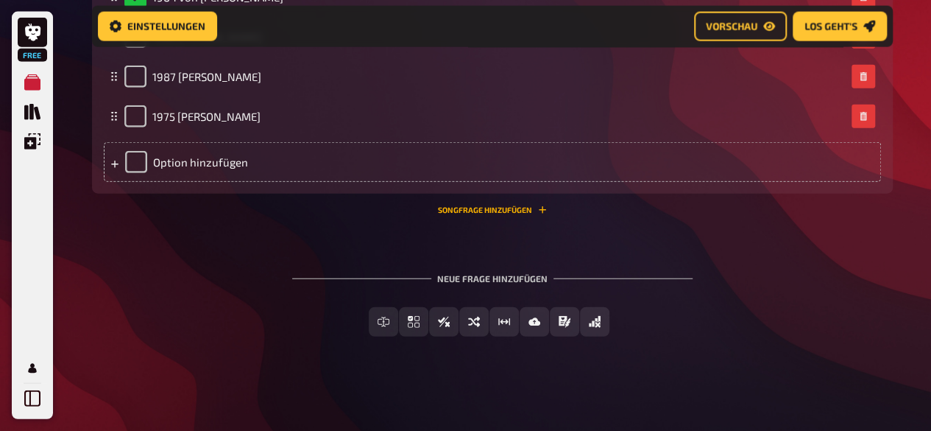
click at [496, 213] on button "Songfrage hinzufügen" at bounding box center [492, 209] width 109 height 9
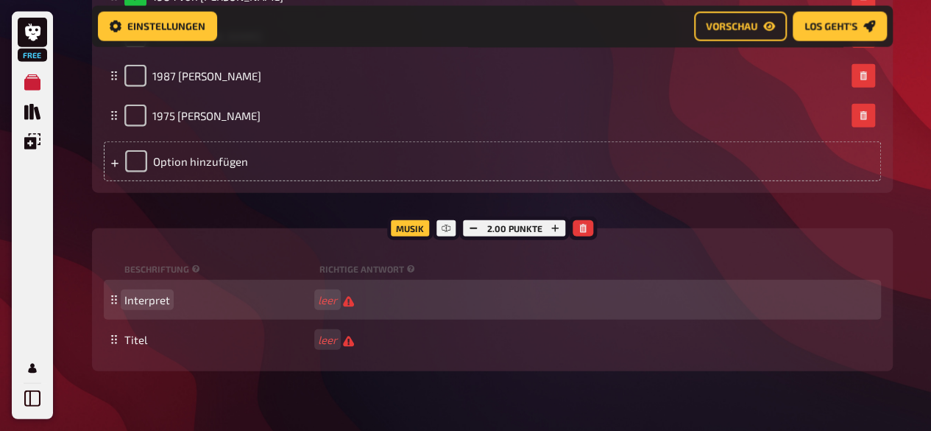
click at [167, 304] on span "Interpret" at bounding box center [147, 299] width 46 height 13
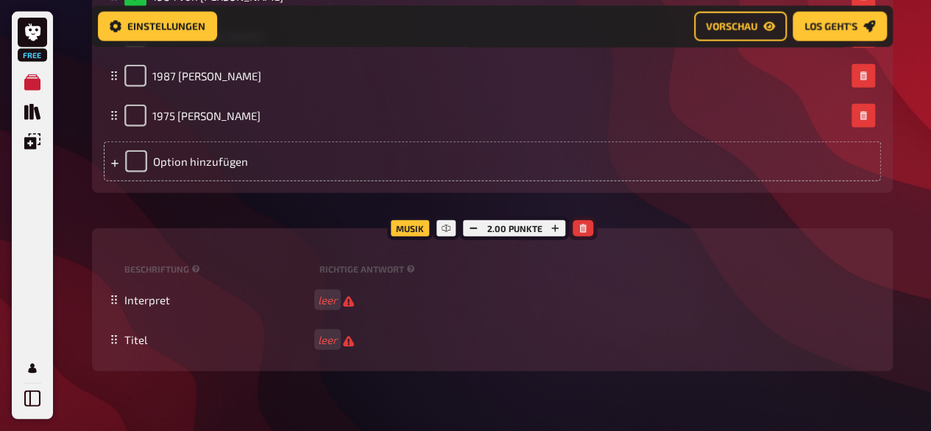
click at [582, 231] on icon "button" at bounding box center [583, 228] width 9 height 9
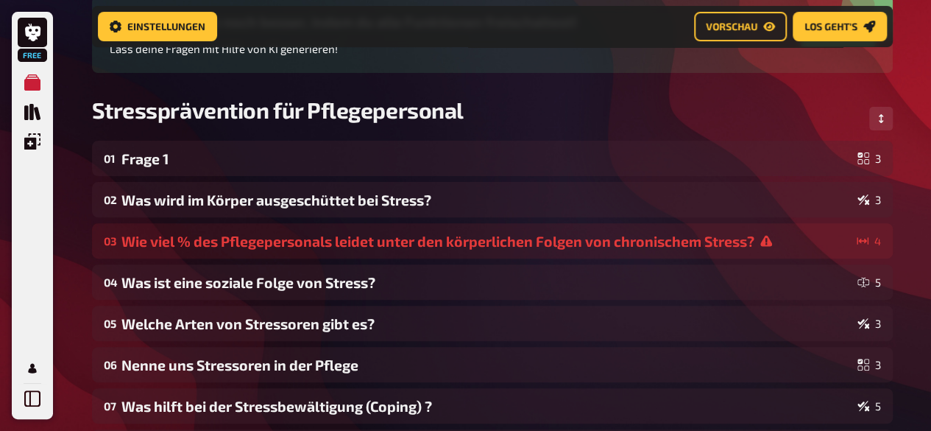
scroll to position [121, 0]
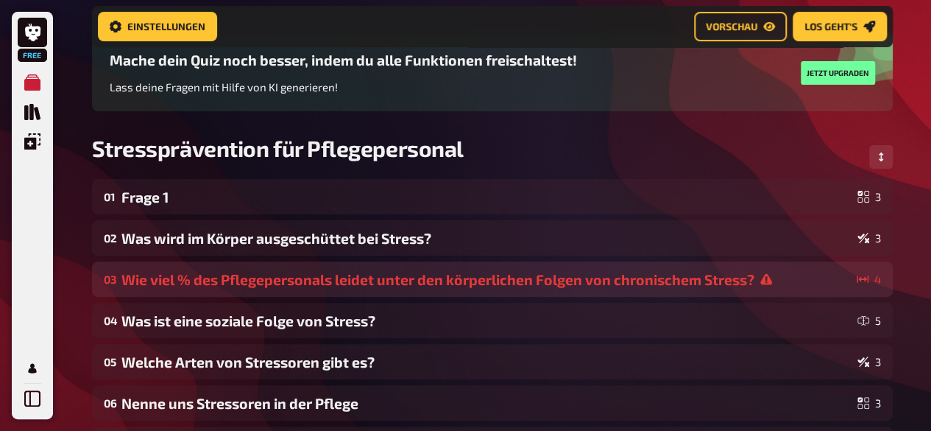
click at [633, 282] on div "Wie viel % des Pflegepersonals leidet unter den körperlichen Folgen von chronis…" at bounding box center [486, 279] width 730 height 17
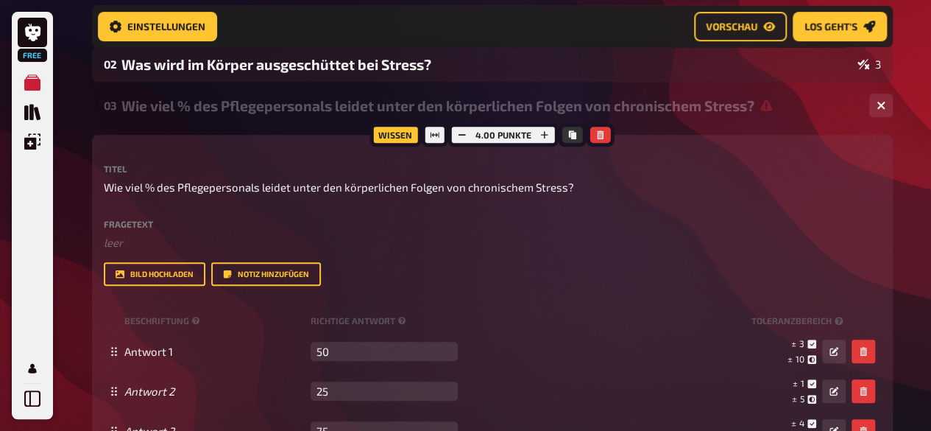
scroll to position [300, 0]
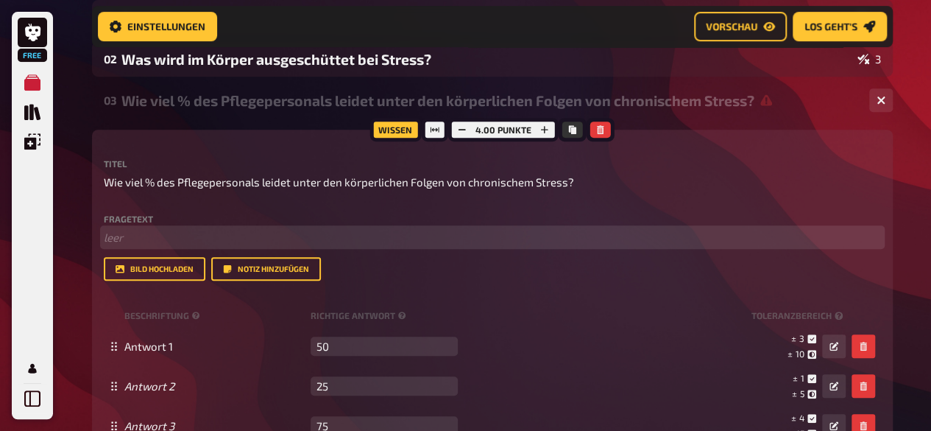
click at [174, 232] on p "﻿ leer" at bounding box center [492, 237] width 777 height 17
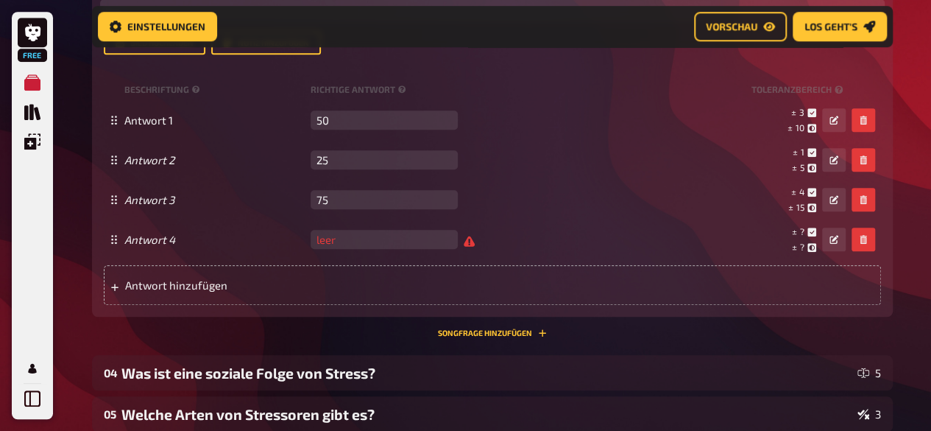
scroll to position [504, 0]
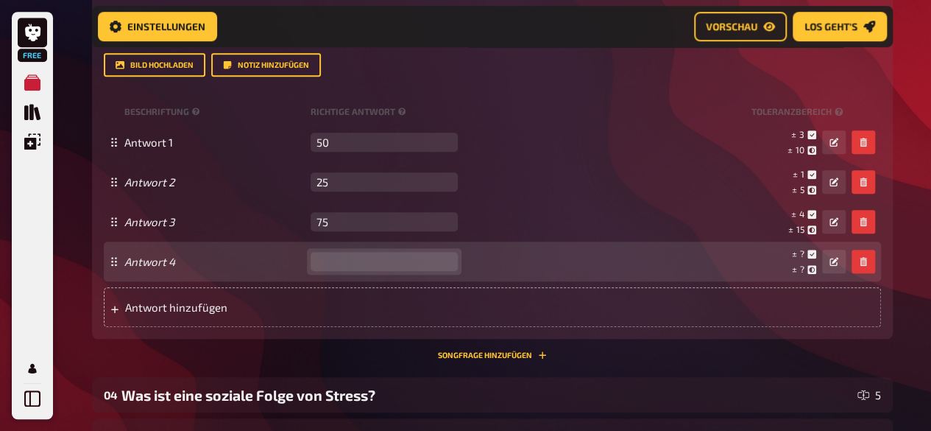
click at [362, 266] on input "number" at bounding box center [384, 261] width 147 height 19
click at [440, 260] on input "8" at bounding box center [384, 261] width 147 height 19
click at [440, 260] on input "9" at bounding box center [384, 261] width 147 height 19
type input "10"
click at [440, 260] on input "10" at bounding box center [384, 261] width 147 height 19
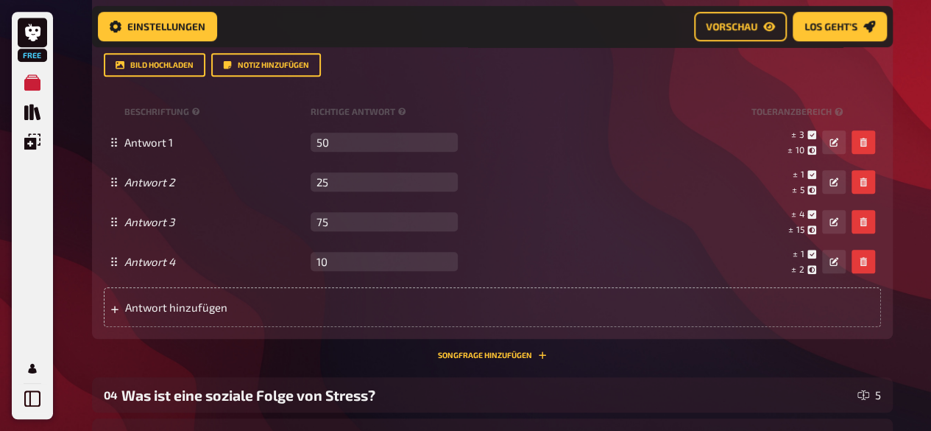
click at [872, 368] on div "03 Wie viel % des Pflegepersonals leidet unter den körperlichen Folgen von chro…" at bounding box center [492, 125] width 801 height 493
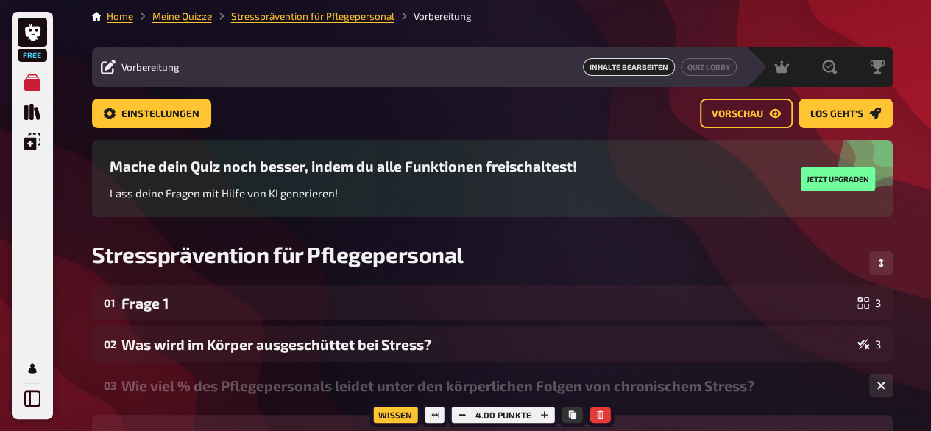
scroll to position [9, 0]
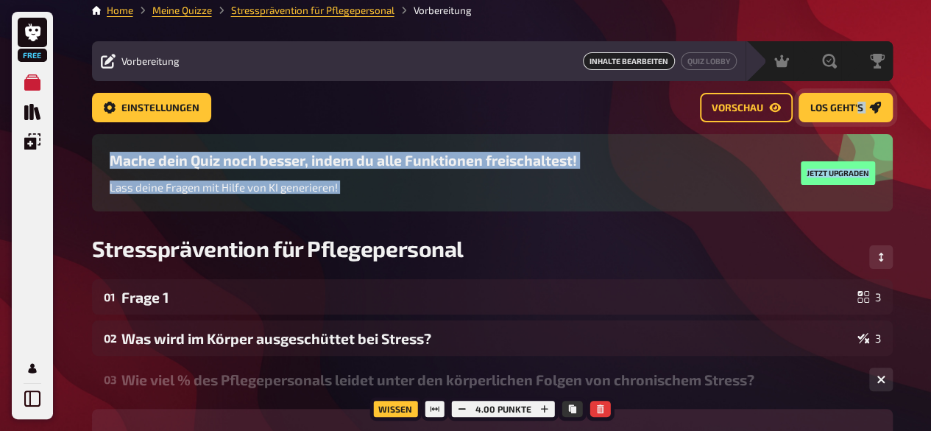
drag, startPoint x: 875, startPoint y: 149, endPoint x: 858, endPoint y: 96, distance: 54.7
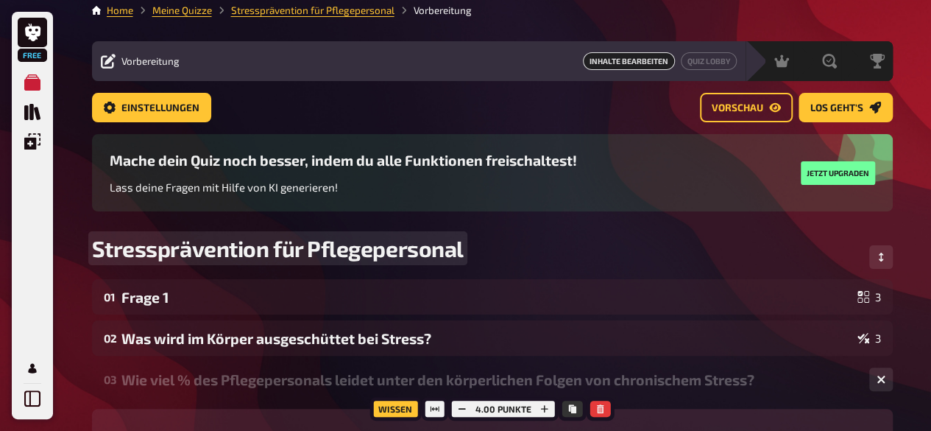
click at [312, 270] on div "Stressprävention für Pflegepersonal" at bounding box center [492, 257] width 801 height 44
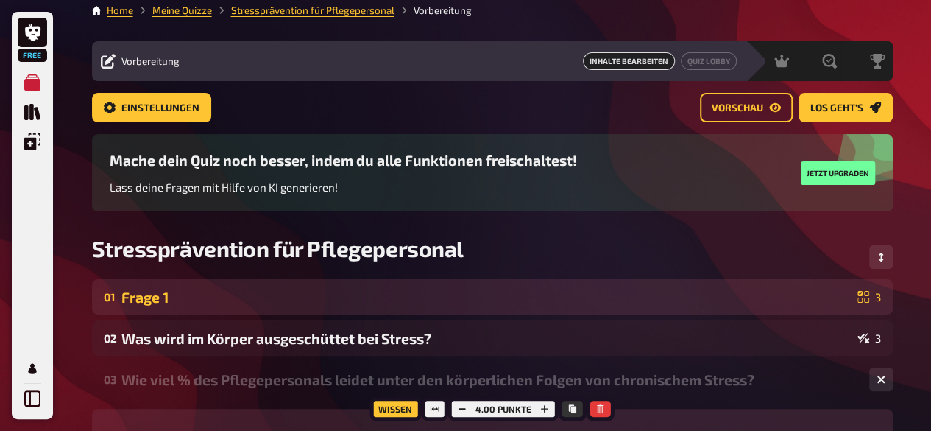
click at [313, 283] on div "01 Frage 1 3" at bounding box center [492, 296] width 801 height 35
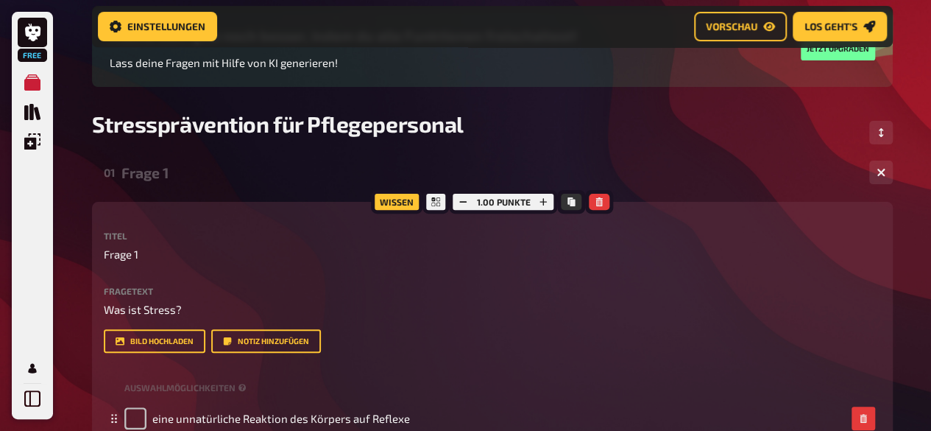
scroll to position [139, 0]
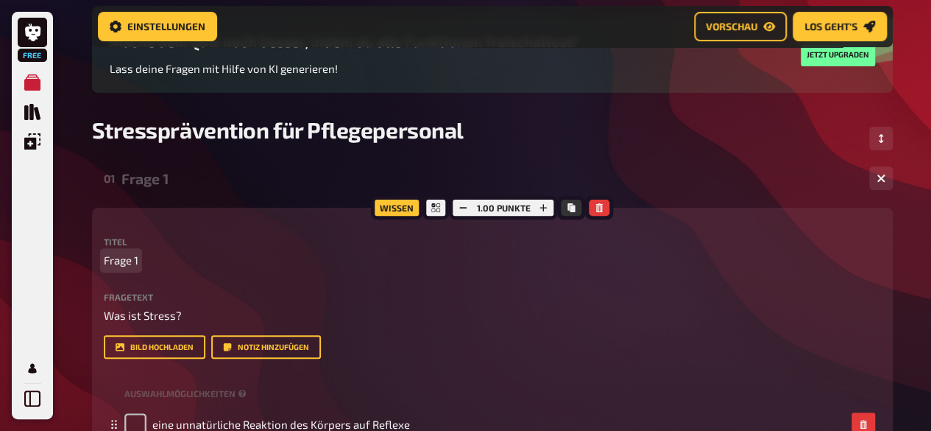
click at [280, 261] on p "Frage 1" at bounding box center [492, 260] width 777 height 17
click at [889, 141] on button "Reihenfolge anpassen" at bounding box center [882, 139] width 24 height 24
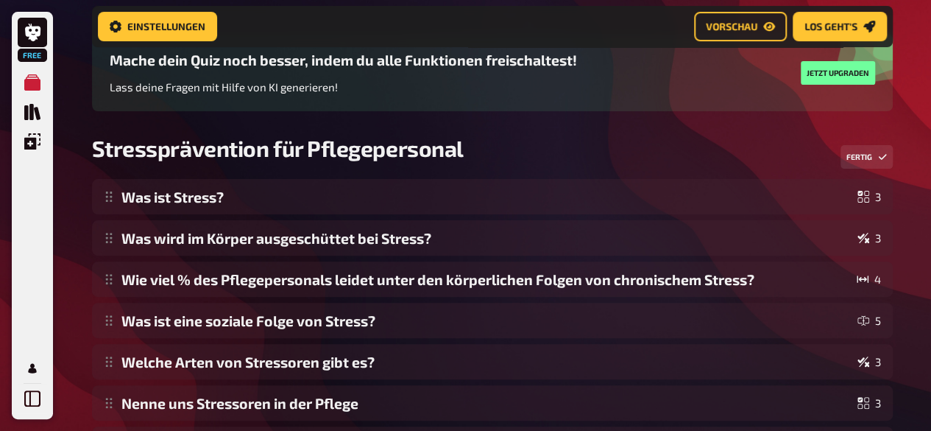
scroll to position [119, 0]
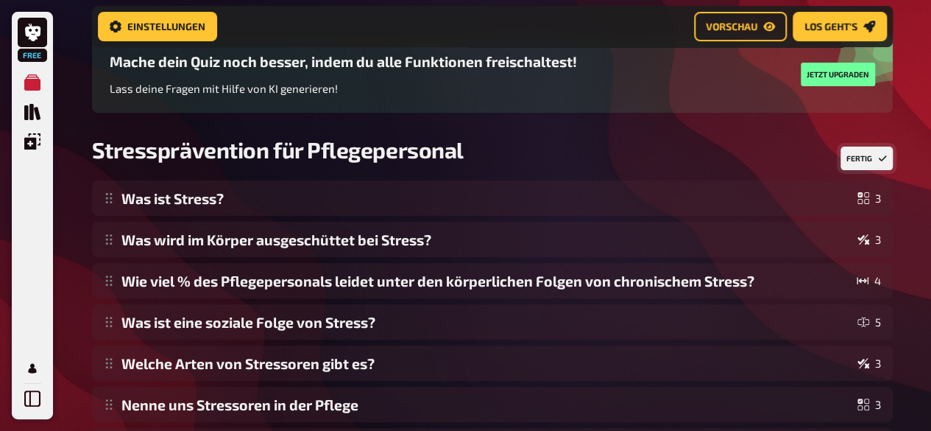
click at [863, 158] on button "Fertig" at bounding box center [867, 159] width 52 height 24
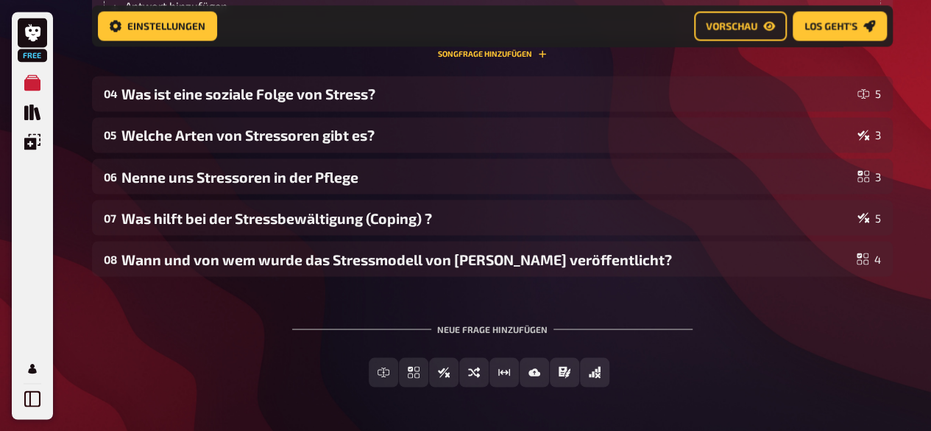
scroll to position [1272, 0]
